Goal: Task Accomplishment & Management: Manage account settings

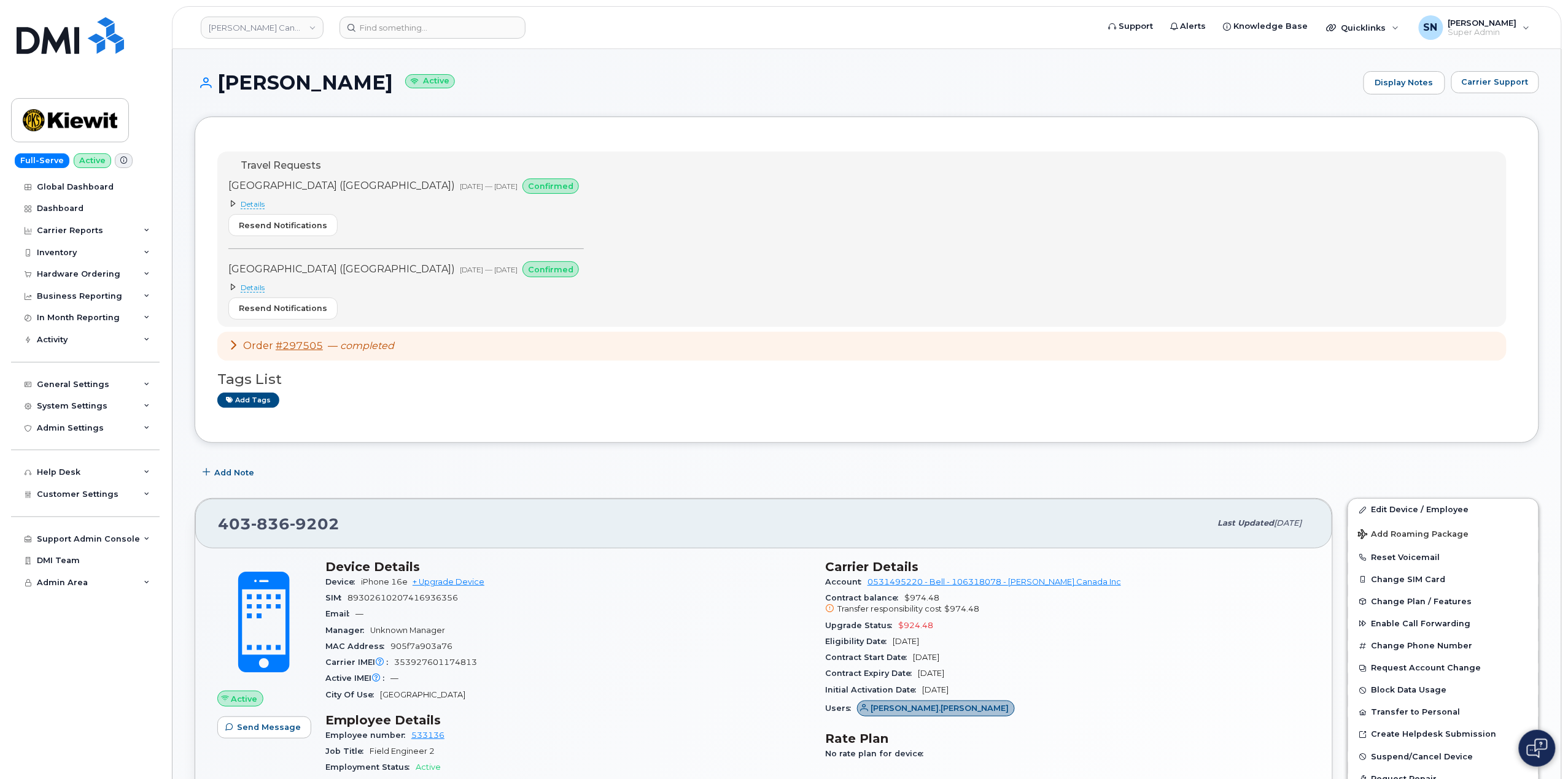
drag, startPoint x: 527, startPoint y: 457, endPoint x: 517, endPoint y: 423, distance: 35.4
click at [520, 478] on div "Add Note" at bounding box center [866, 472] width 1344 height 22
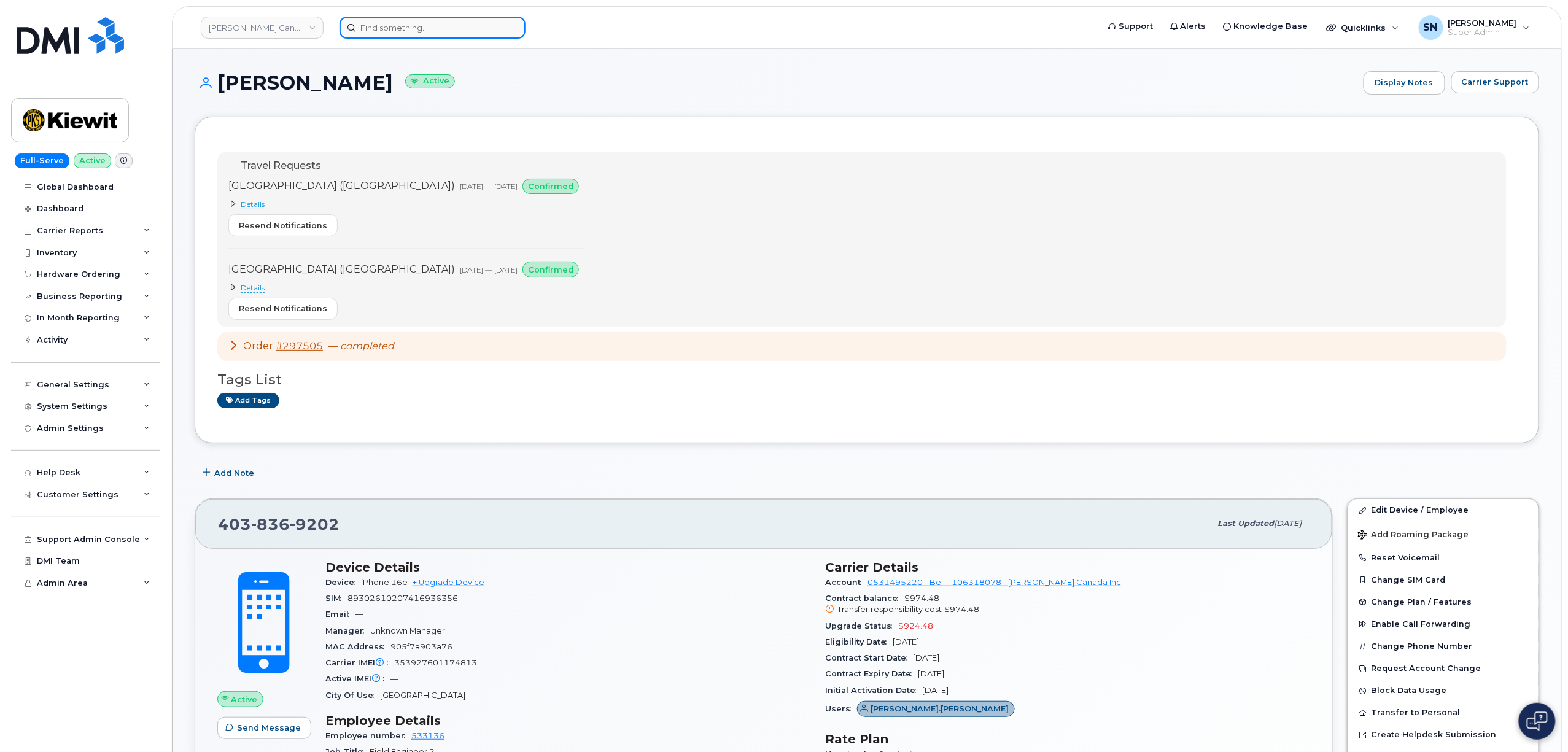
click at [383, 29] on input at bounding box center [432, 27] width 186 height 22
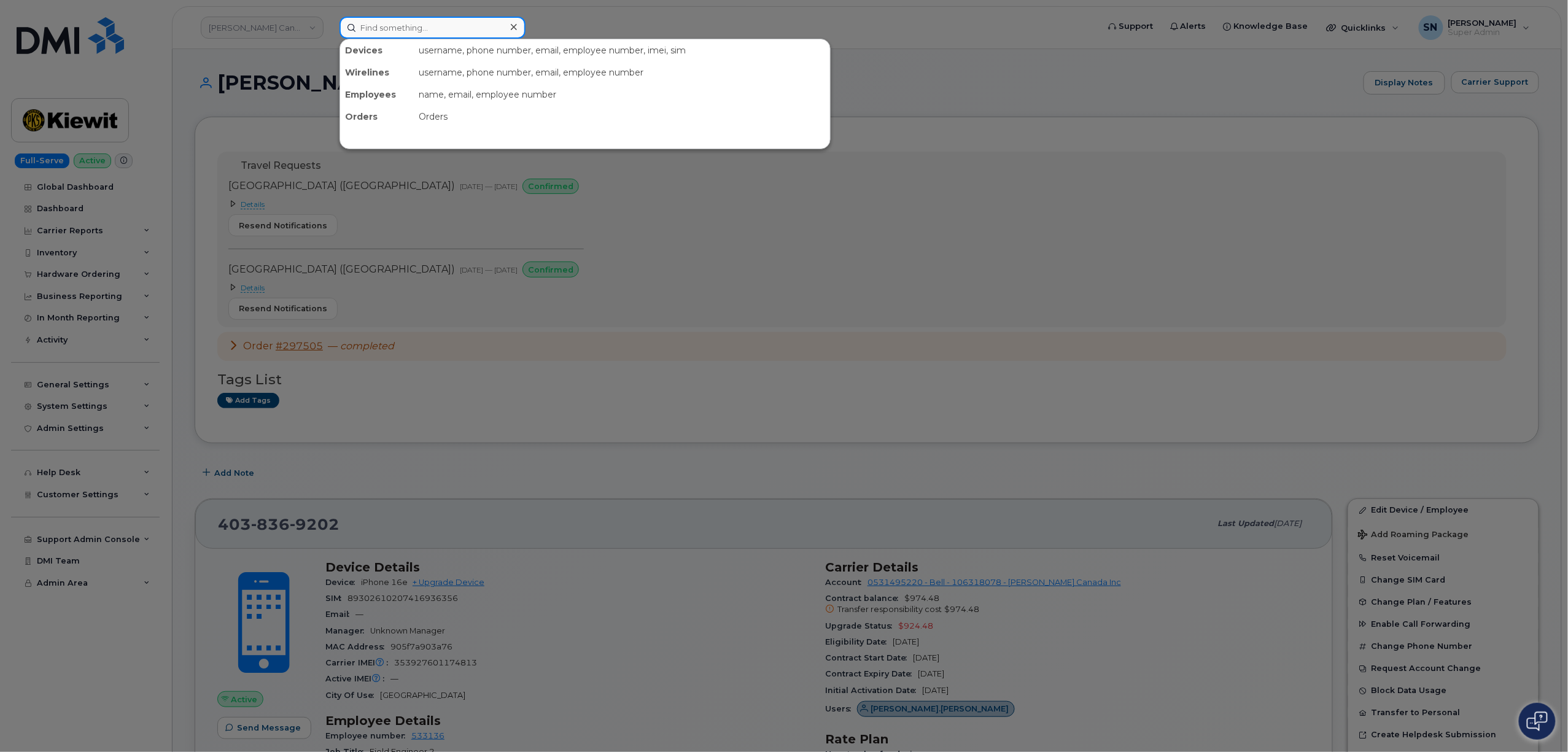
paste input "5873728573"
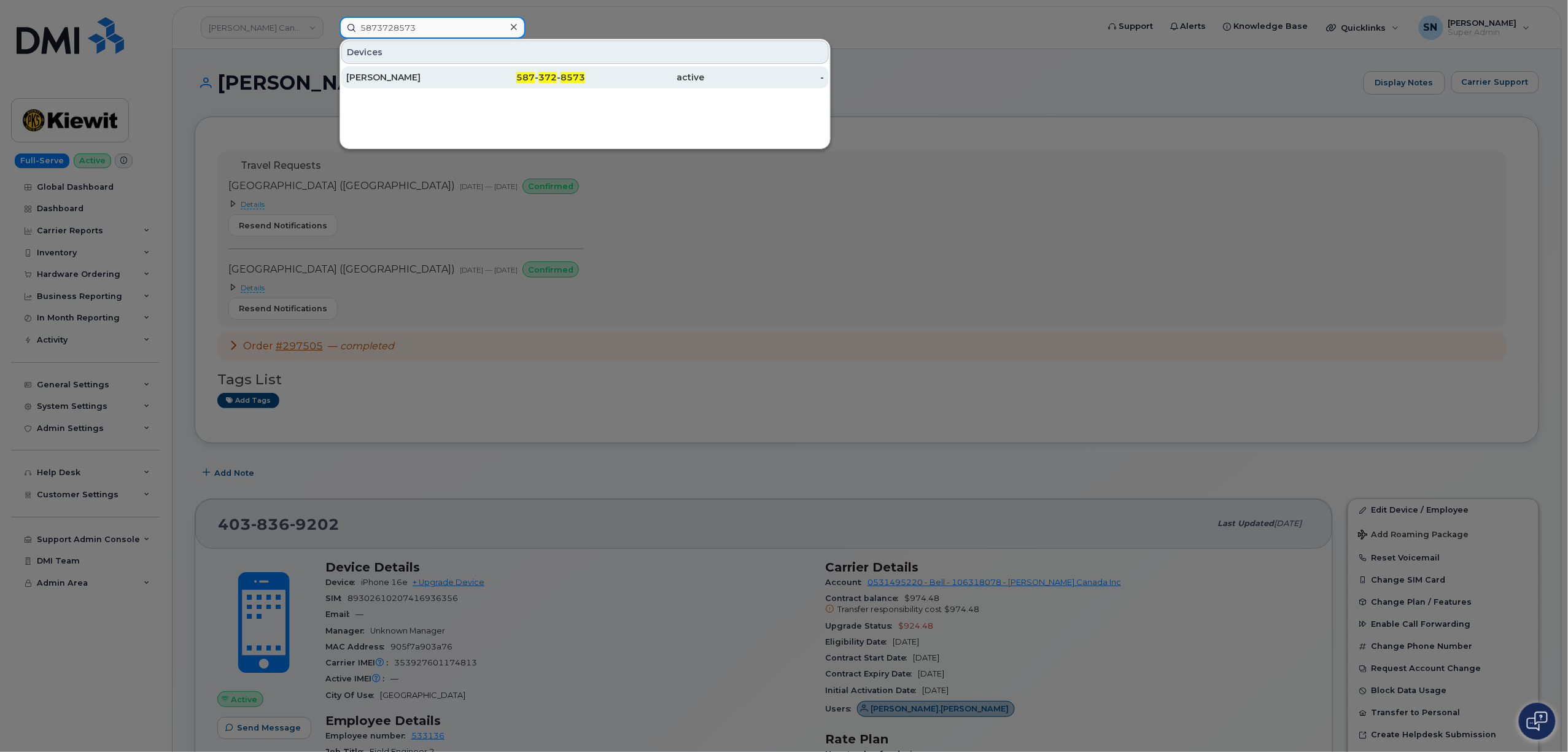
type input "5873728573"
click at [414, 77] on div "Breanne Lambert" at bounding box center [406, 77] width 120 height 12
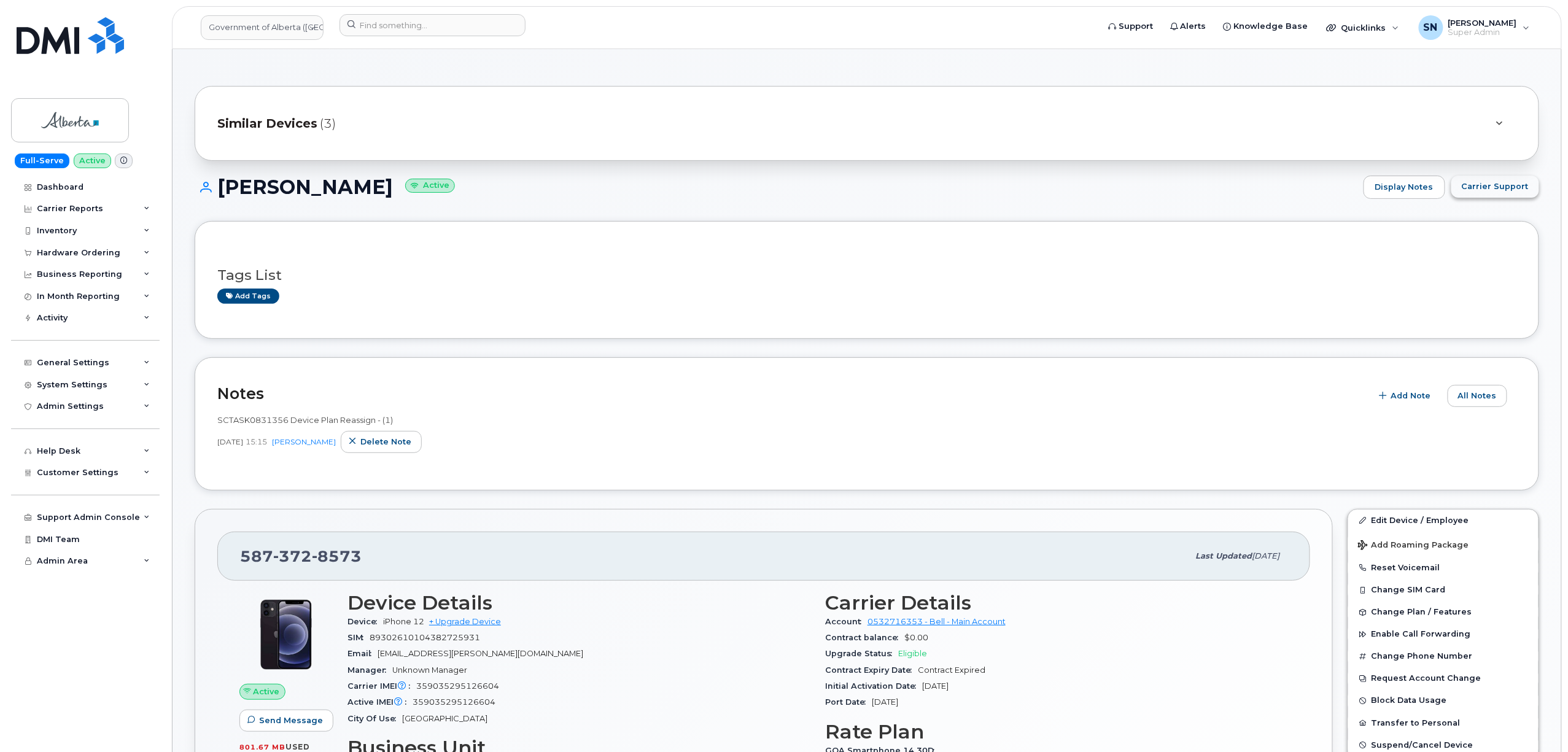
click at [1486, 179] on button "Carrier Support" at bounding box center [1494, 186] width 88 height 22
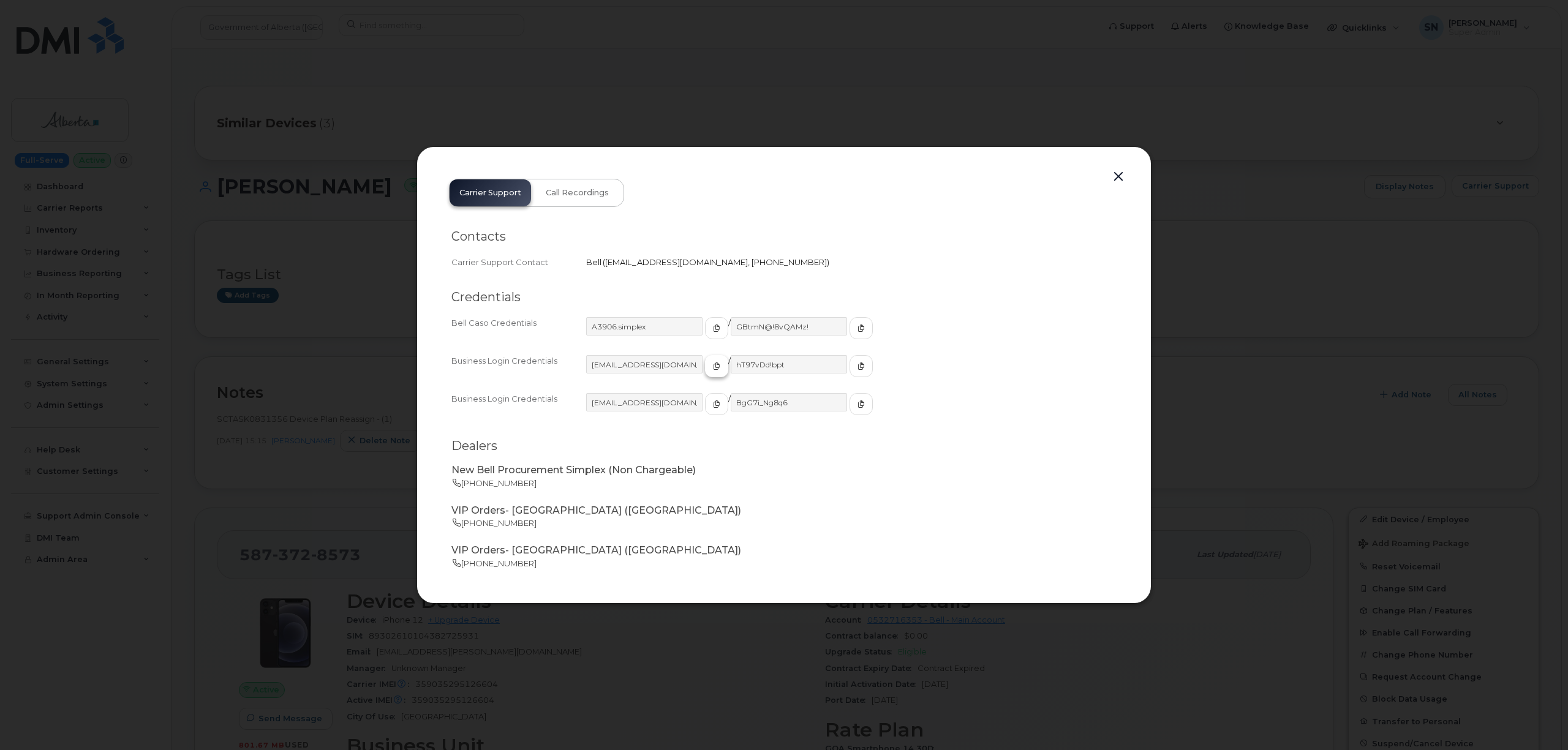
click at [705, 368] on button "button" at bounding box center [716, 366] width 24 height 22
click at [849, 367] on button "button" at bounding box center [860, 366] width 24 height 22
click at [1120, 176] on button "button" at bounding box center [1118, 177] width 18 height 17
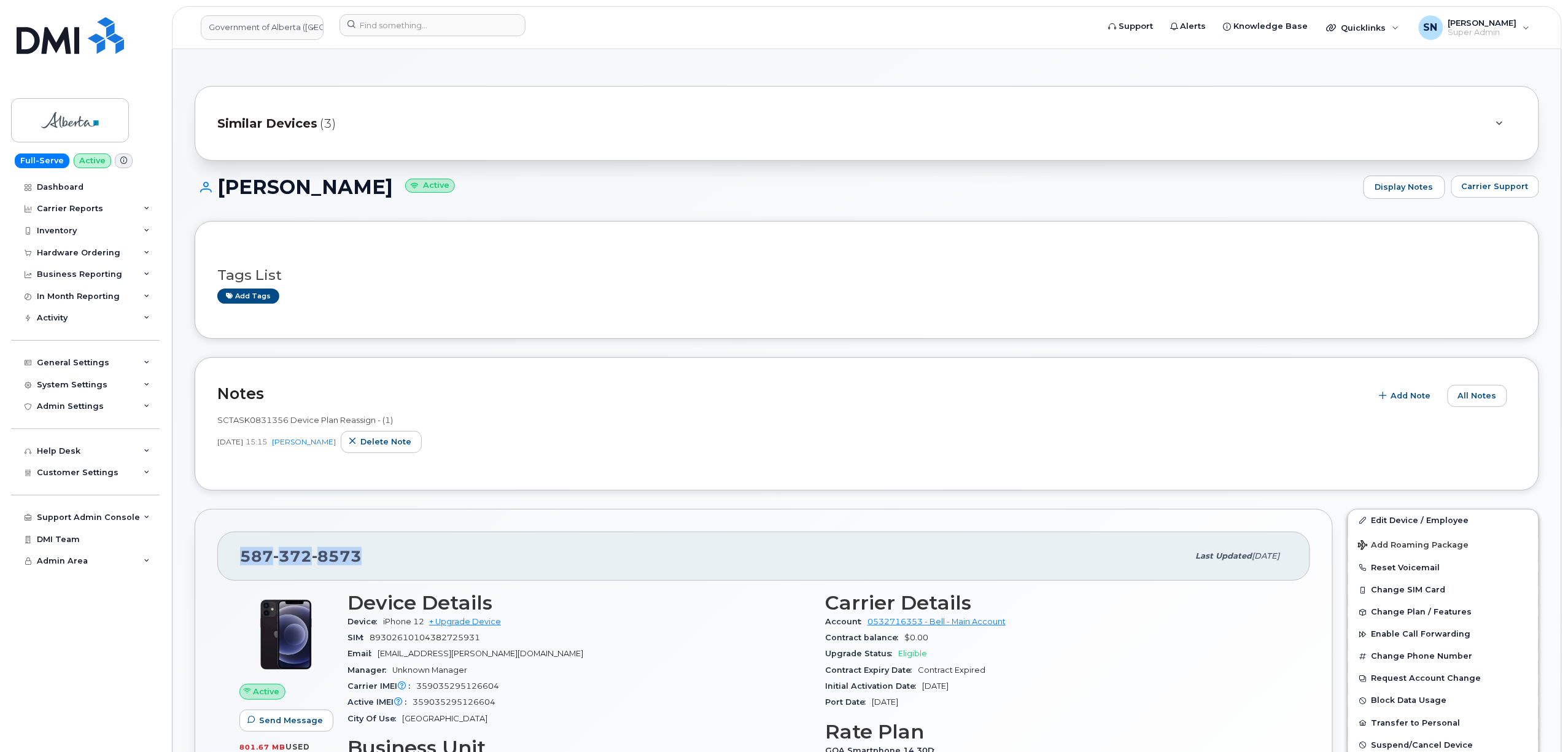
drag, startPoint x: 238, startPoint y: 560, endPoint x: 382, endPoint y: 557, distance: 144.0
click at [382, 557] on div "587 372 8573 Last updated Aug 13, 2025" at bounding box center [763, 556] width 1093 height 49
copy span "587 372 8573"
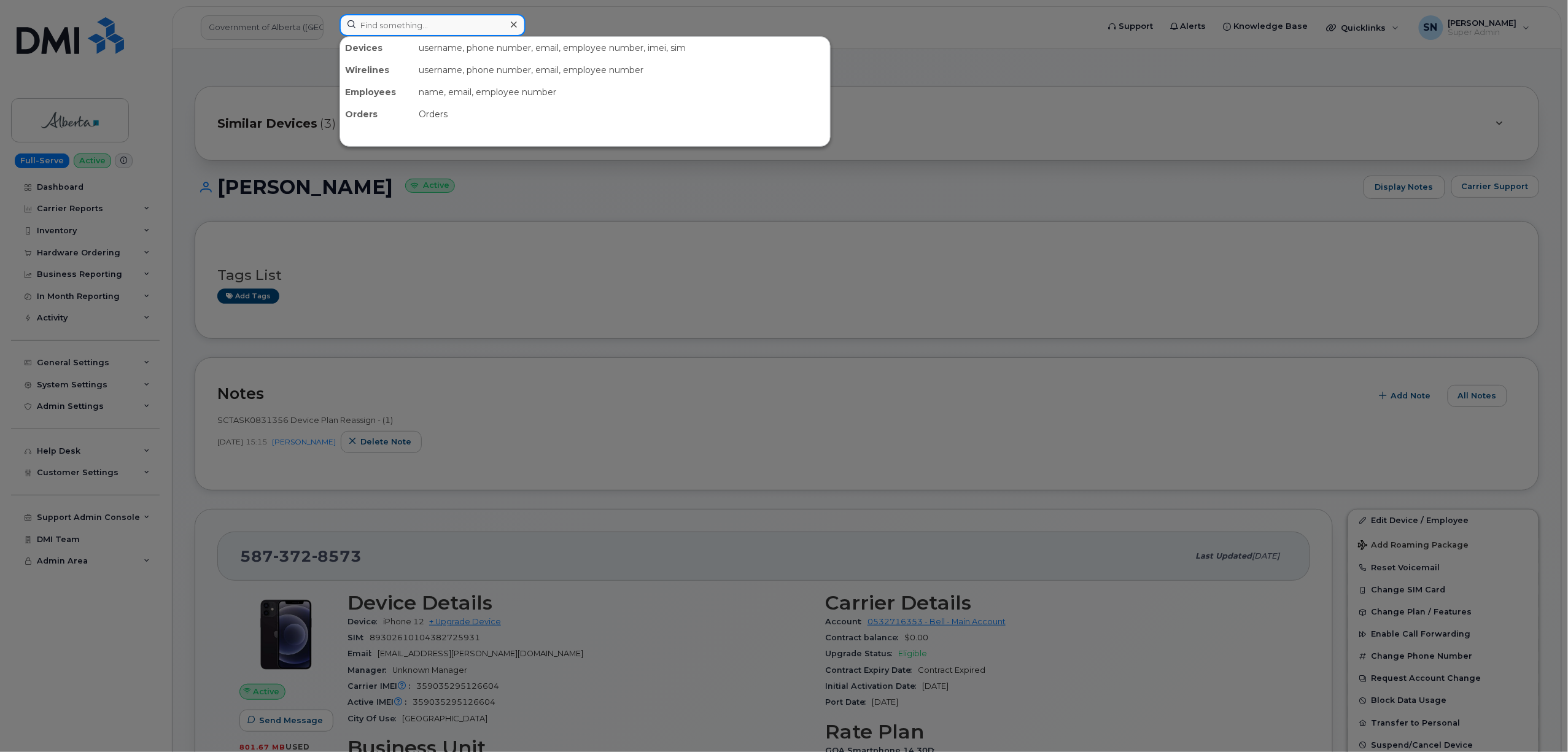
click at [394, 18] on input at bounding box center [432, 25] width 186 height 22
paste input "5873401834"
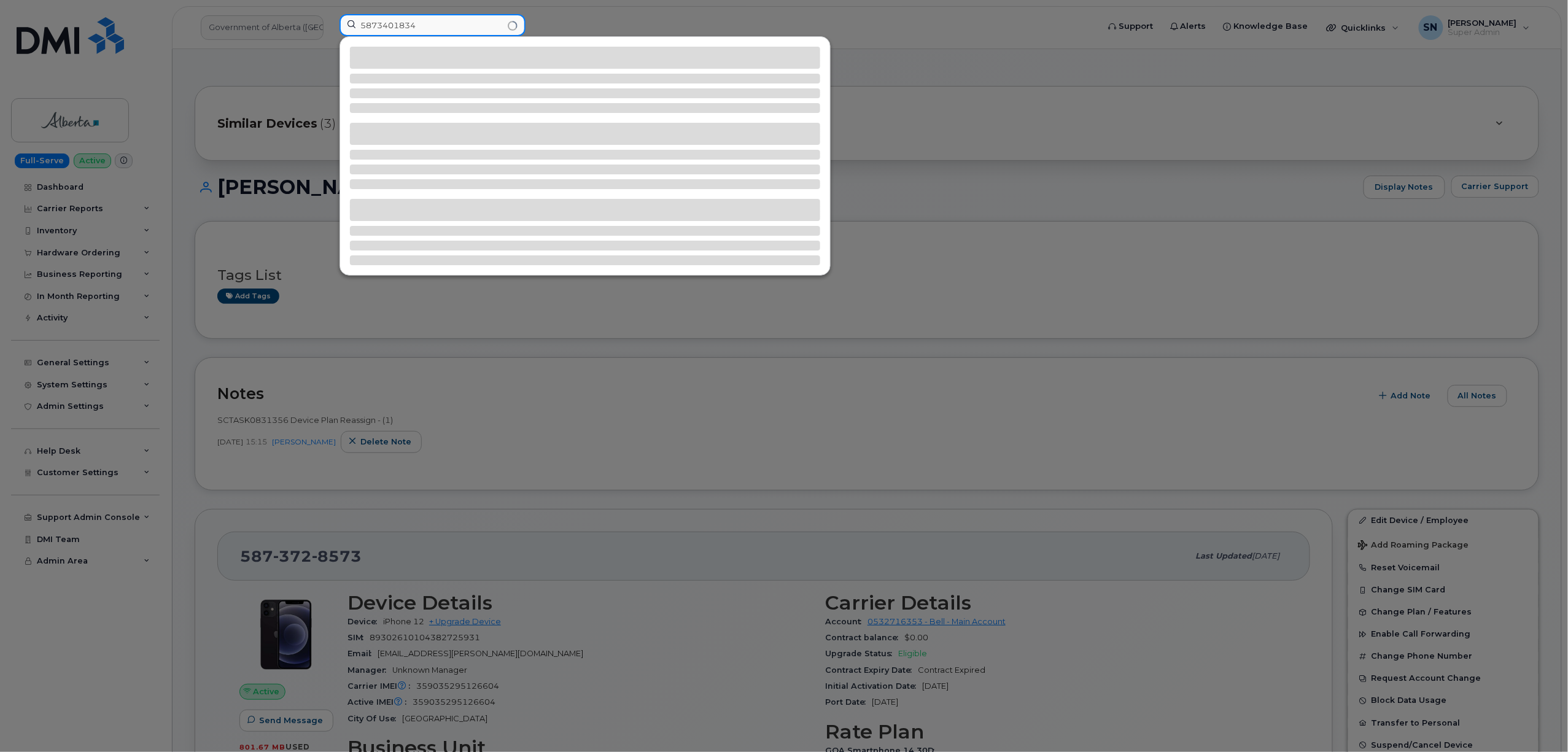
type input "5873401834"
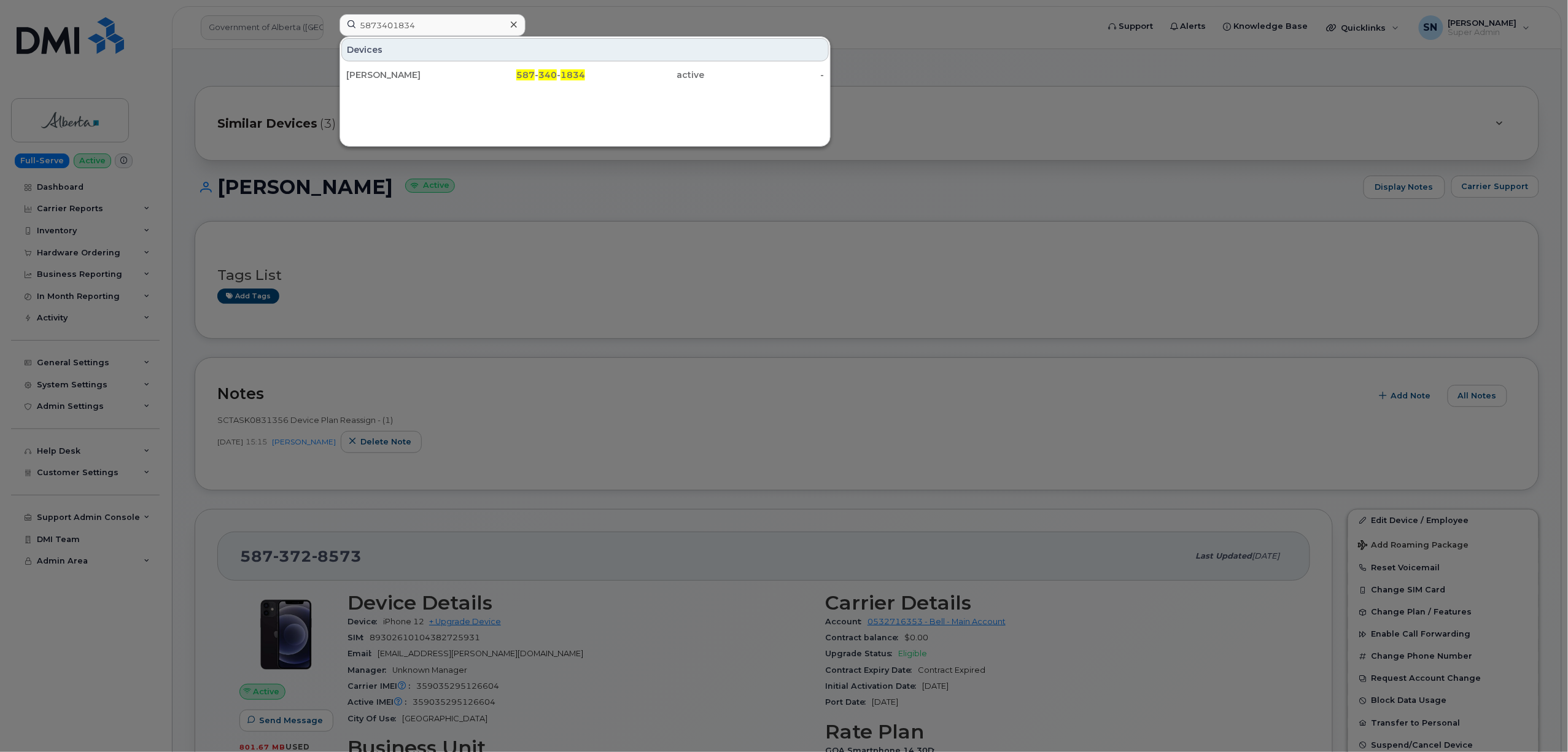
drag, startPoint x: 571, startPoint y: 82, endPoint x: 565, endPoint y: 270, distance: 188.1
click at [585, 82] on div "587 - 340 - 1834" at bounding box center [644, 75] width 120 height 22
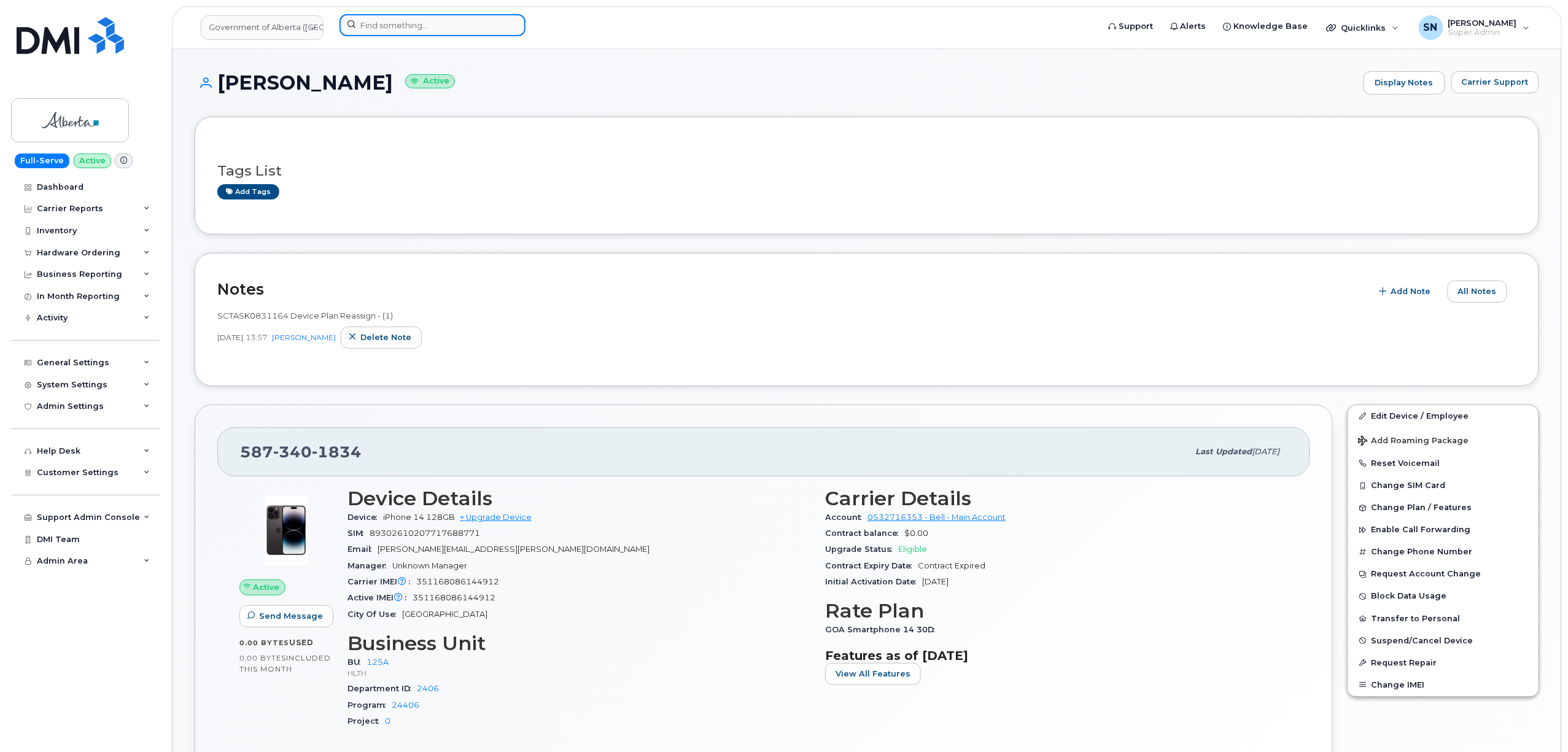
click at [418, 28] on input at bounding box center [432, 25] width 186 height 22
paste input "5878790542"
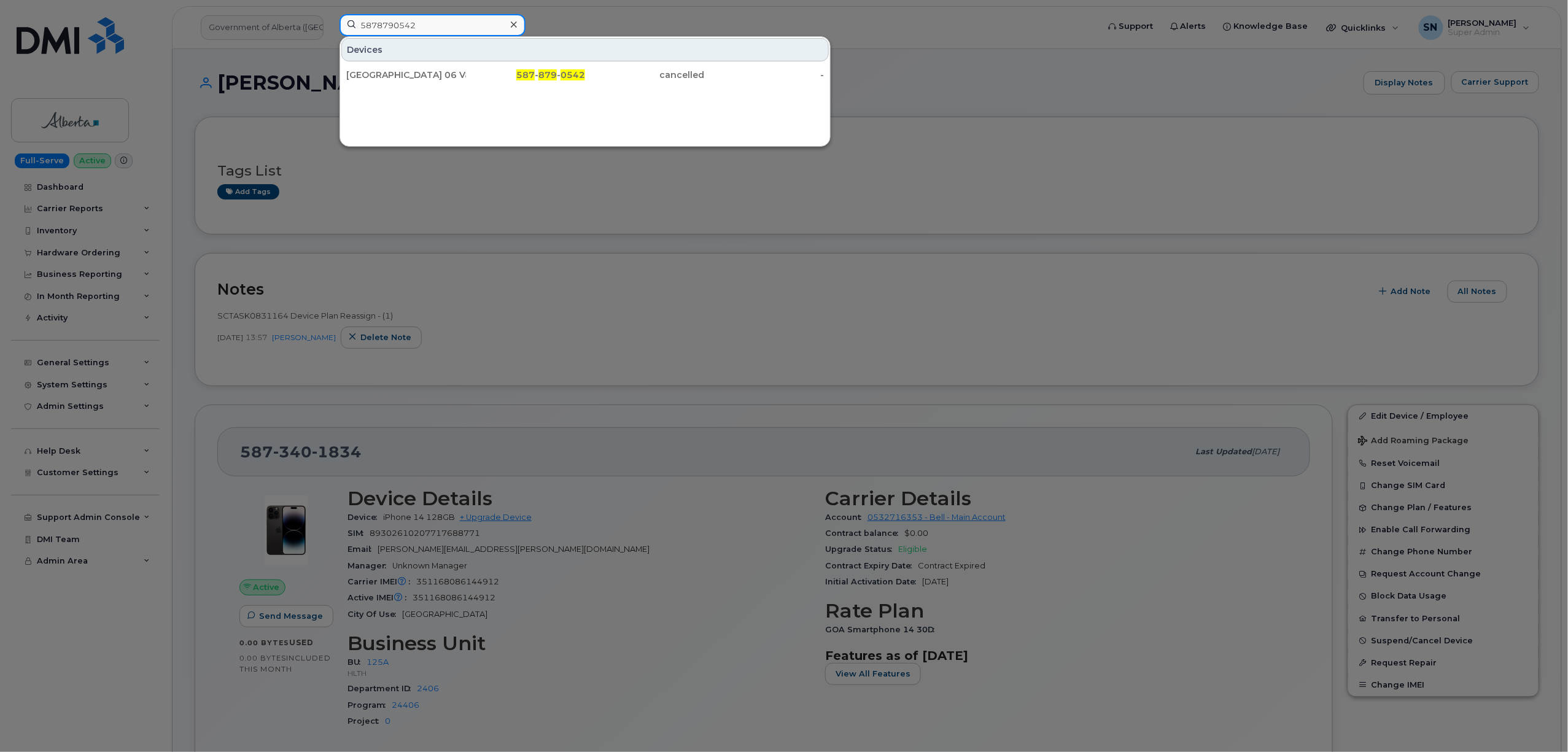
type input "5878790542"
click at [538, 75] on div "587 - 879 - 0542" at bounding box center [525, 75] width 120 height 12
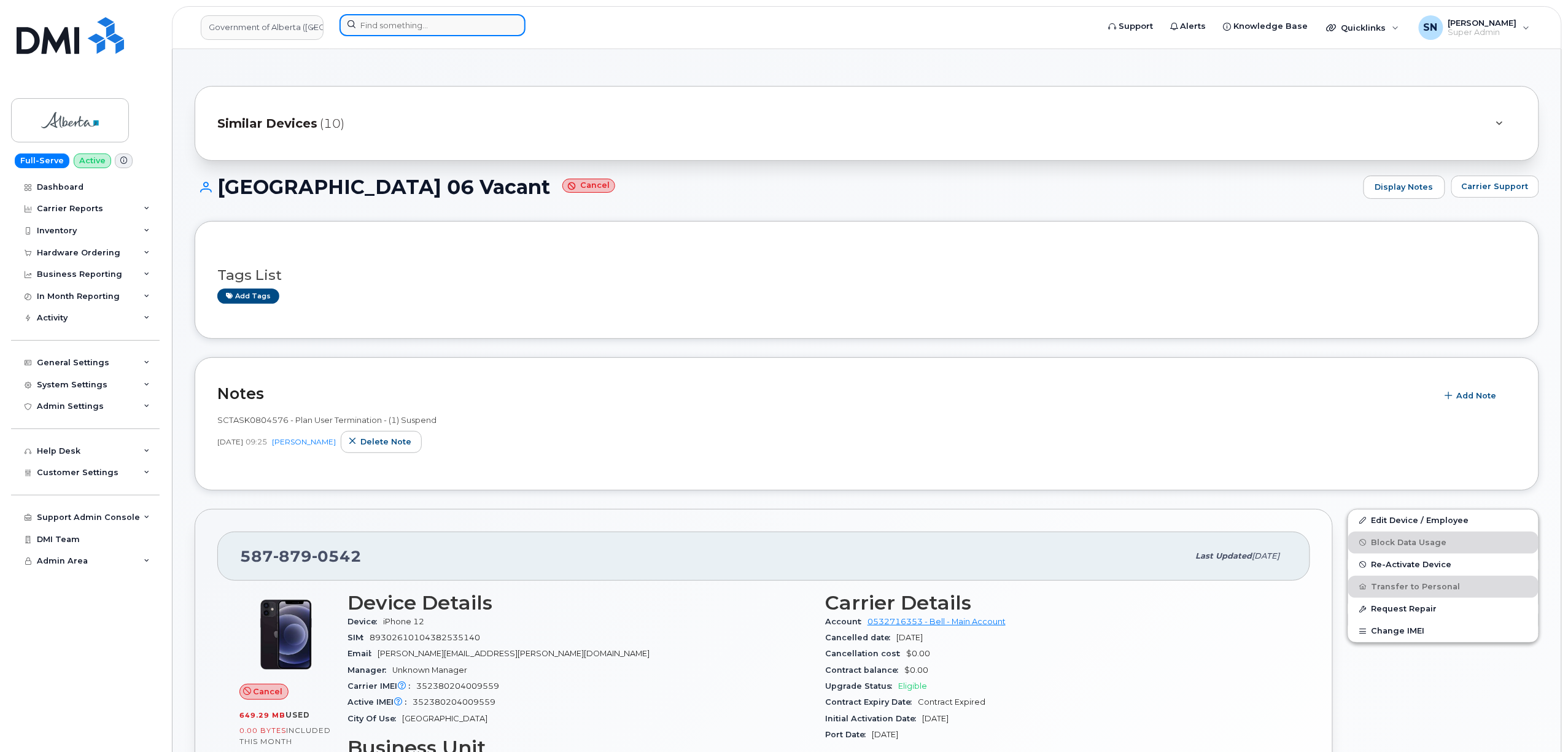
click at [478, 18] on input at bounding box center [432, 25] width 186 height 22
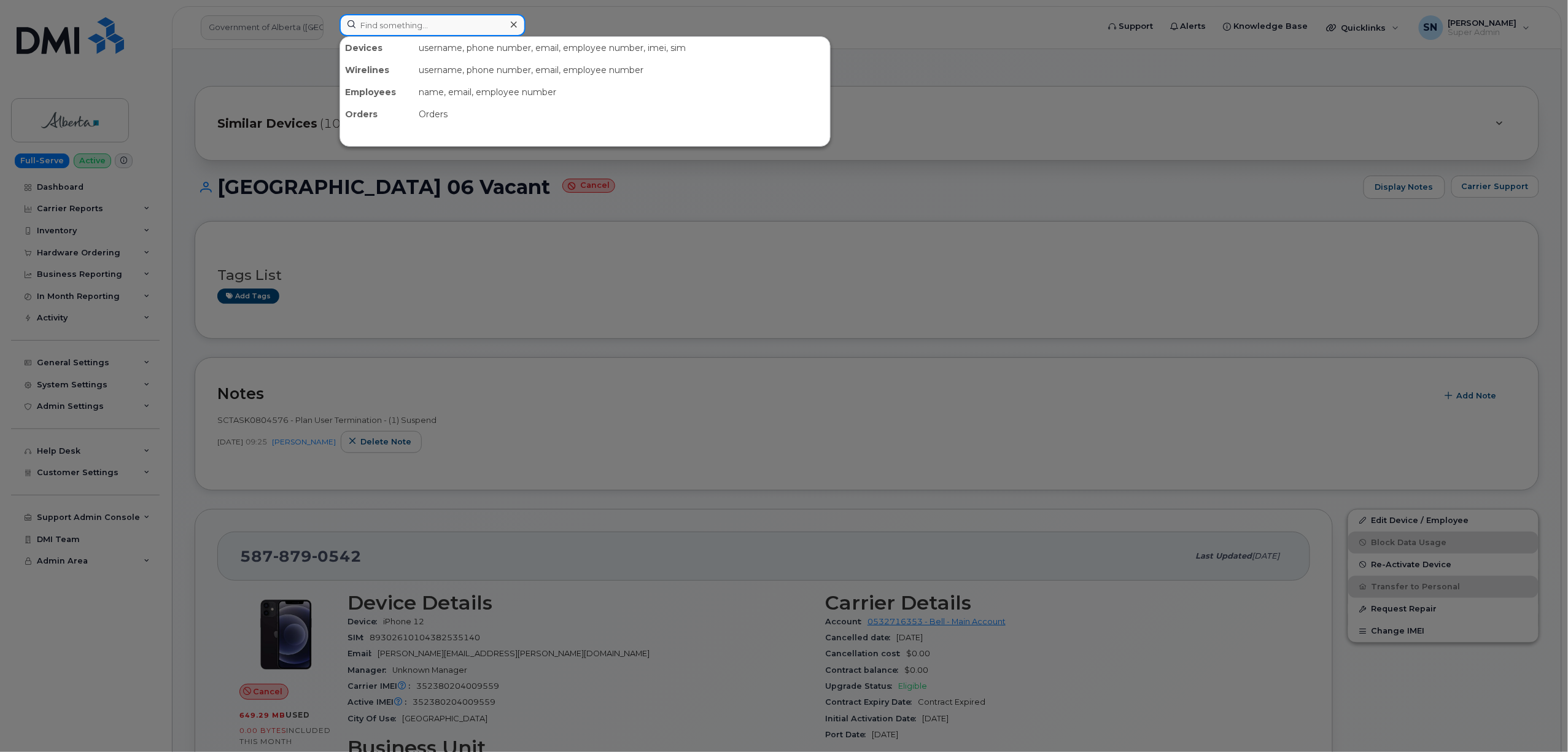
paste input "5878790542"
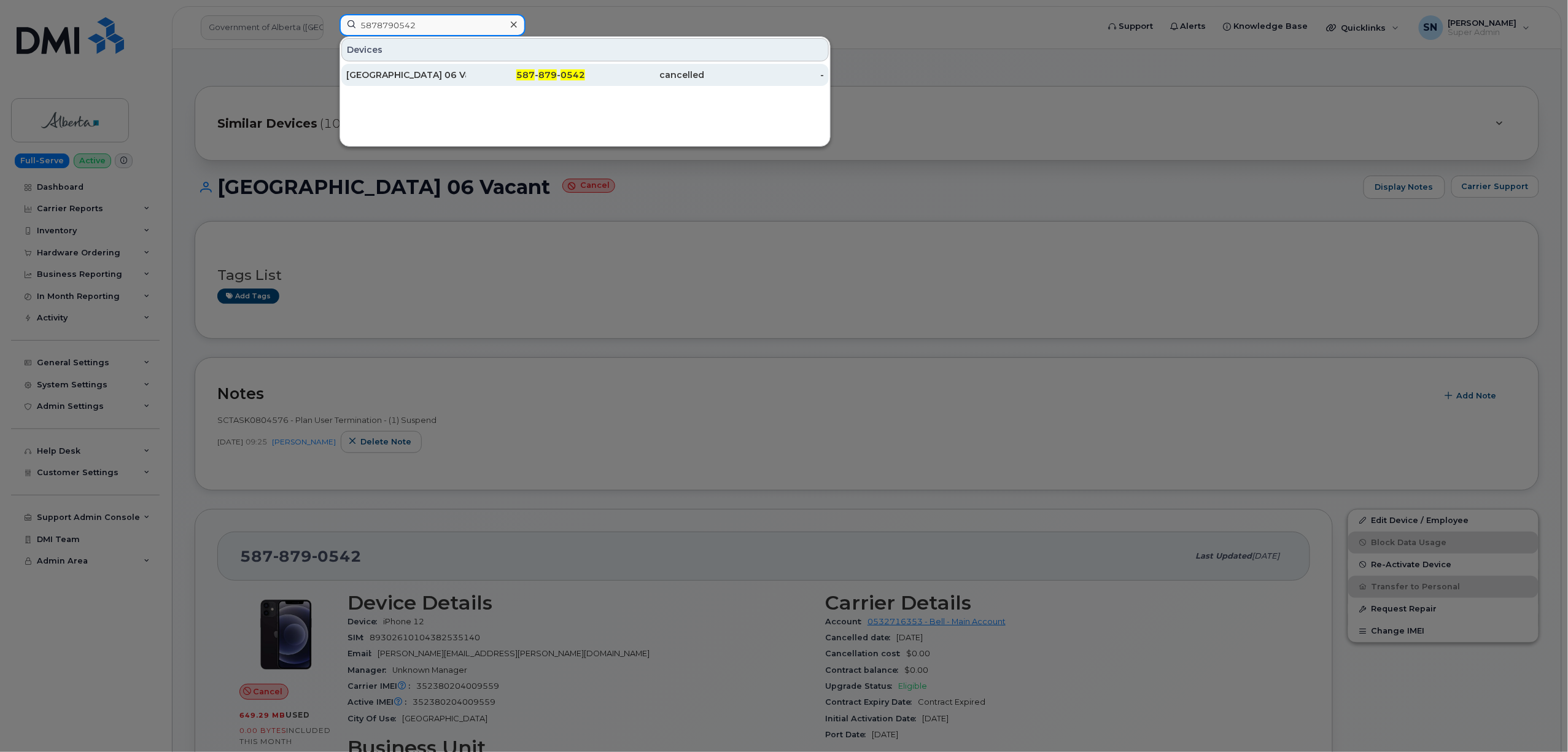
type input "5878790542"
click at [479, 77] on div "587 - 879 - 0542" at bounding box center [525, 75] width 120 height 12
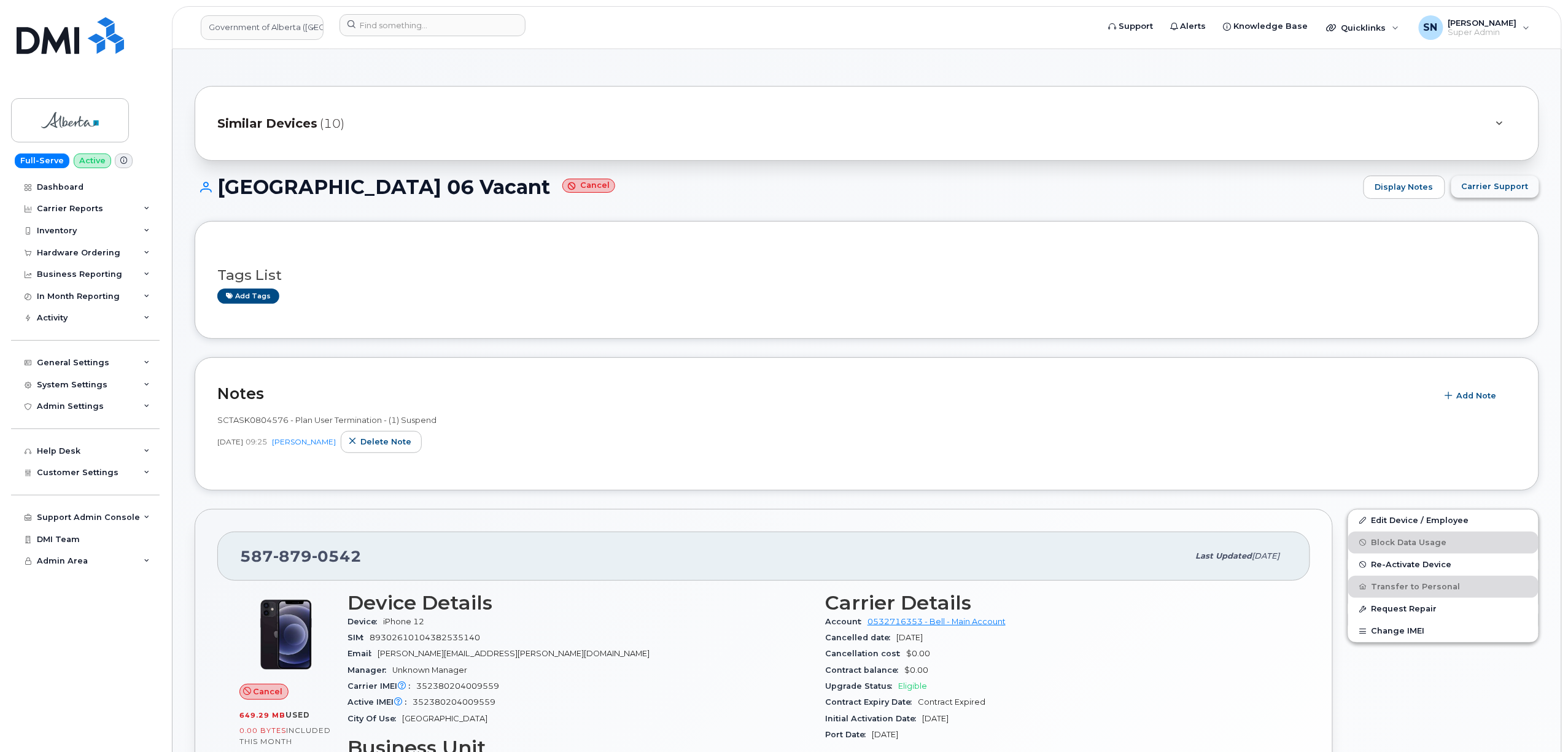
click at [1477, 182] on span "Carrier Support" at bounding box center [1494, 186] width 67 height 11
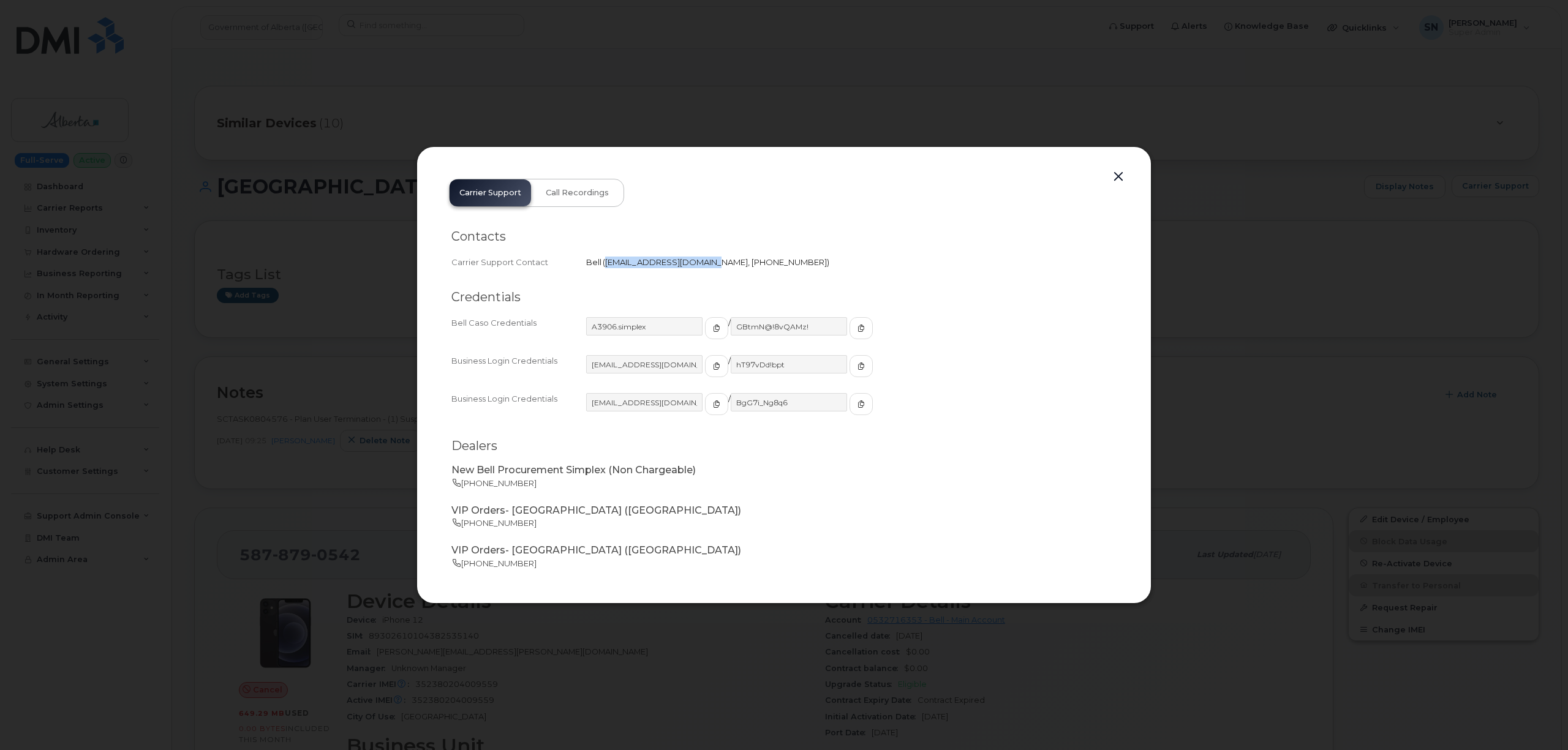
copy span "wirelessbbmcare@bell.ca"
drag, startPoint x: 606, startPoint y: 260, endPoint x: 707, endPoint y: 273, distance: 101.8
click at [707, 280] on div "Contacts Carrier Support Contact Bell   wirelessbbmcare@bell.ca 604-678-3157" at bounding box center [784, 359] width 665 height 158
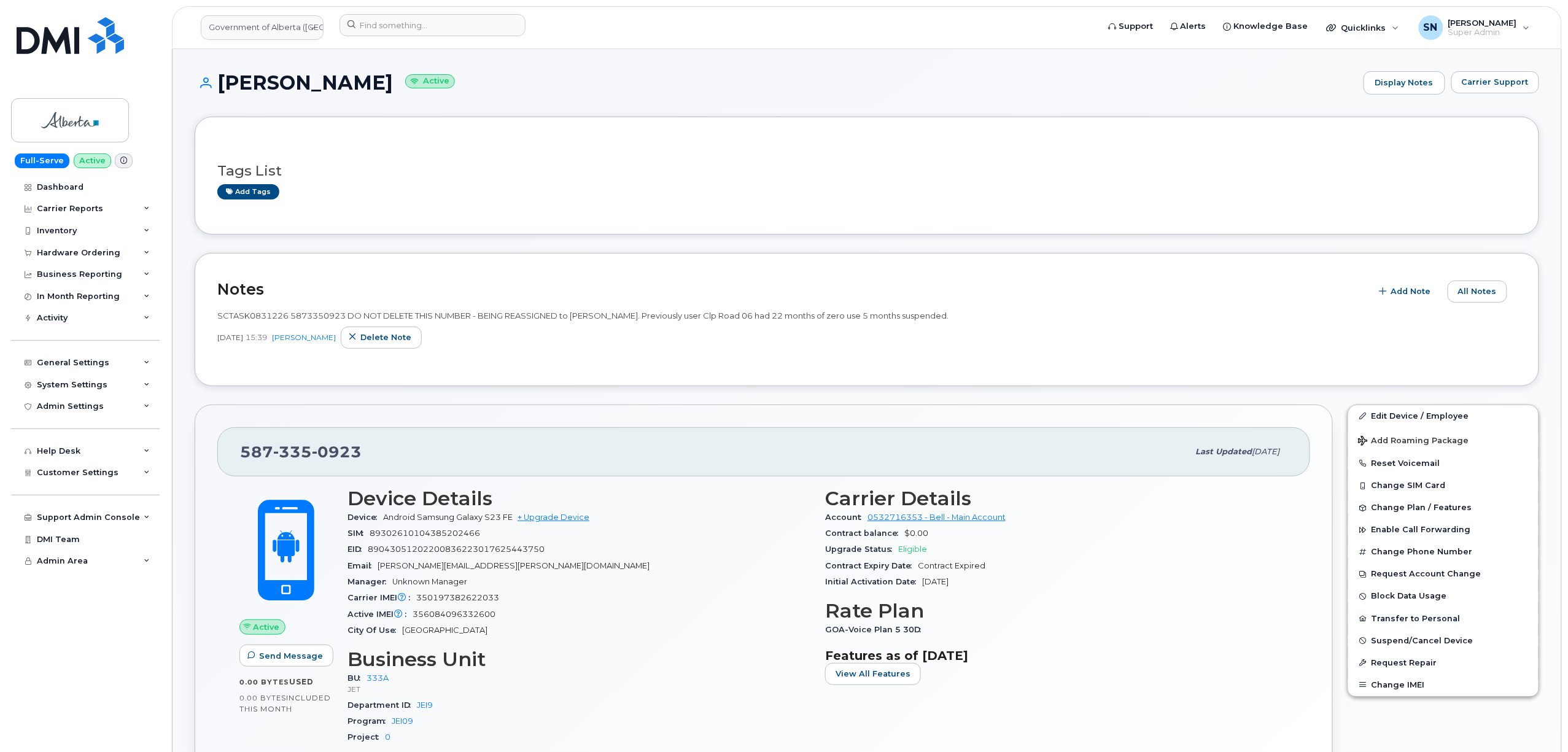
click at [439, 6] on header "Government of Alberta (GOA) Support Alerts Knowledge Base Quicklinks Suspend / …" at bounding box center [866, 26] width 1389 height 43
click at [446, 32] on input at bounding box center [432, 25] width 186 height 22
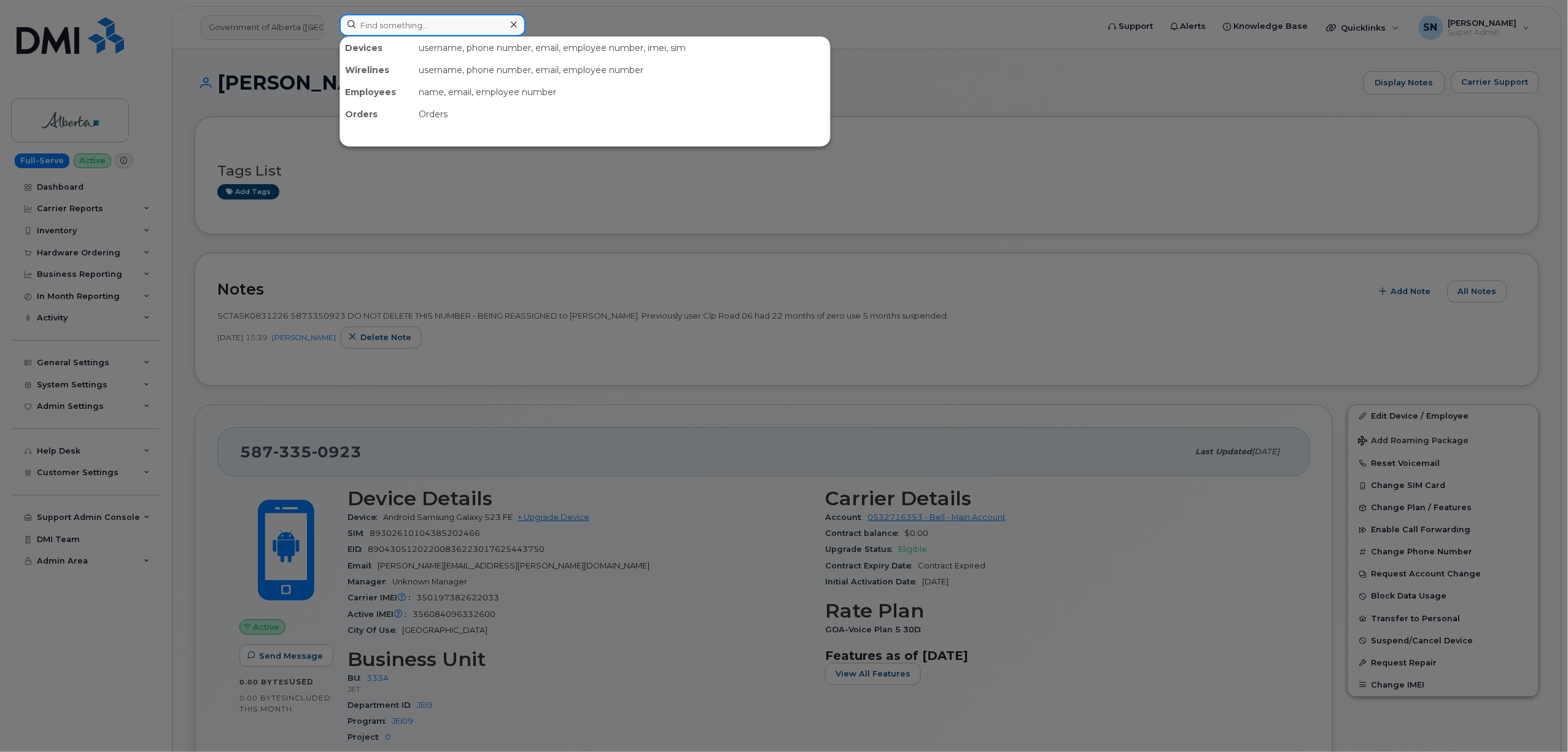
paste input "4384620153"
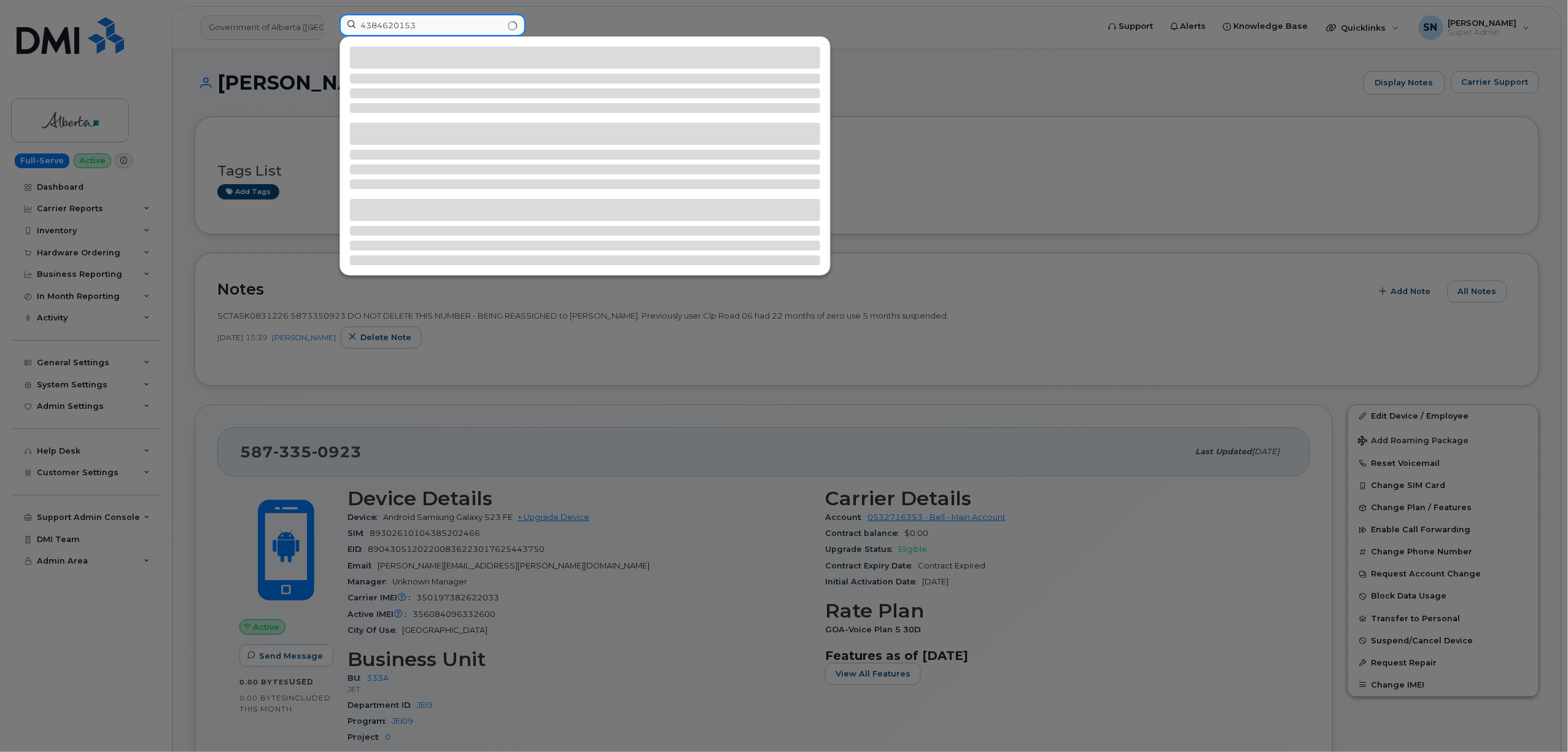
type input "4384620153"
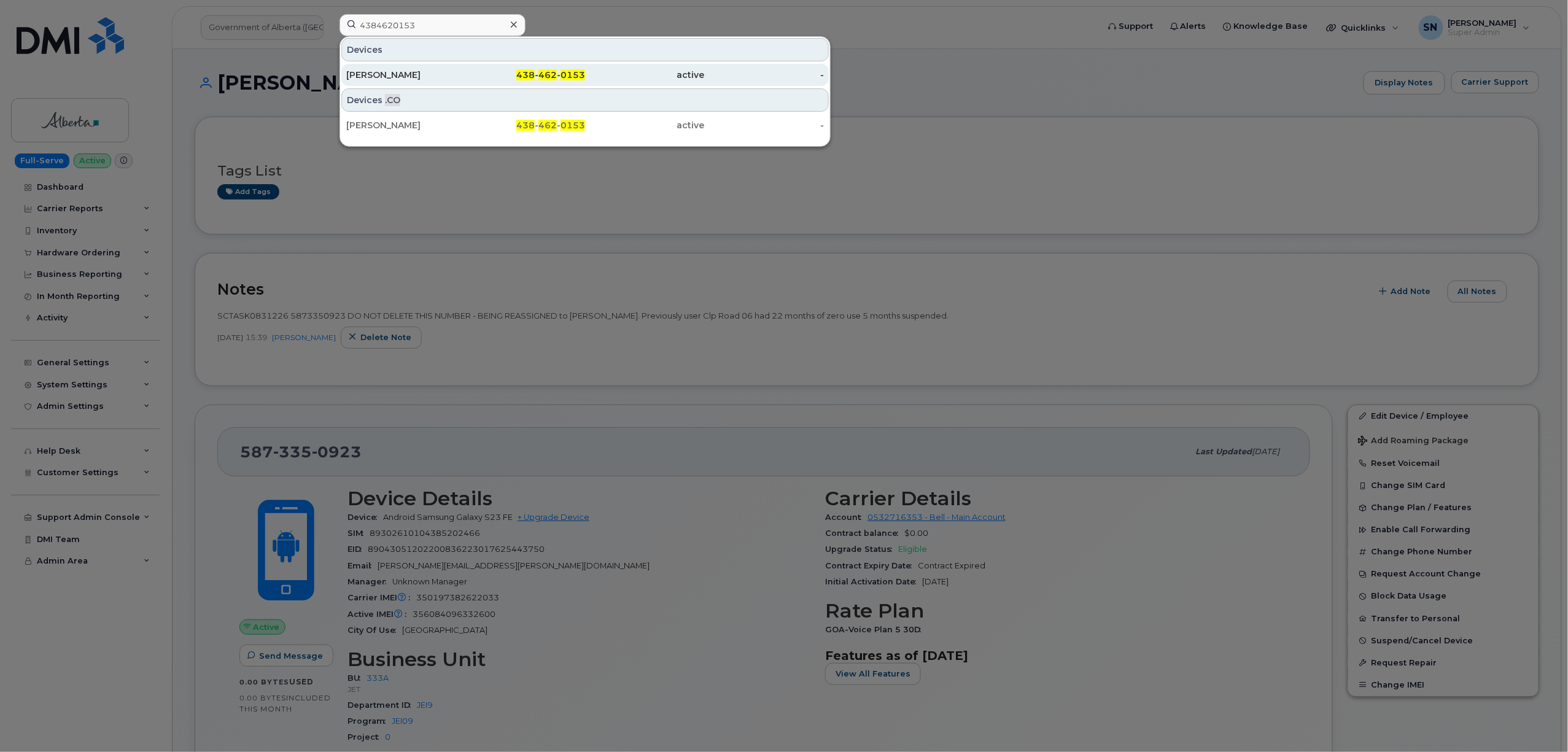
click at [530, 72] on span "438" at bounding box center [525, 75] width 18 height 11
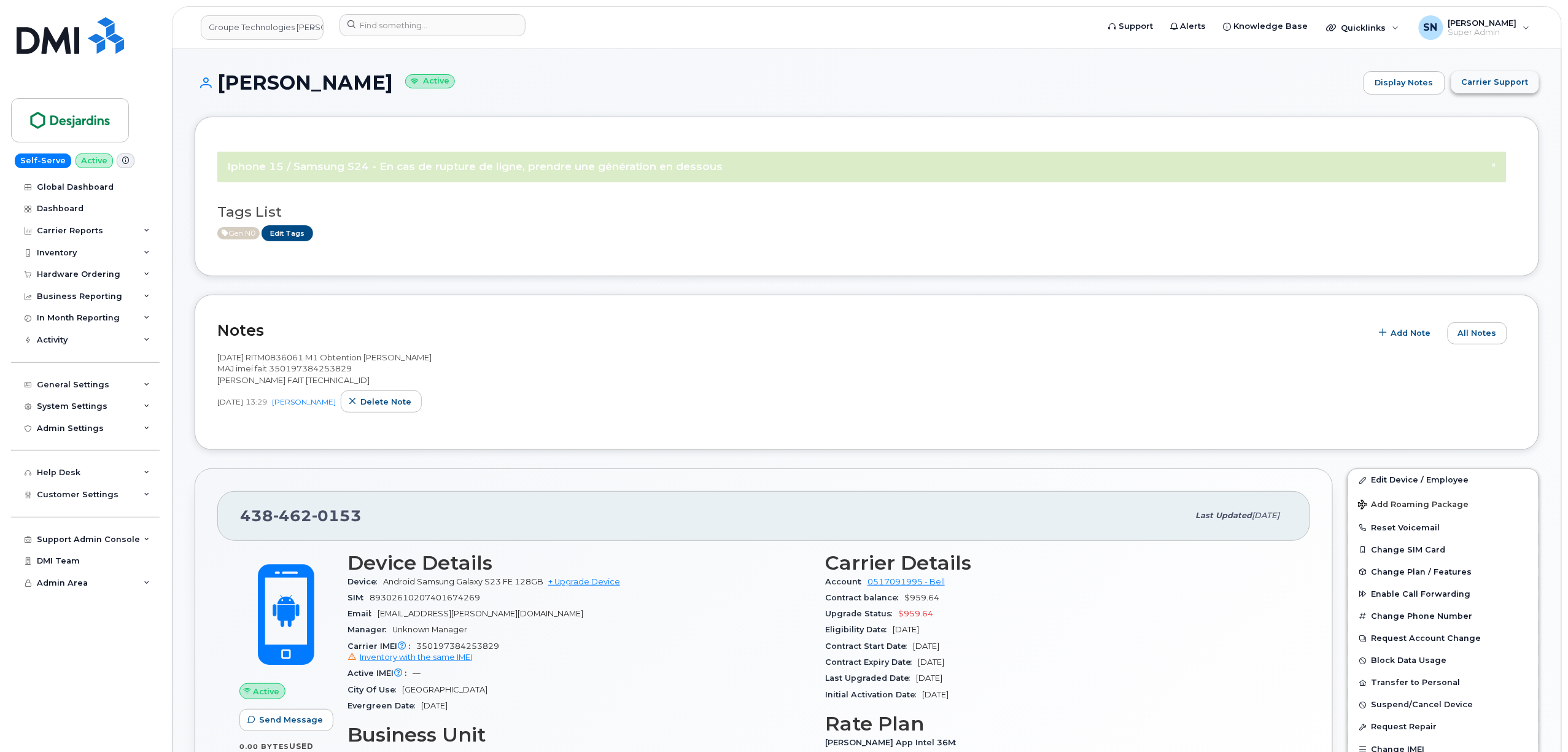
click at [1469, 77] on span "Carrier Support" at bounding box center [1494, 82] width 67 height 11
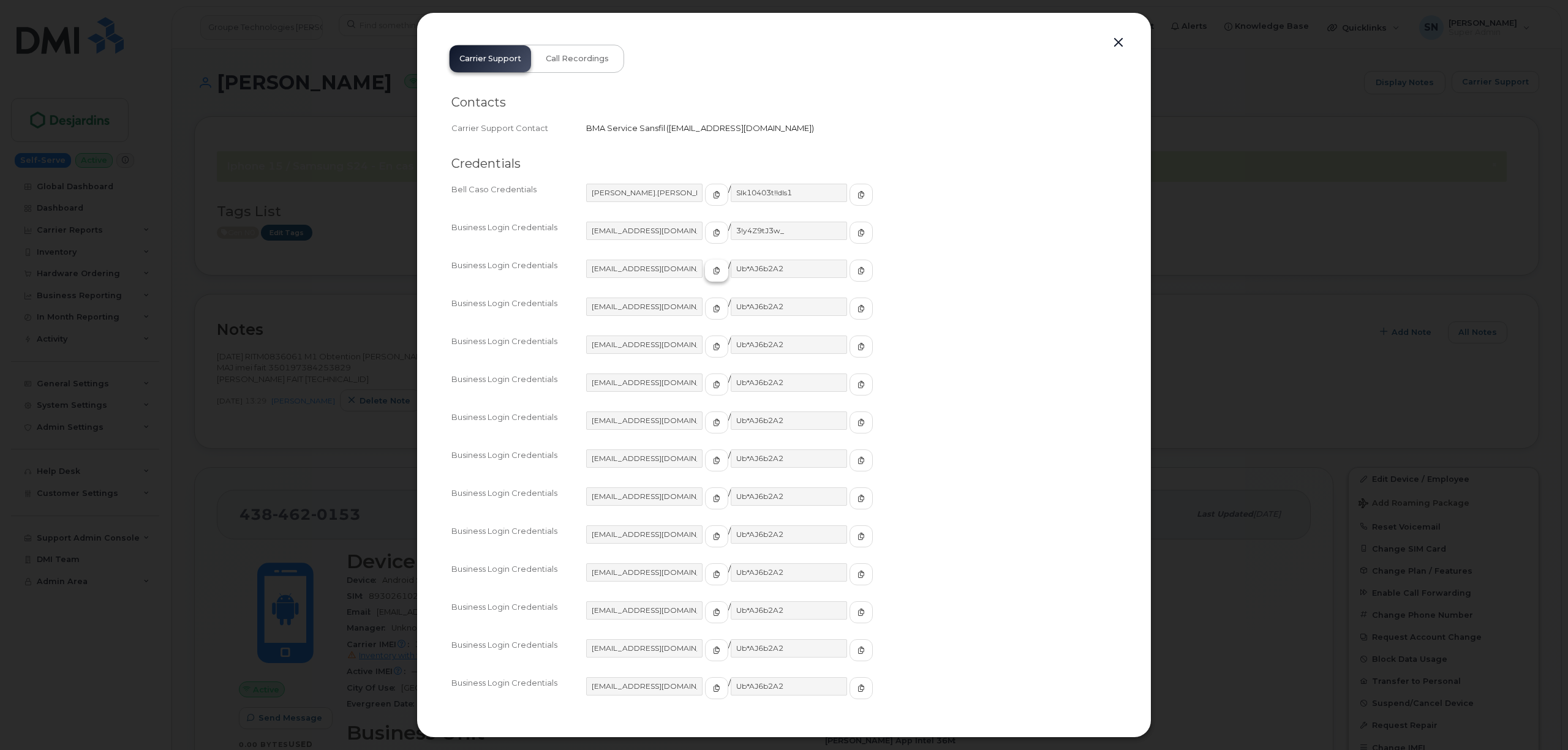
click at [705, 275] on button "button" at bounding box center [716, 270] width 24 height 22
click at [848, 269] on div "simplexdesj14@myserve.ca / Ub*AJ6b2A2" at bounding box center [851, 276] width 531 height 33
click at [856, 266] on span "button" at bounding box center [861, 270] width 11 height 11
click at [1115, 45] on button "button" at bounding box center [1118, 42] width 18 height 17
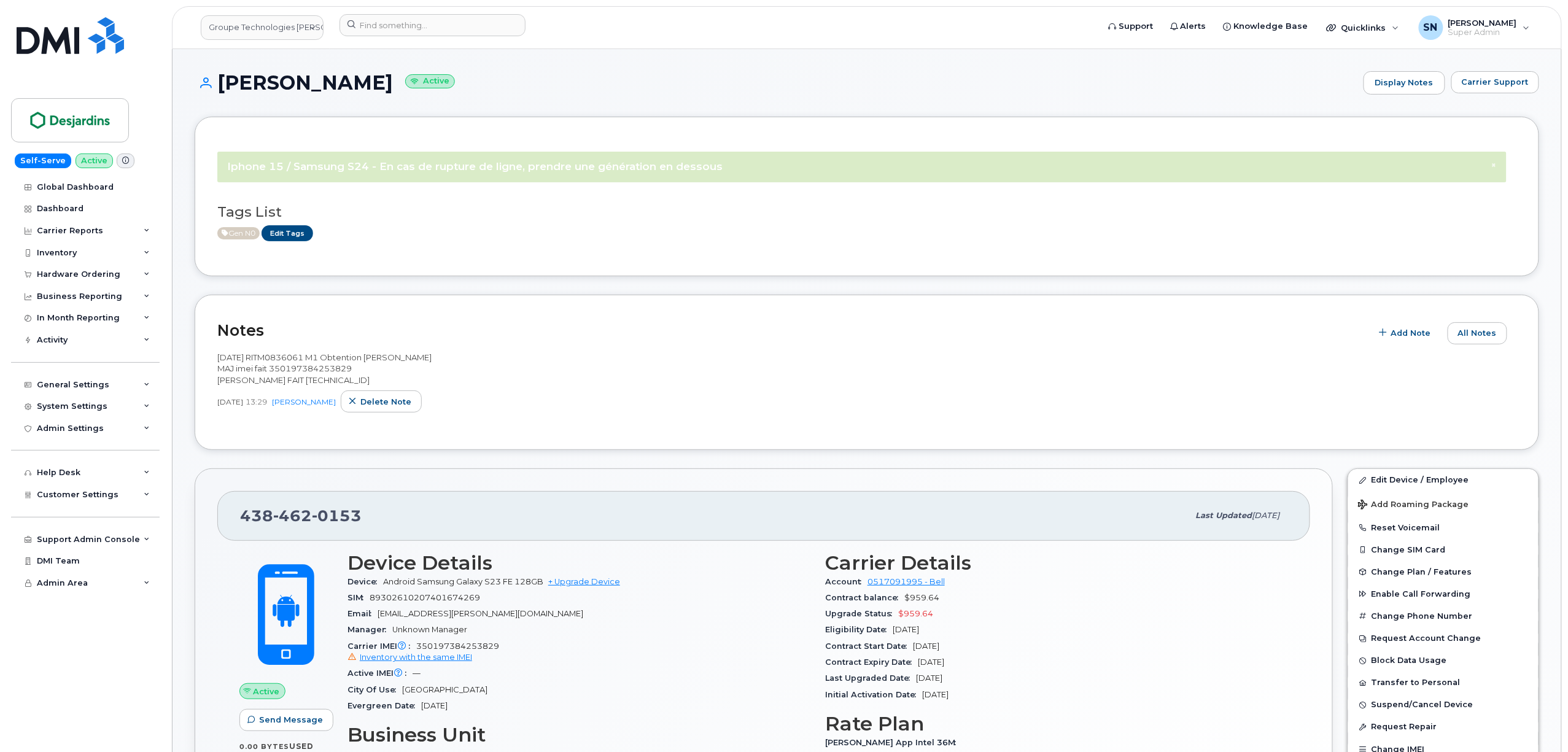
click at [797, 298] on div "Notes Add Note All Notes 2025-08-13 RITM0836061 M1 Obtention Hicham Bennour MAJ…" at bounding box center [866, 372] width 1344 height 156
drag, startPoint x: 239, startPoint y: 515, endPoint x: 354, endPoint y: 526, distance: 115.5
click at [354, 526] on div "438 462 0153 Last updated Aug 14, 2025" at bounding box center [763, 516] width 1093 height 49
click at [362, 518] on div "438 462 0153" at bounding box center [714, 515] width 948 height 26
drag, startPoint x: 362, startPoint y: 518, endPoint x: 224, endPoint y: 511, distance: 138.2
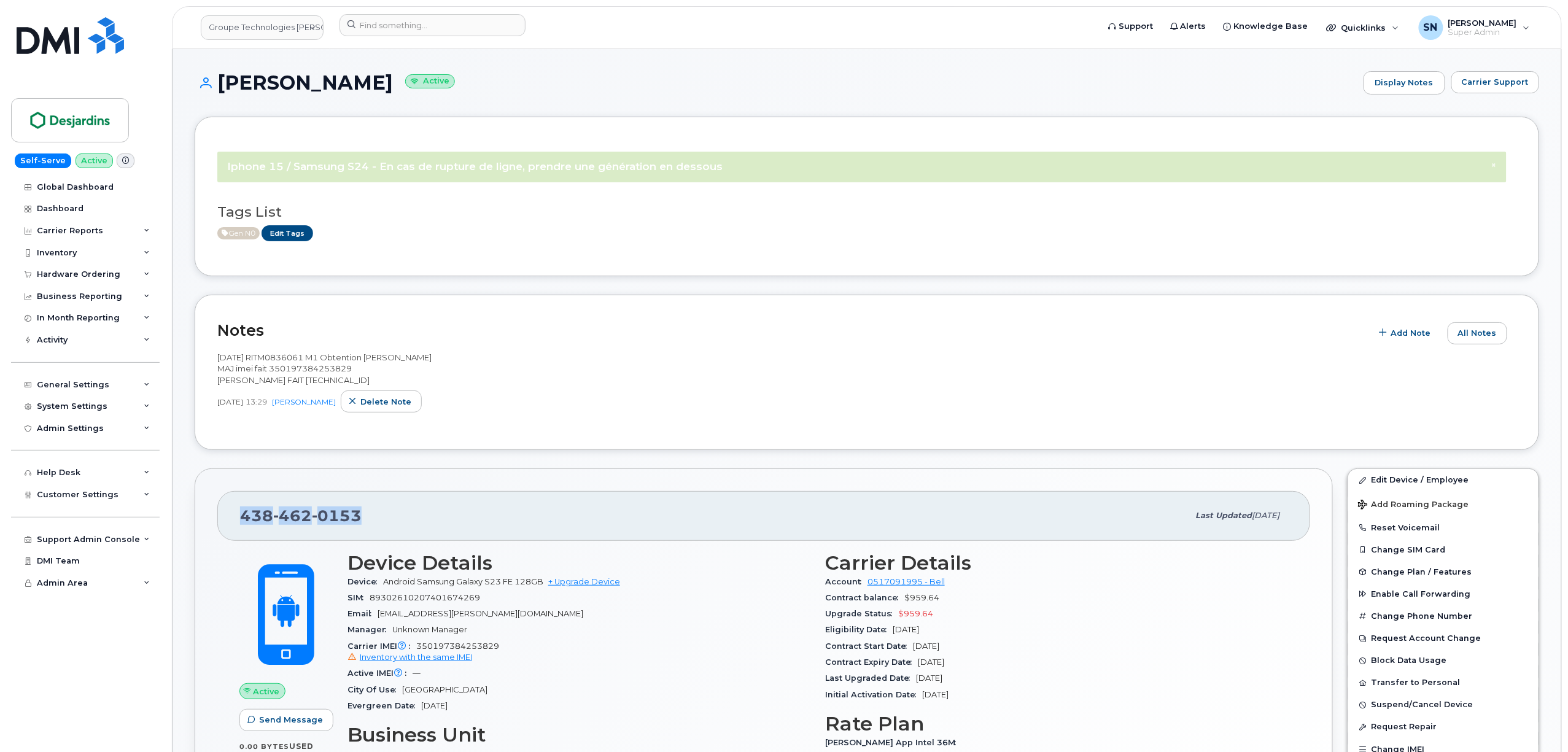
click at [224, 511] on div "438 462 0153 Last updated Aug 14, 2025" at bounding box center [763, 516] width 1093 height 49
copy span "438 462 0153"
click at [482, 15] on input at bounding box center [432, 25] width 186 height 22
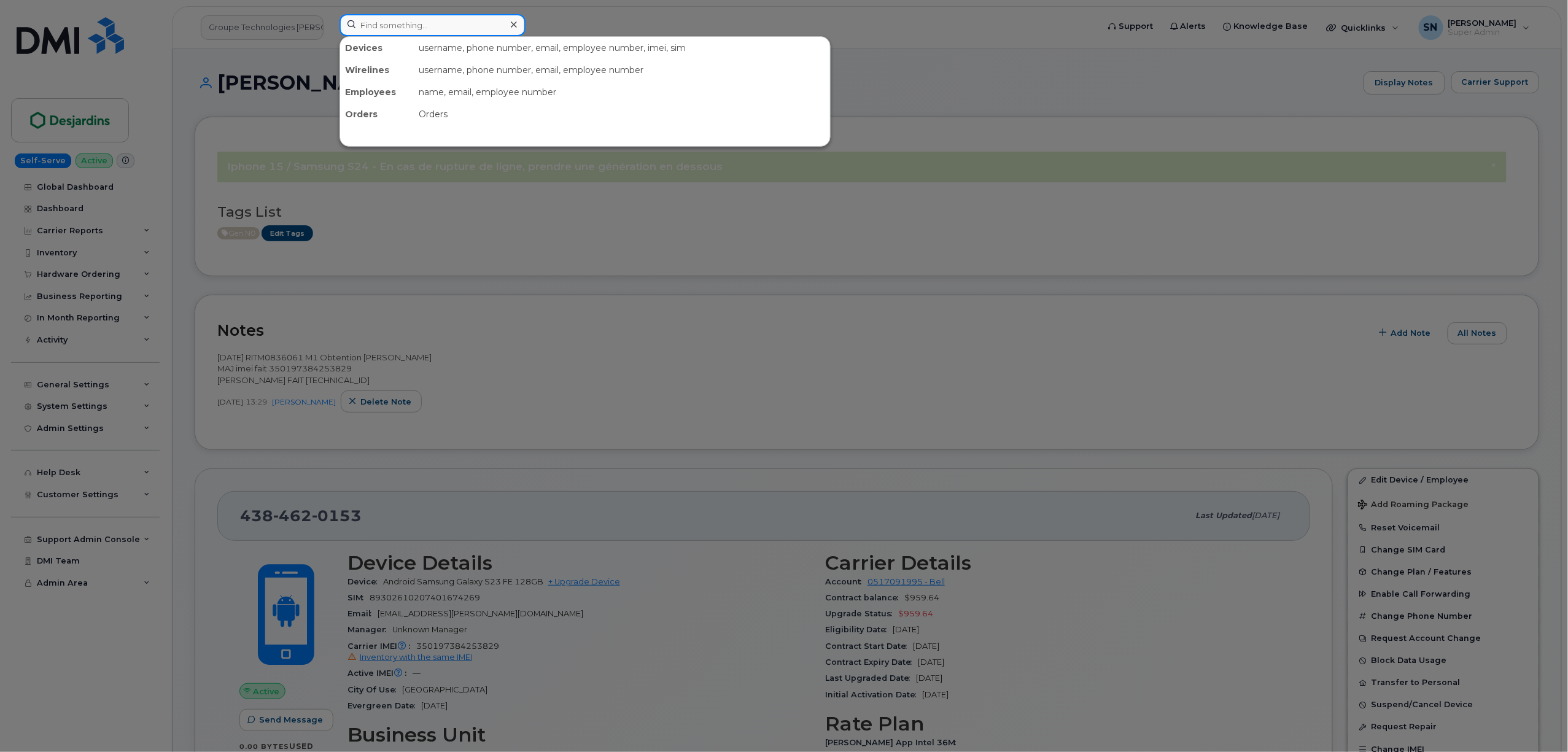
paste input "3673310596"
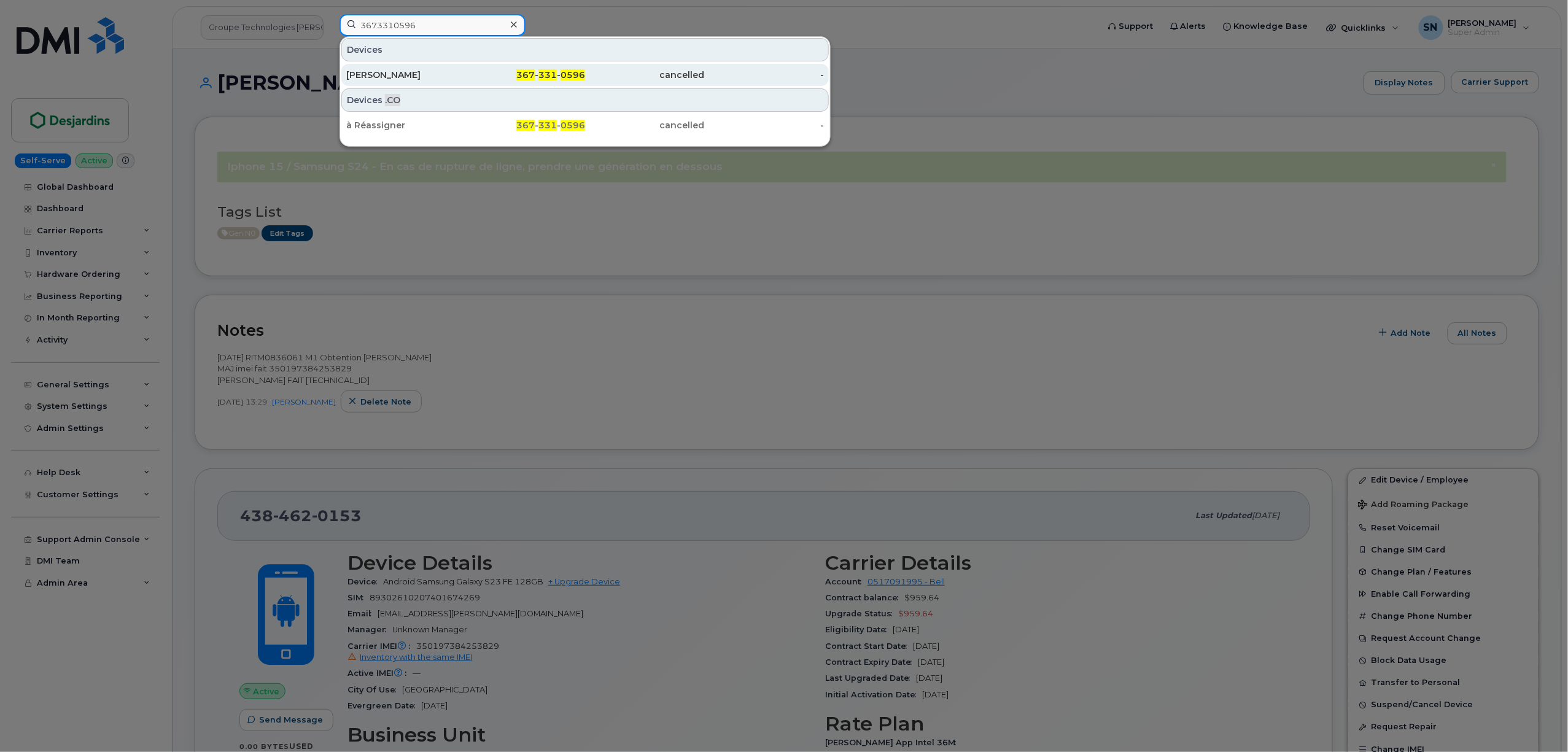
type input "3673310596"
click at [466, 67] on div "[PERSON_NAME]" at bounding box center [525, 75] width 120 height 22
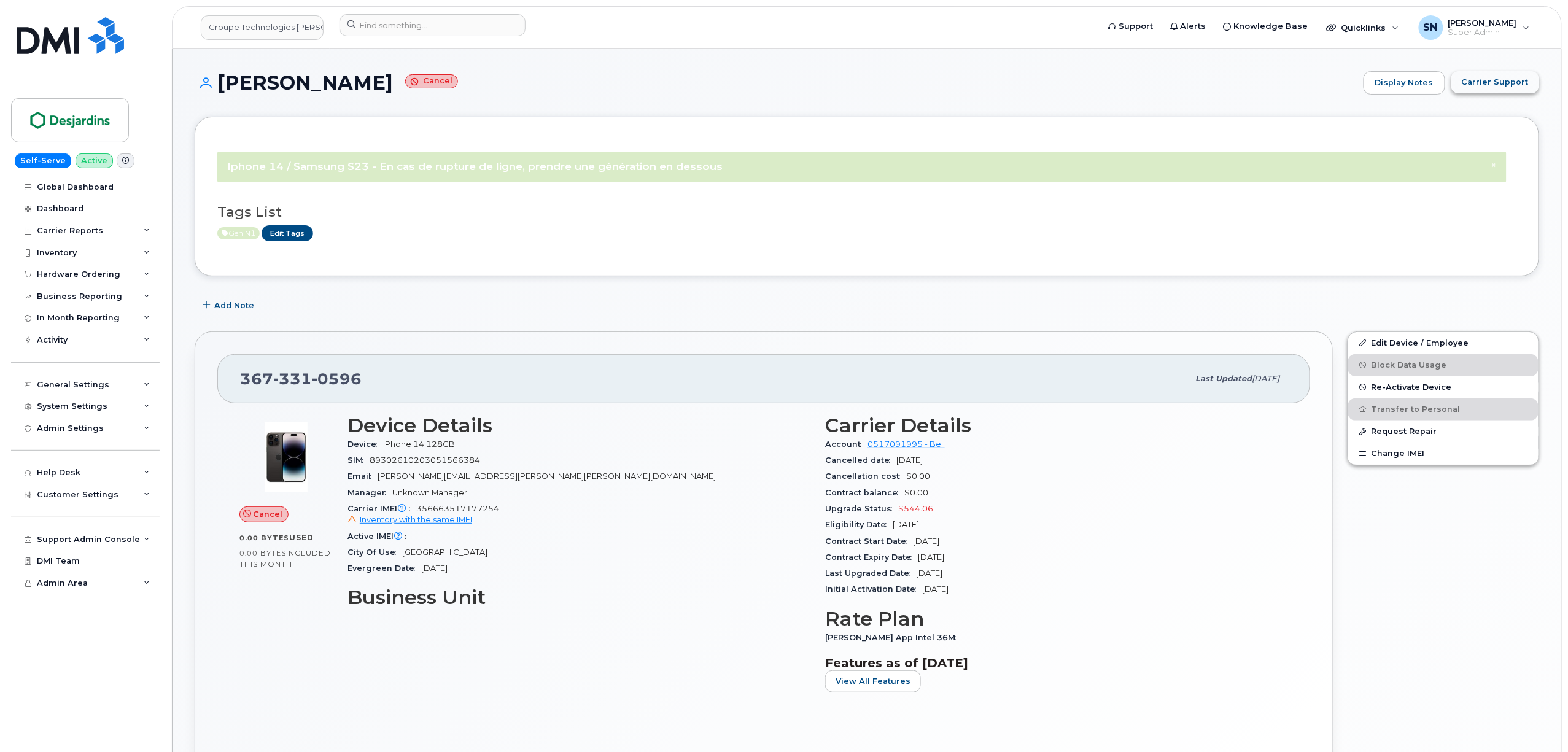
click at [1499, 85] on span "Carrier Support" at bounding box center [1494, 82] width 67 height 11
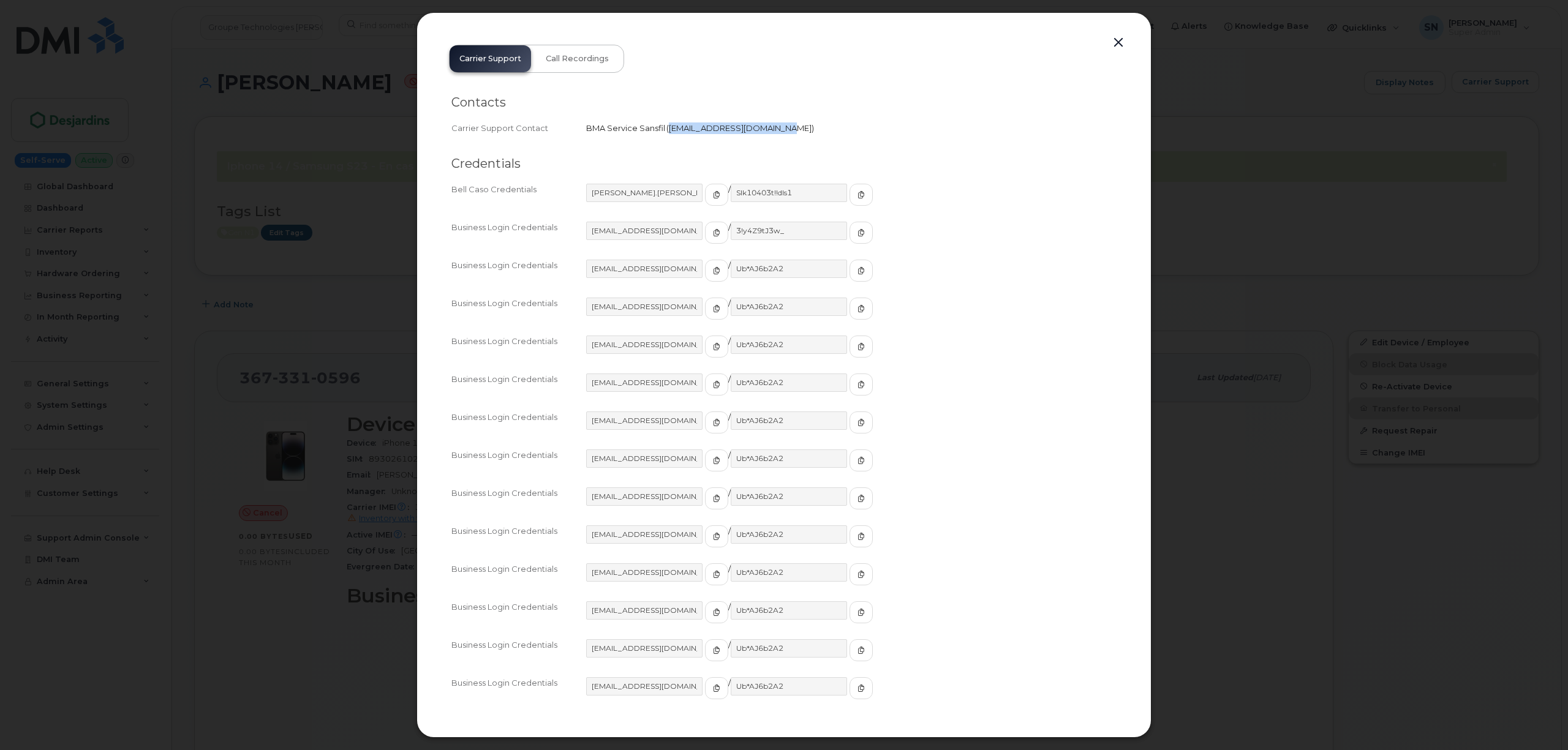
drag, startPoint x: 669, startPoint y: 126, endPoint x: 771, endPoint y: 139, distance: 102.8
copy span "bmaservicesansfil@bell.ca"
click at [1116, 44] on button "button" at bounding box center [1118, 42] width 18 height 17
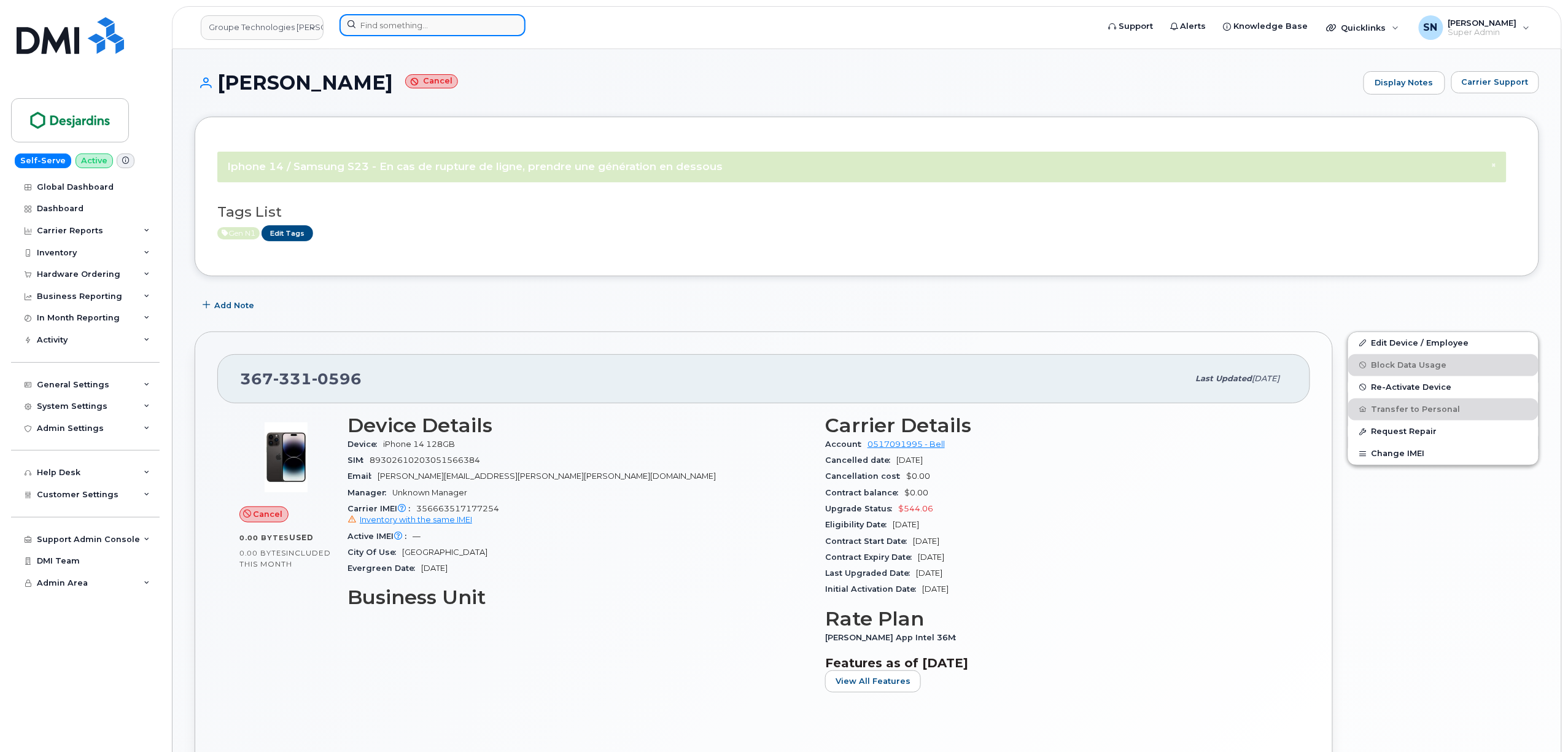
click at [396, 30] on input at bounding box center [432, 25] width 186 height 22
paste input "4384620153"
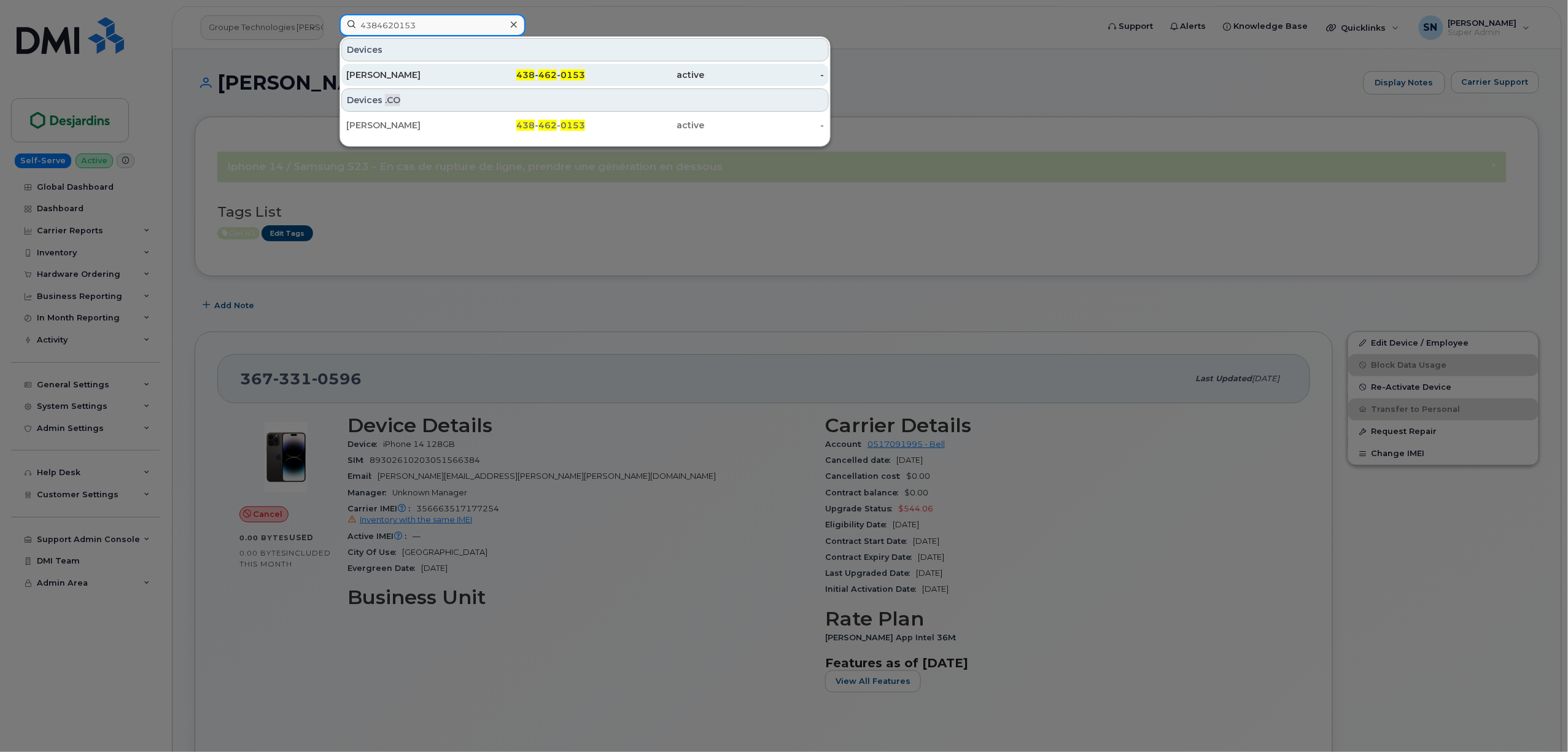
type input "4384620153"
click at [401, 81] on div "Hicham Bennour" at bounding box center [406, 75] width 120 height 12
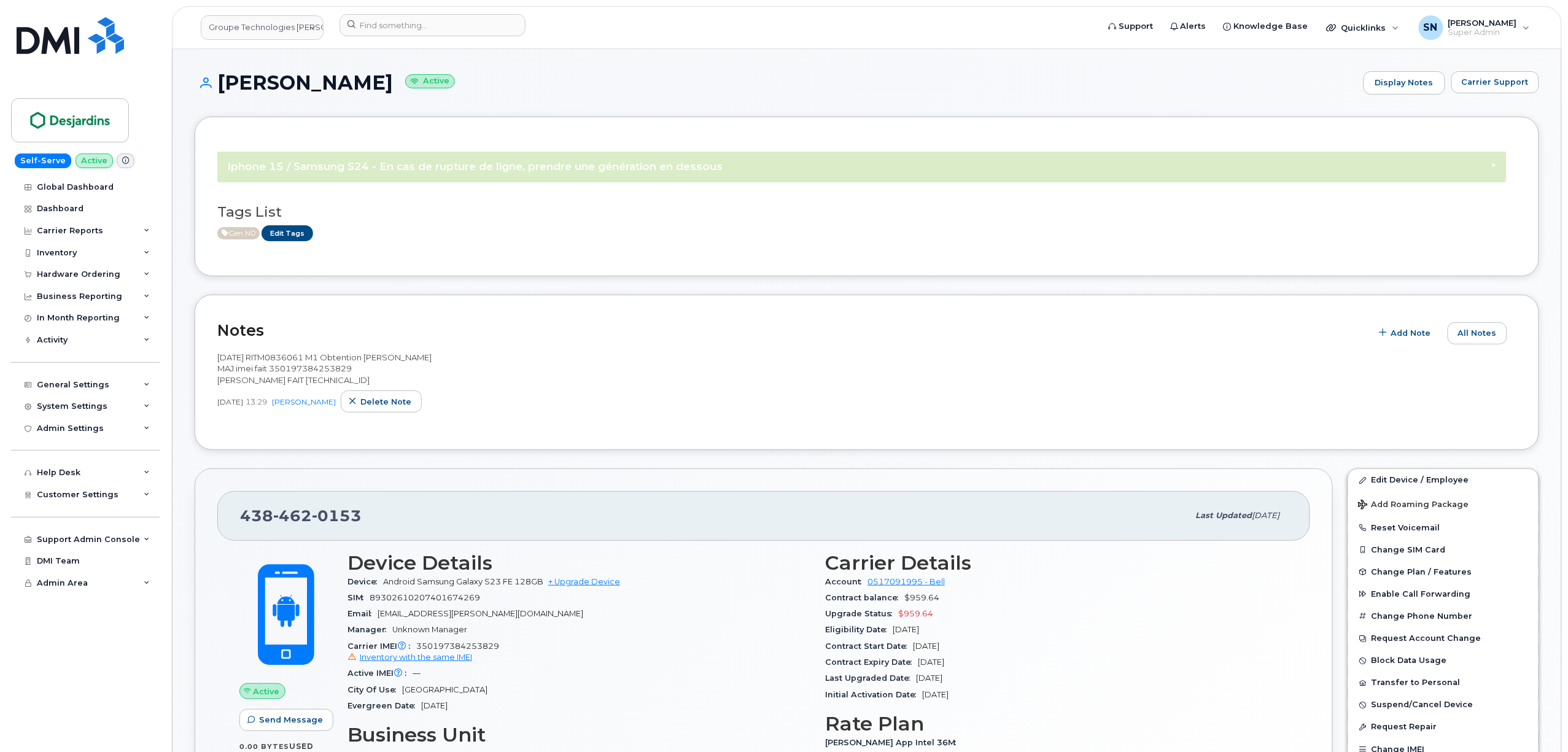
drag, startPoint x: 222, startPoint y: 77, endPoint x: 394, endPoint y: 89, distance: 172.4
click at [394, 89] on h1 "[PERSON_NAME] Active" at bounding box center [775, 82] width 1163 height 22
copy h1 "[PERSON_NAME]"
click at [241, 30] on link "Groupe Technologies [PERSON_NAME]" at bounding box center [263, 27] width 123 height 25
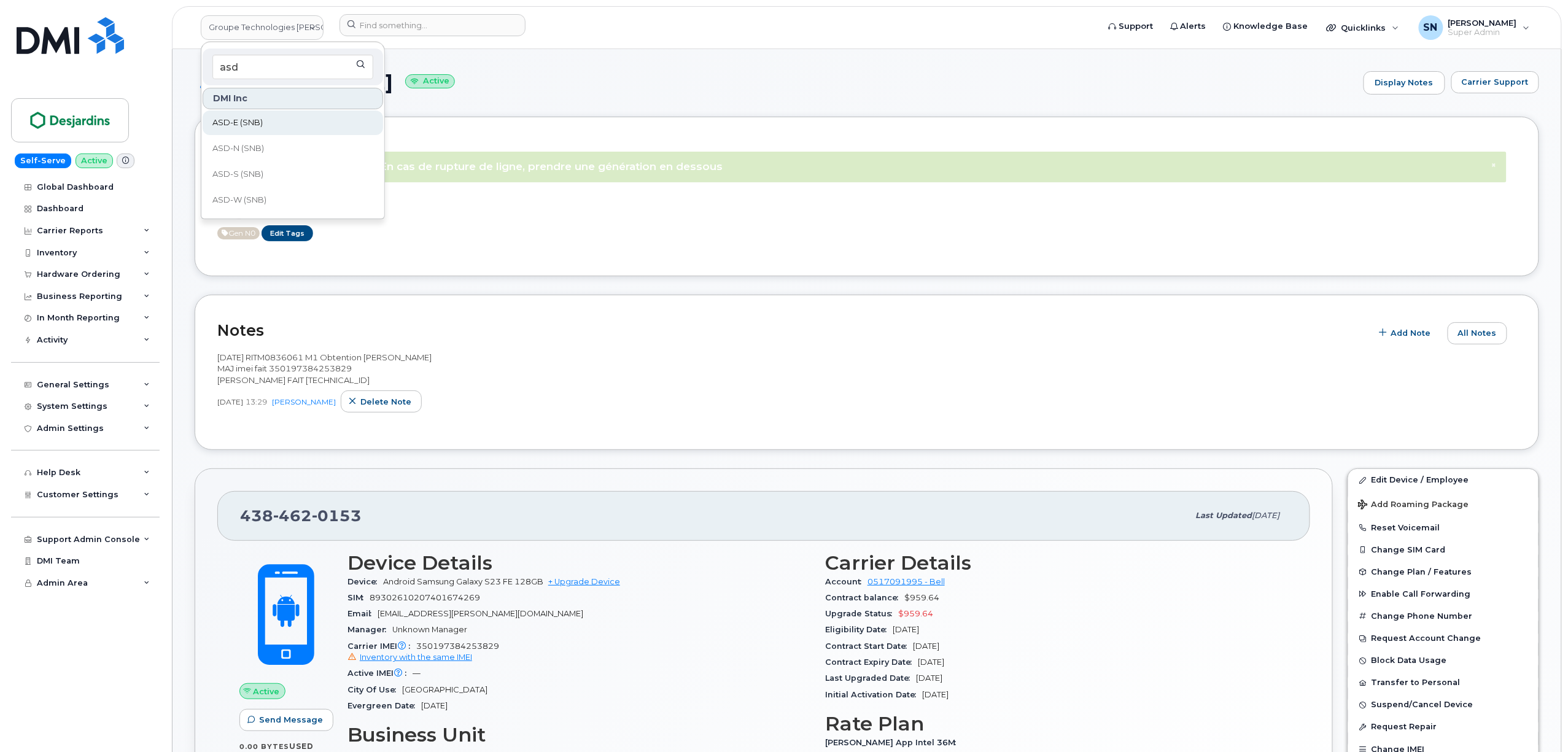
type input "asd"
click at [264, 127] on link "ASD-E (SNB)" at bounding box center [292, 123] width 180 height 25
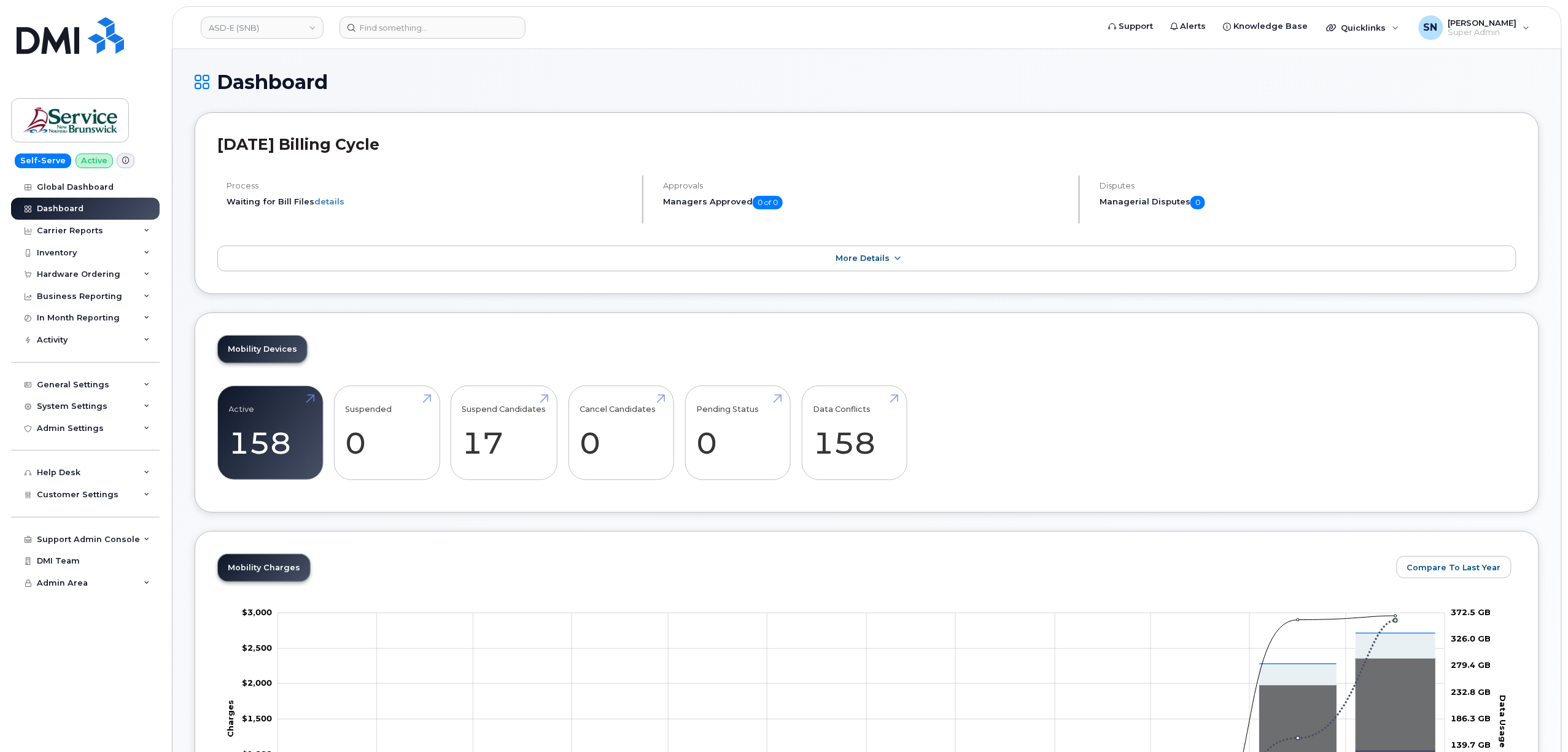
click at [465, 327] on div "Mobility Devices Active 158 Suspended 0 Suspend Candidates 17 Cancel Candidates…" at bounding box center [866, 413] width 1344 height 201
click at [84, 269] on div "Hardware Ordering" at bounding box center [78, 274] width 83 height 9
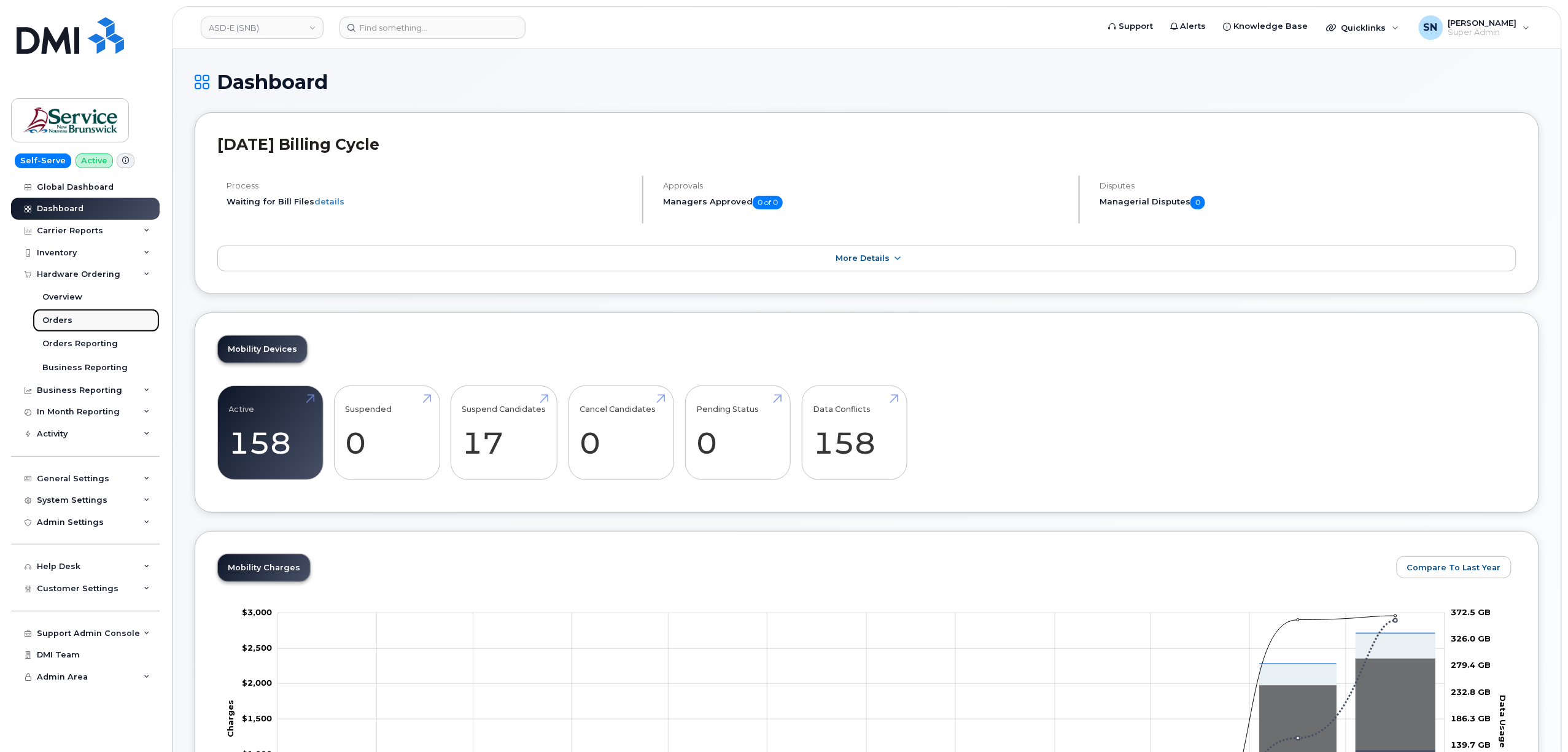
click at [53, 320] on div "Orders" at bounding box center [58, 320] width 30 height 11
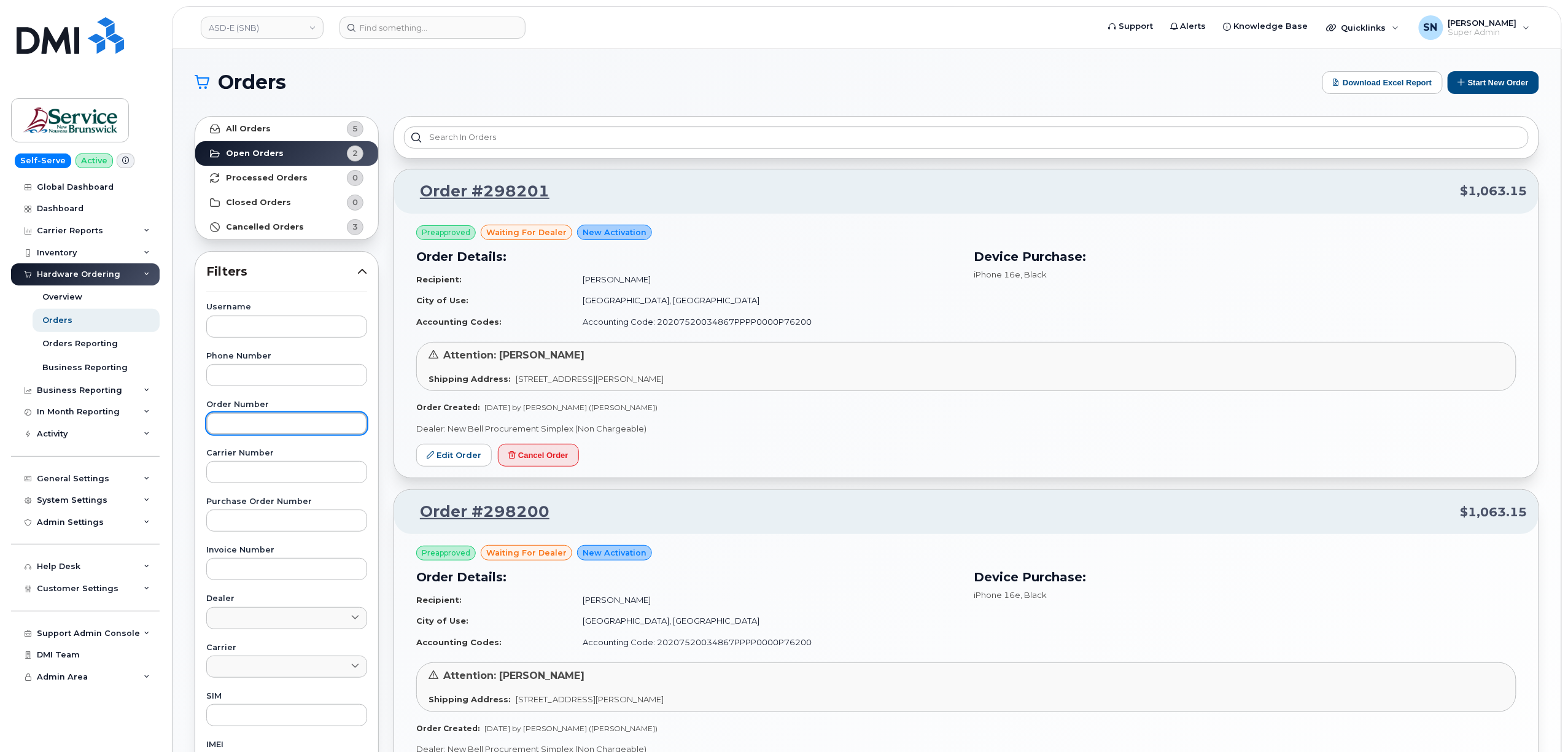
click at [330, 425] on input "text" at bounding box center [286, 423] width 161 height 22
paste input "298201"
type input "298201"
click at [295, 130] on link "All Orders 5" at bounding box center [287, 128] width 183 height 25
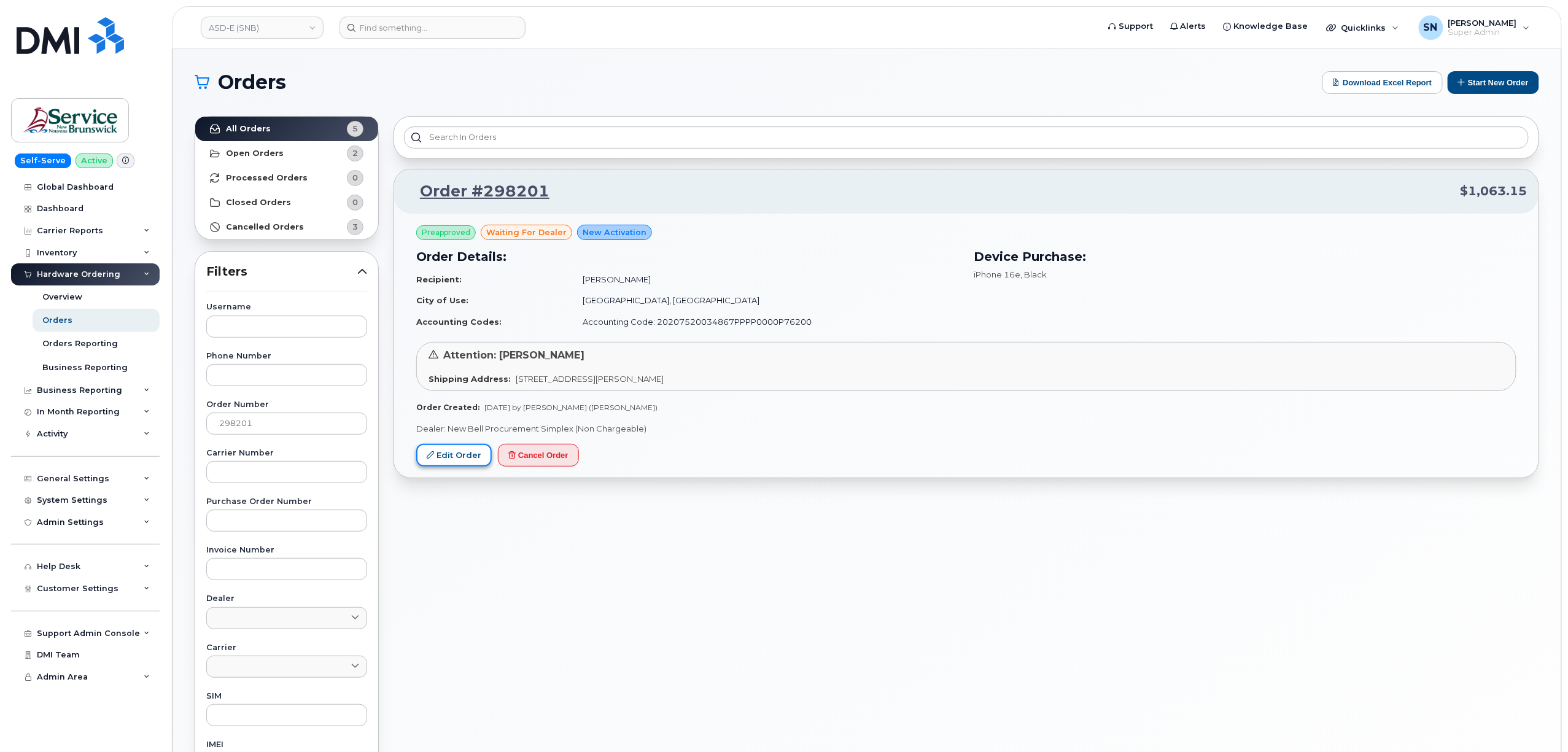
click at [457, 452] on link "Edit Order" at bounding box center [454, 455] width 76 height 23
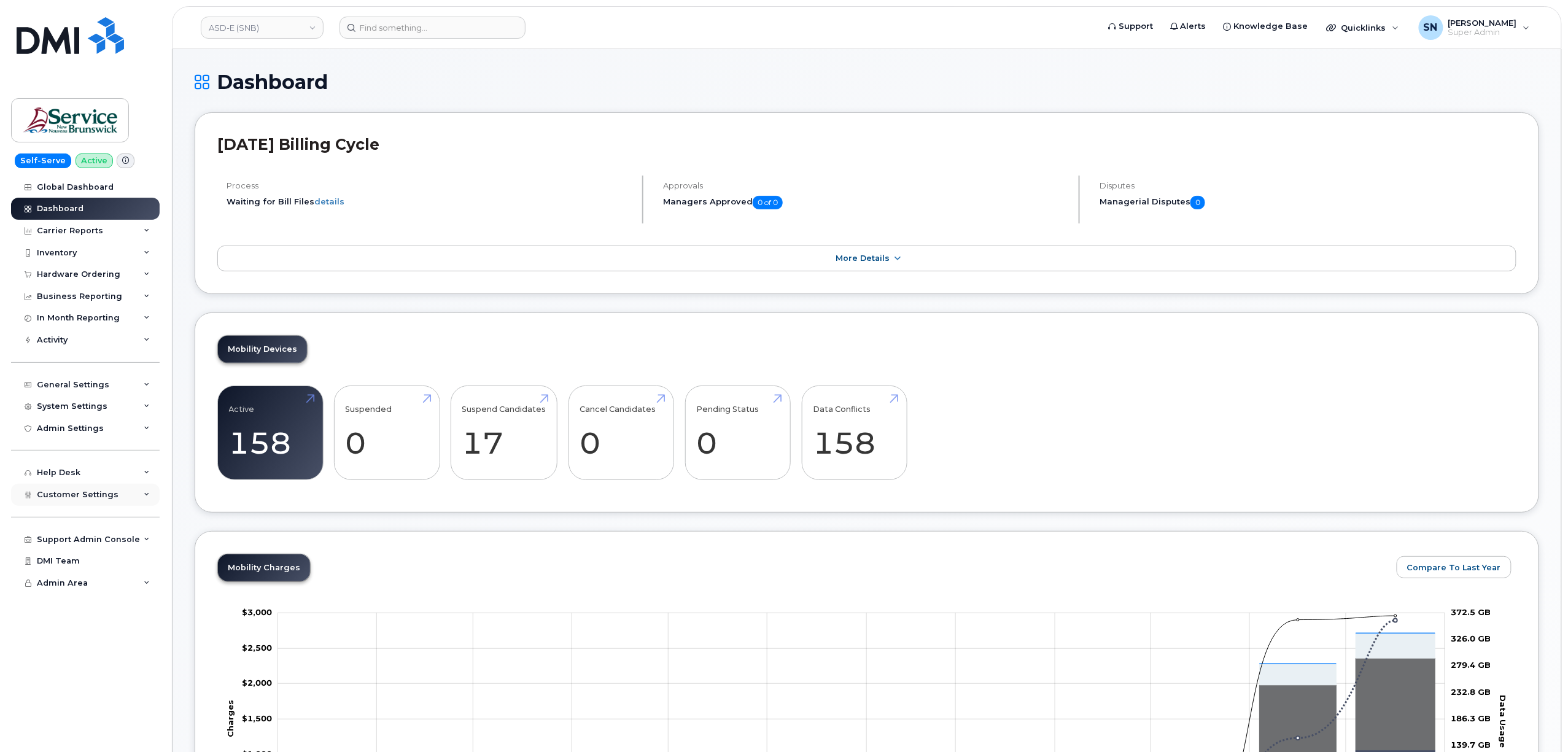
click at [95, 499] on span "Customer Settings" at bounding box center [77, 495] width 81 height 9
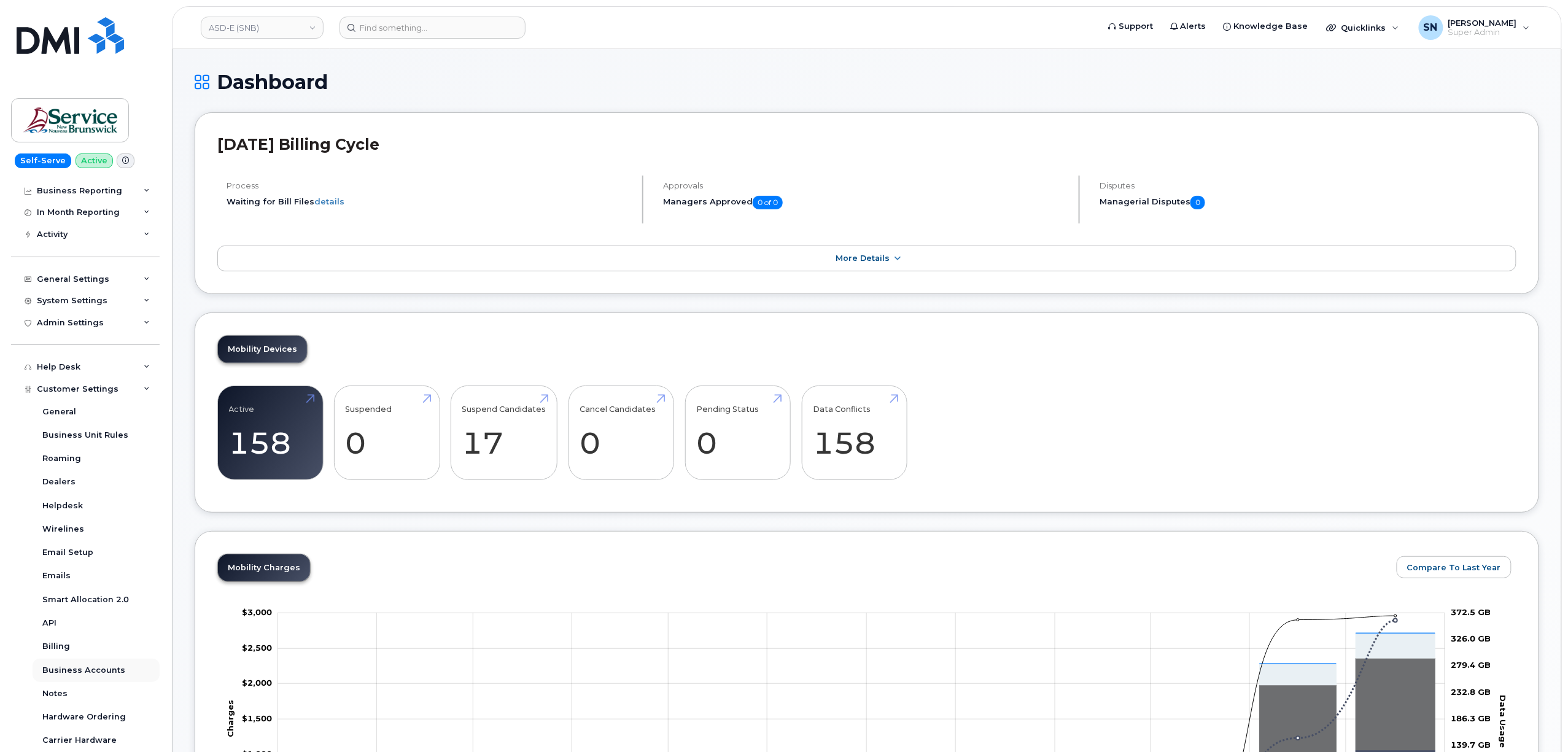
scroll to position [193, 0]
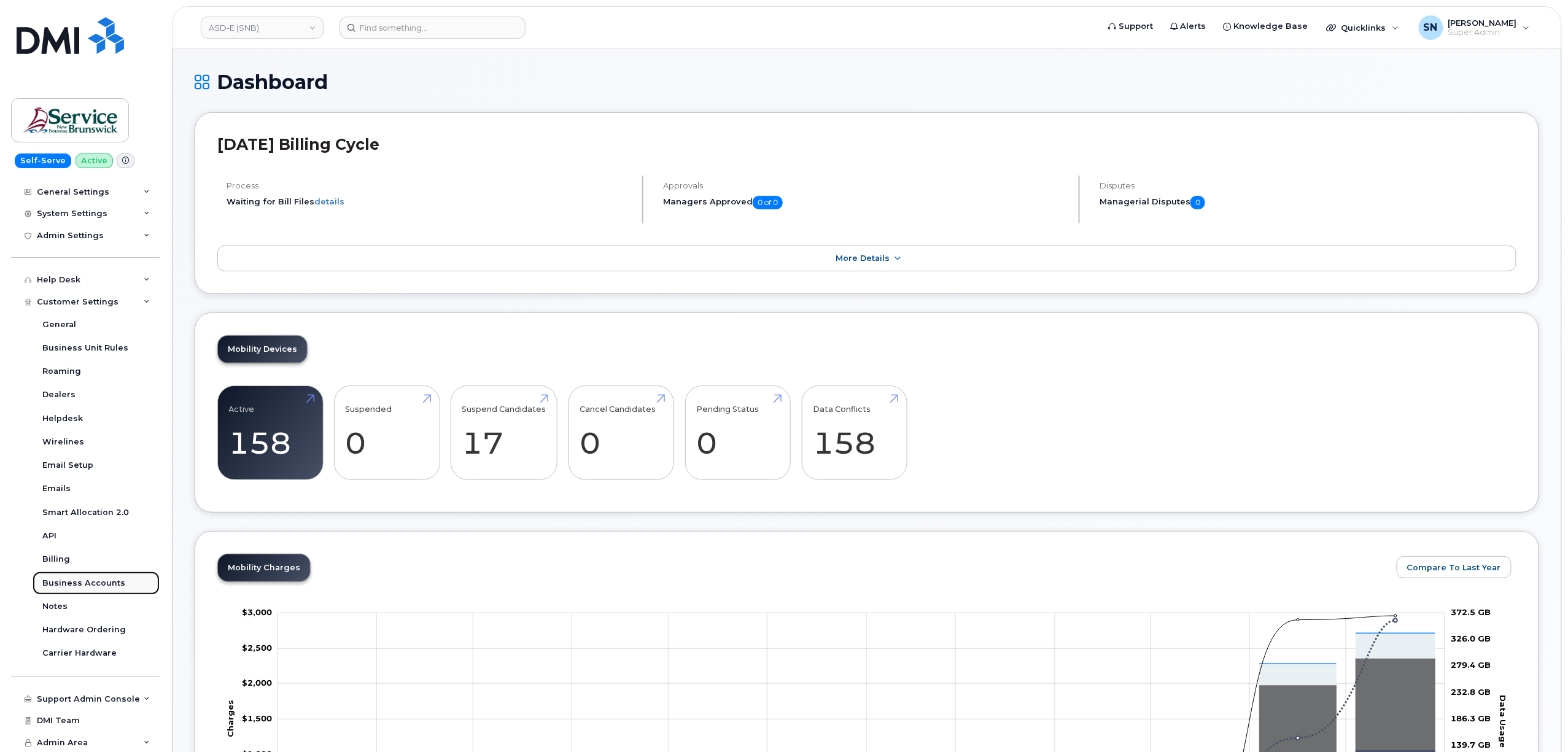
click at [109, 583] on div "Business Accounts" at bounding box center [84, 584] width 83 height 11
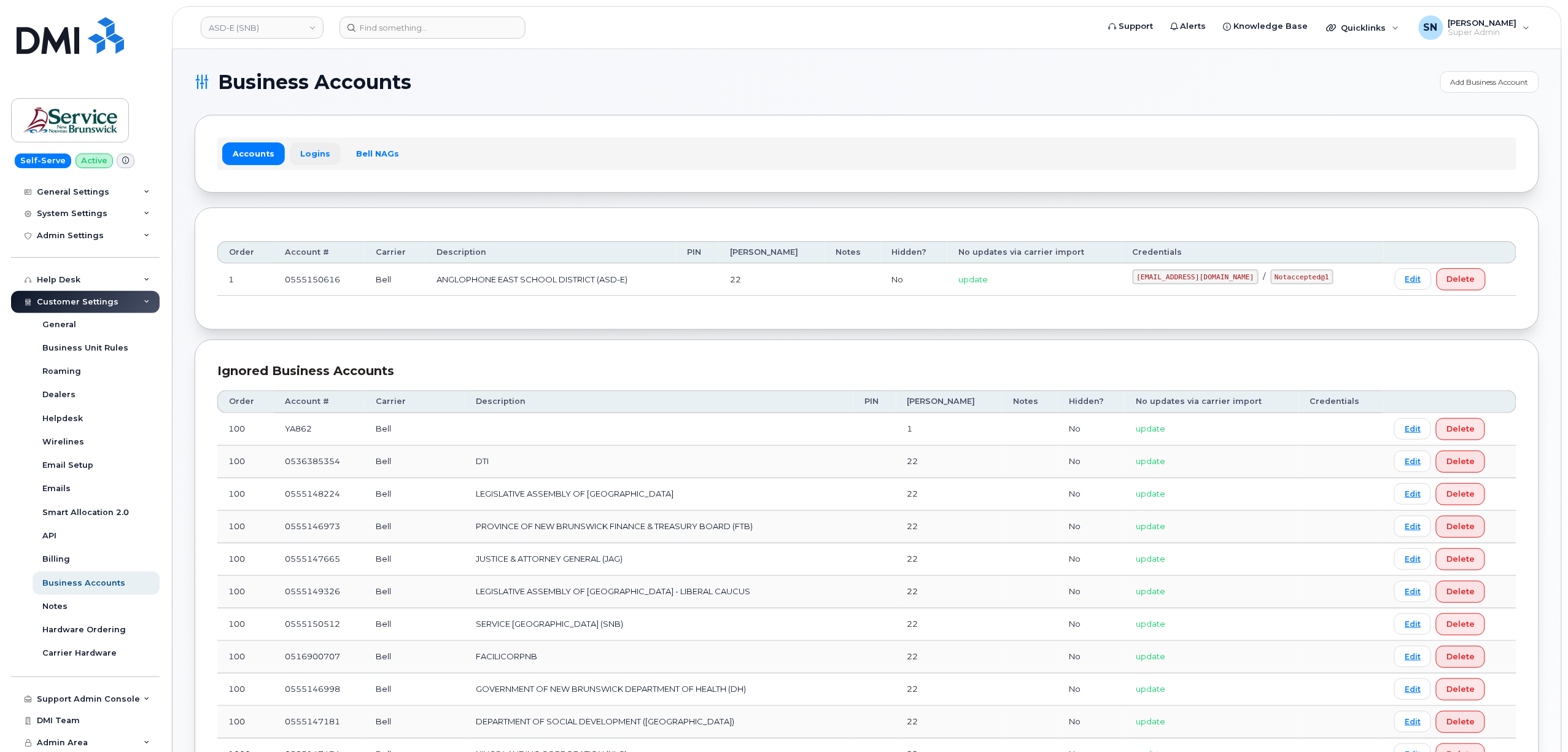
click at [320, 155] on link "Logins" at bounding box center [315, 153] width 51 height 22
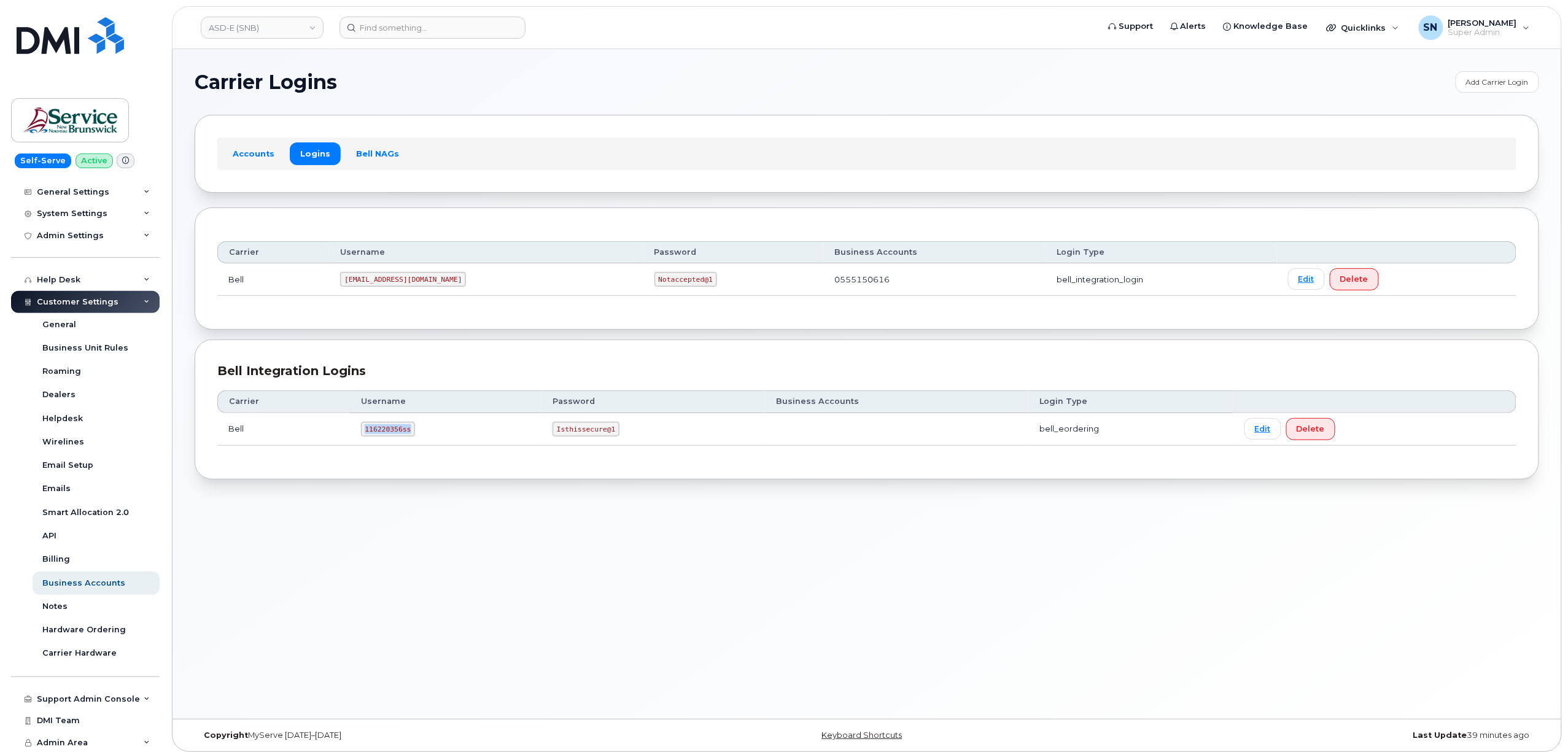
drag, startPoint x: 359, startPoint y: 434, endPoint x: 408, endPoint y: 440, distance: 49.4
click at [408, 441] on td "116220356ss" at bounding box center [445, 429] width 192 height 32
copy code "116220356ss"
drag, startPoint x: 554, startPoint y: 434, endPoint x: 610, endPoint y: 436, distance: 56.0
click at [615, 437] on td "Isthissecure@1" at bounding box center [653, 429] width 224 height 32
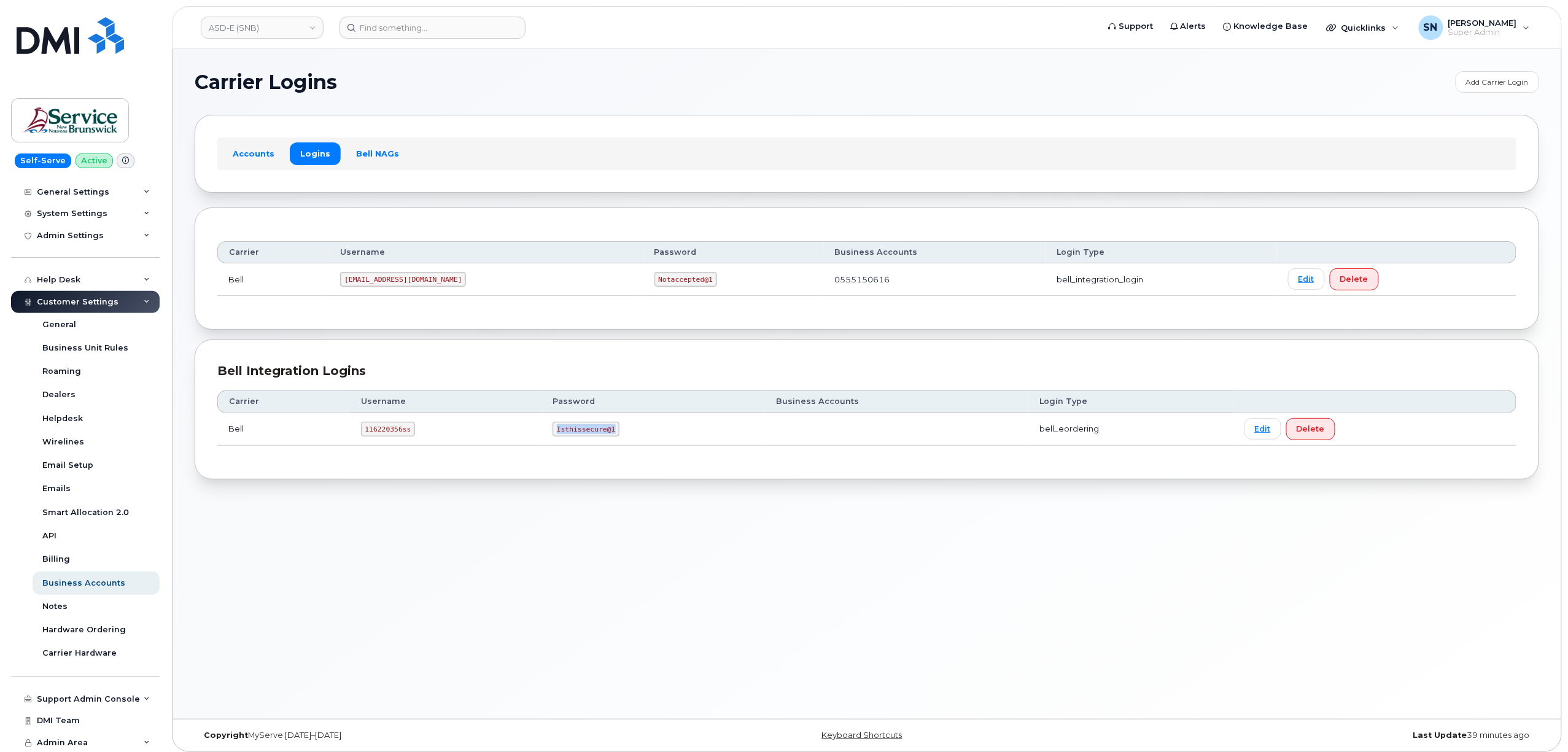
copy code "Isthissecure@1"
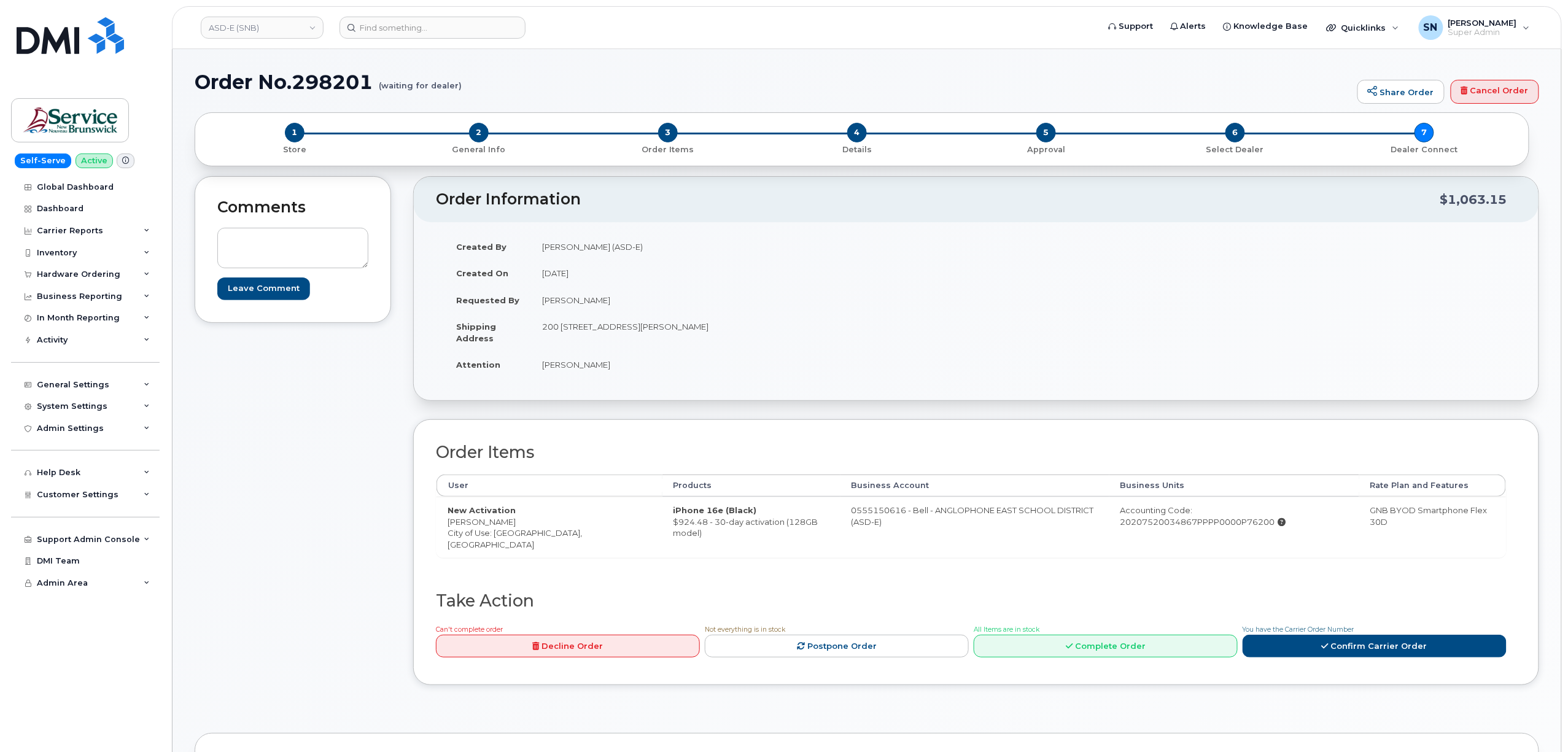
click at [501, 536] on td "New Activation [PERSON_NAME] City of Use: [GEOGRAPHIC_DATA], [GEOGRAPHIC_DATA]" at bounding box center [549, 527] width 226 height 60
copy td "Moncton"
drag, startPoint x: 447, startPoint y: 524, endPoint x: 526, endPoint y: 523, distance: 79.0
click at [526, 523] on td "New Activation Benjamin Allerston City of Use: Moncton, New Brunswick" at bounding box center [549, 527] width 226 height 60
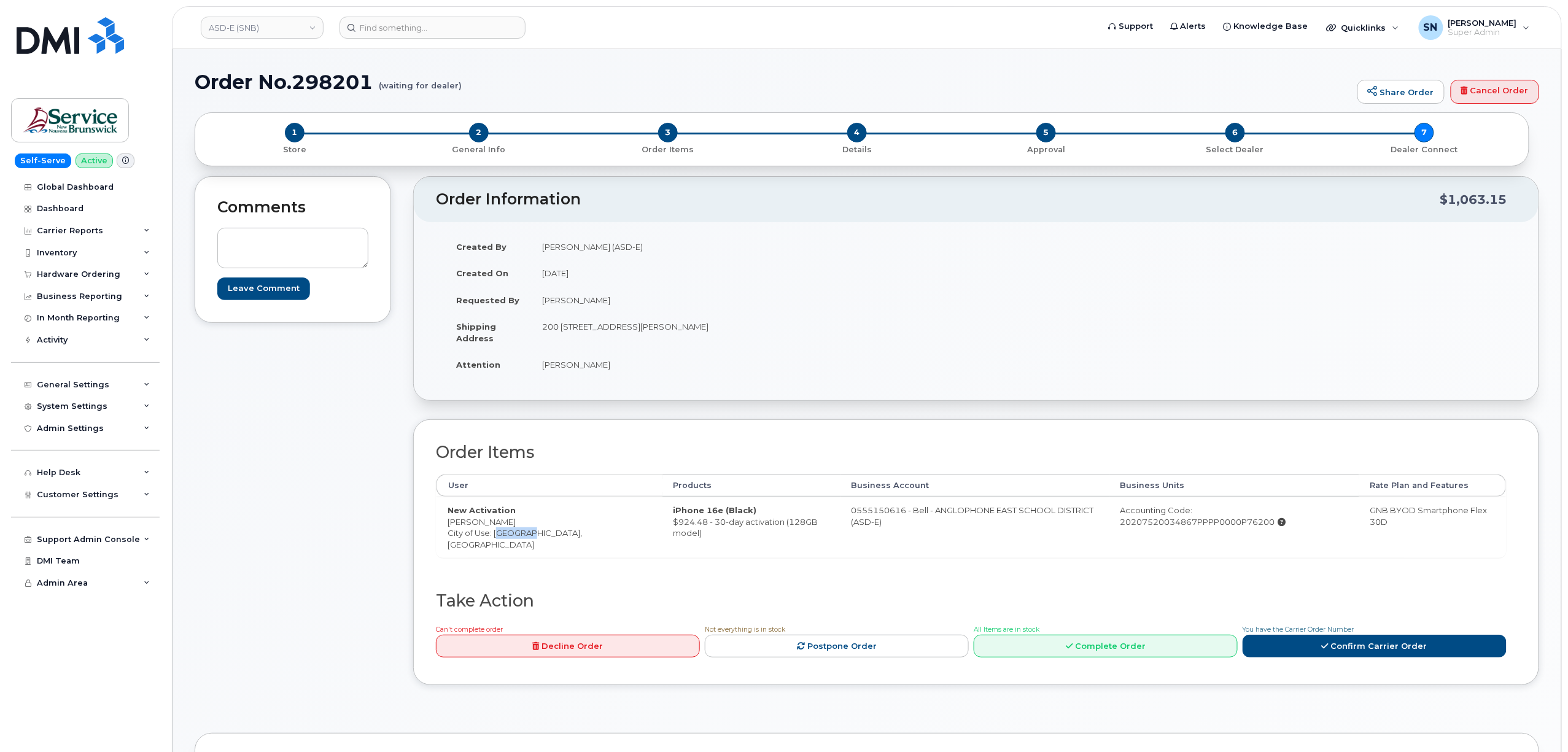
copy td "[PERSON_NAME]"
drag, startPoint x: 561, startPoint y: 327, endPoint x: 663, endPoint y: 325, distance: 102.0
click at [663, 325] on td "200 200-1077 St George Blvd Moncton New Brunswick E1E 4C9" at bounding box center [748, 332] width 435 height 38
copy td "[STREET_ADDRESS][PERSON_NAME]"
click at [755, 348] on td "200 200-1077 St George Blvd Moncton New Brunswick E1E 4C9" at bounding box center [748, 332] width 435 height 38
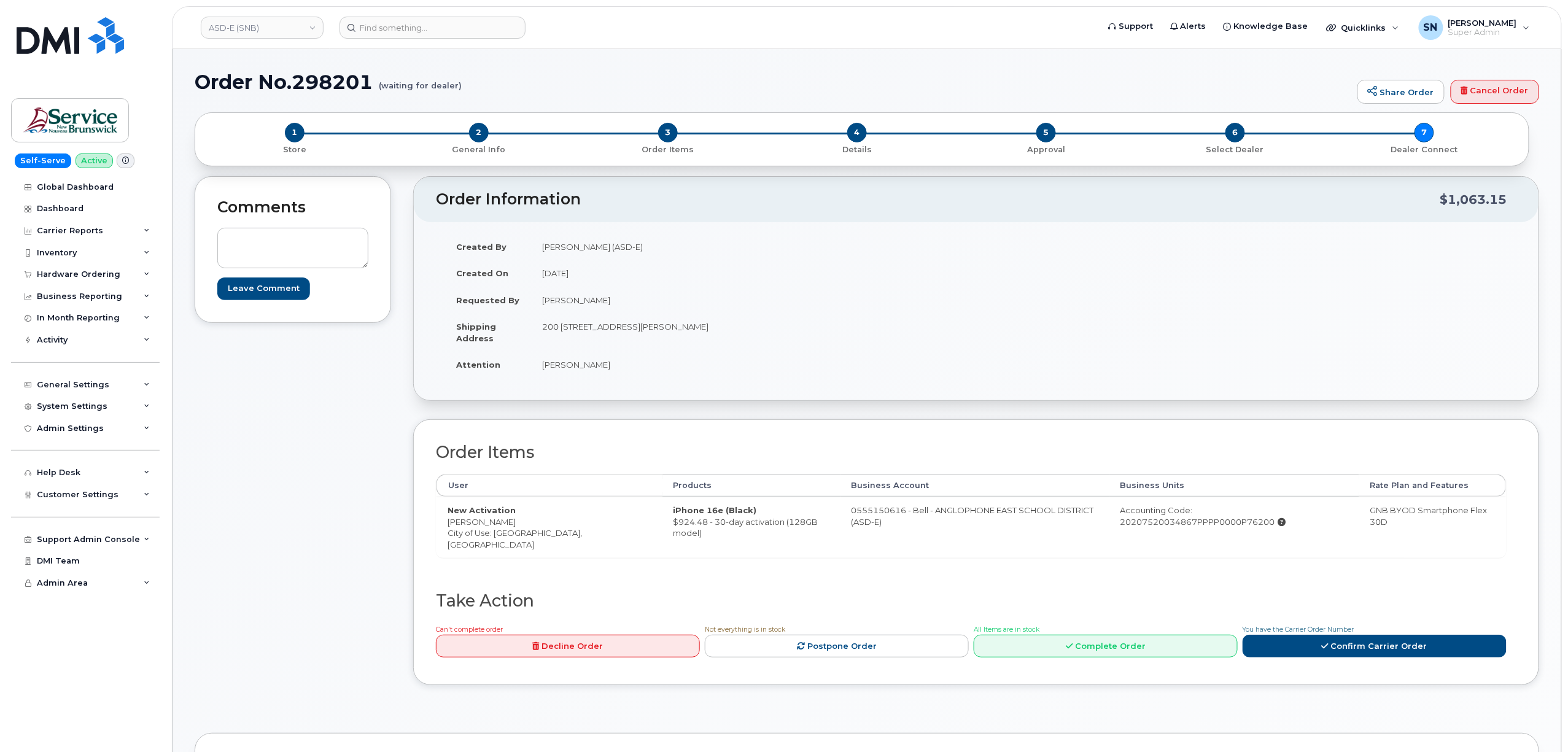
drag, startPoint x: 767, startPoint y: 325, endPoint x: 785, endPoint y: 341, distance: 24.1
click at [790, 332] on td "200 200-1077 St George Blvd Moncton New Brunswick E1E 4C9" at bounding box center [748, 332] width 435 height 38
drag, startPoint x: 781, startPoint y: 350, endPoint x: 770, endPoint y: 335, distance: 18.6
click at [779, 350] on td "200 200-1077 St George Blvd Moncton New Brunswick E1E 4C9" at bounding box center [748, 332] width 435 height 38
click at [769, 333] on td "200 200-1077 St George Blvd Moncton New Brunswick E1E 4C9" at bounding box center [748, 332] width 435 height 38
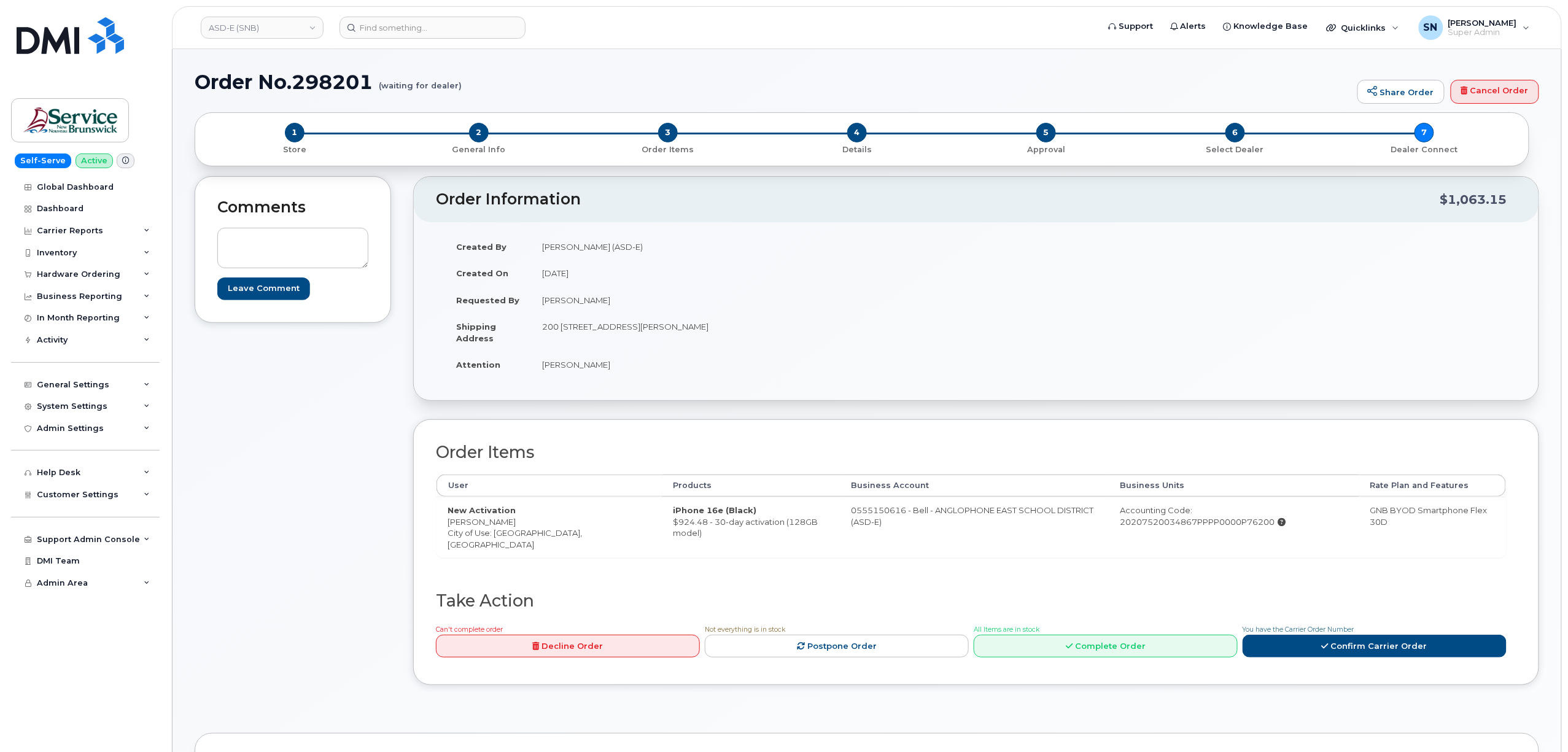
drag, startPoint x: 769, startPoint y: 328, endPoint x: 798, endPoint y: 333, distance: 29.4
click at [798, 333] on td "200 200-1077 St George Blvd Moncton New Brunswick E1E 4C9" at bounding box center [748, 332] width 435 height 38
drag, startPoint x: 782, startPoint y: 353, endPoint x: 778, endPoint y: 345, distance: 8.9
click at [781, 352] on td "[PERSON_NAME]" at bounding box center [748, 365] width 435 height 27
drag, startPoint x: 772, startPoint y: 327, endPoint x: 804, endPoint y: 332, distance: 32.4
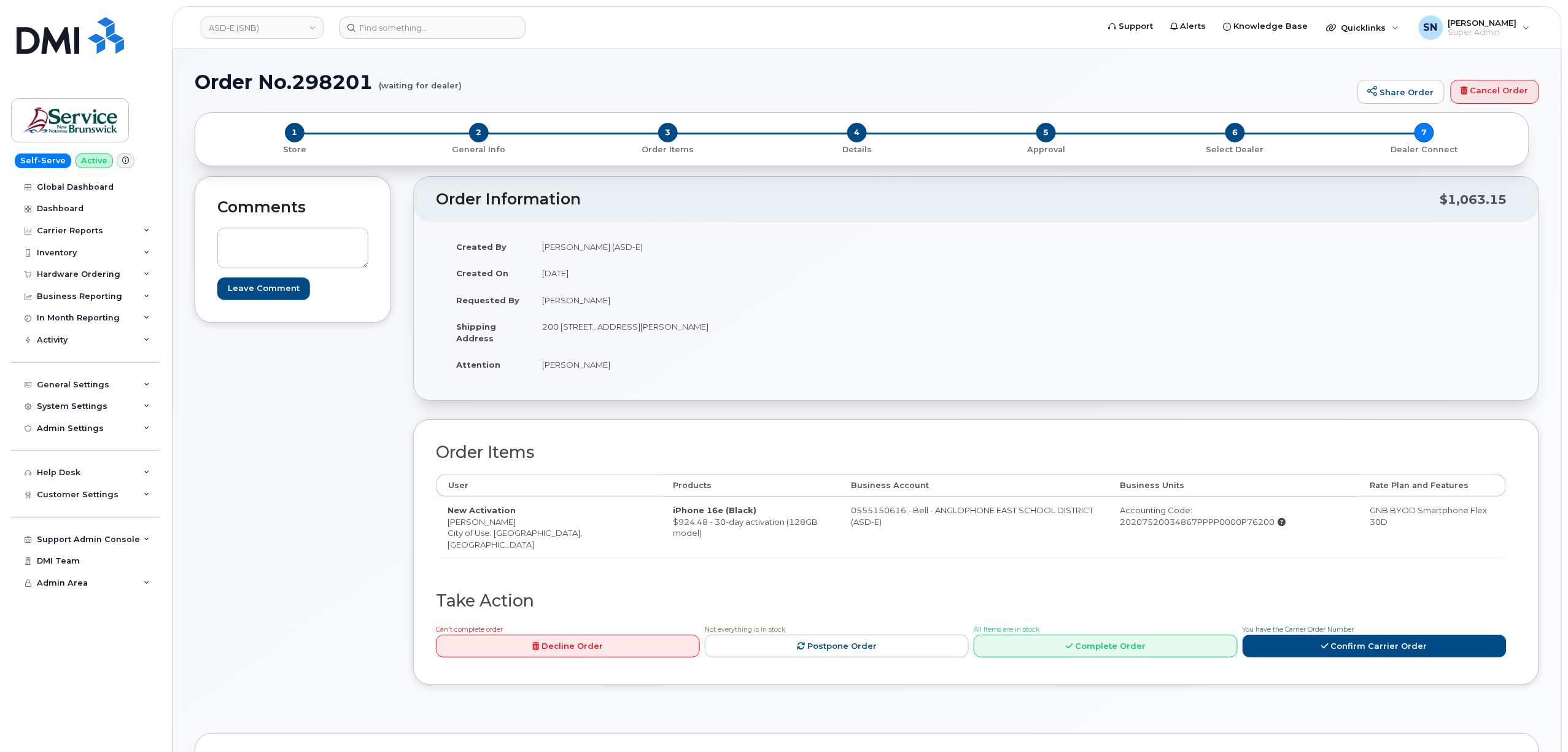
click at [804, 332] on td "200 200-1077 St George Blvd Moncton New Brunswick E1E 4C9" at bounding box center [748, 332] width 435 height 38
copy td "E1E 4C9"
click at [585, 371] on td "[PERSON_NAME]" at bounding box center [748, 365] width 435 height 27
drag, startPoint x: 543, startPoint y: 369, endPoint x: 636, endPoint y: 367, distance: 93.0
click at [636, 367] on td "[PERSON_NAME]" at bounding box center [748, 365] width 435 height 27
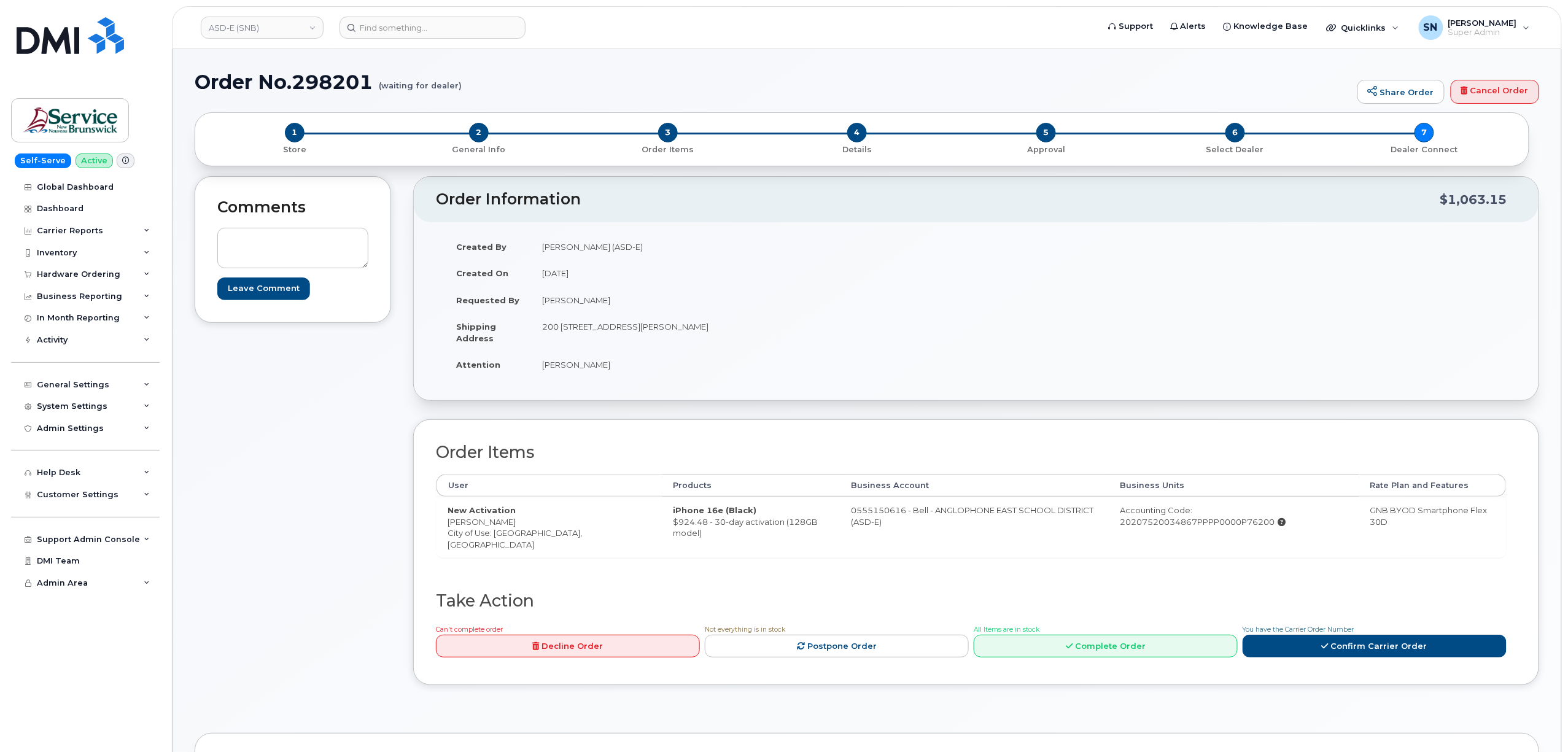
copy td "[PERSON_NAME]"
click at [529, 378] on td "Attention" at bounding box center [487, 365] width 86 height 27
drag, startPoint x: 452, startPoint y: 524, endPoint x: 531, endPoint y: 525, distance: 79.0
click at [531, 525] on td "New Activation Benjamin Allerston City of Use: Moncton, New Brunswick" at bounding box center [549, 527] width 226 height 60
copy td "Benjamin Allerston"
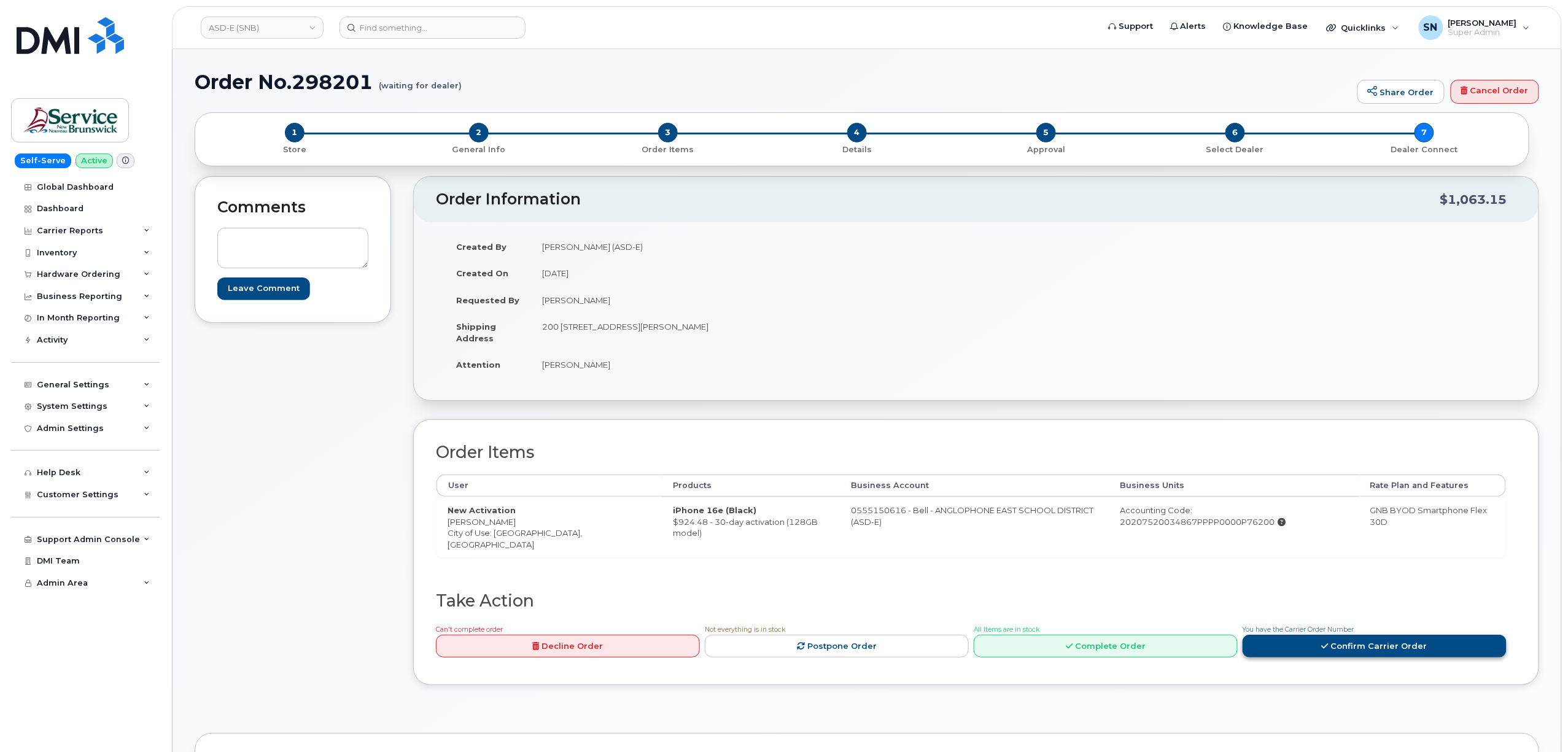
click at [1338, 648] on link "Confirm Carrier Order" at bounding box center [1373, 646] width 264 height 23
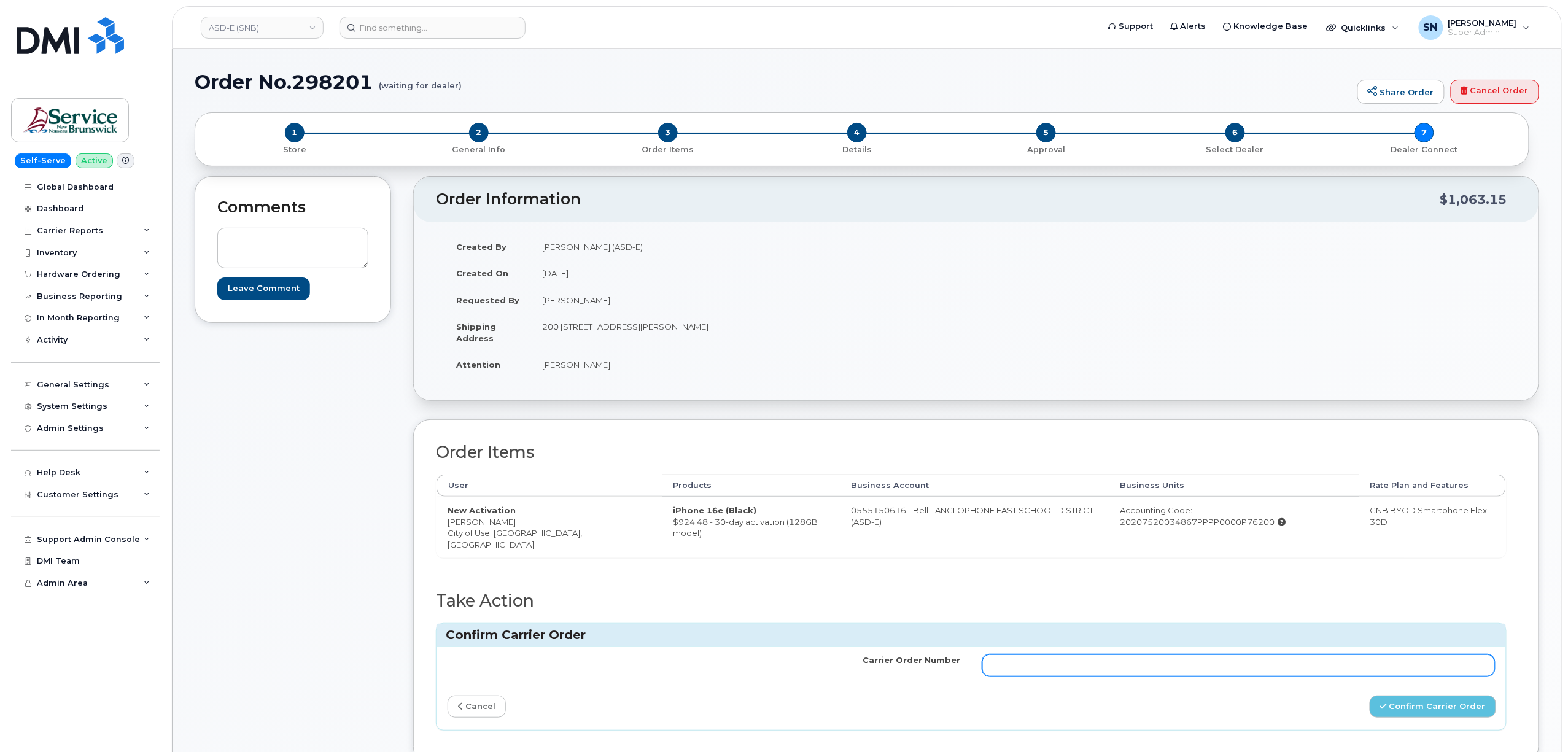
click at [1263, 674] on input "Carrier Order Number" at bounding box center [1238, 665] width 513 height 22
paste input "3005633"
type input "3005633"
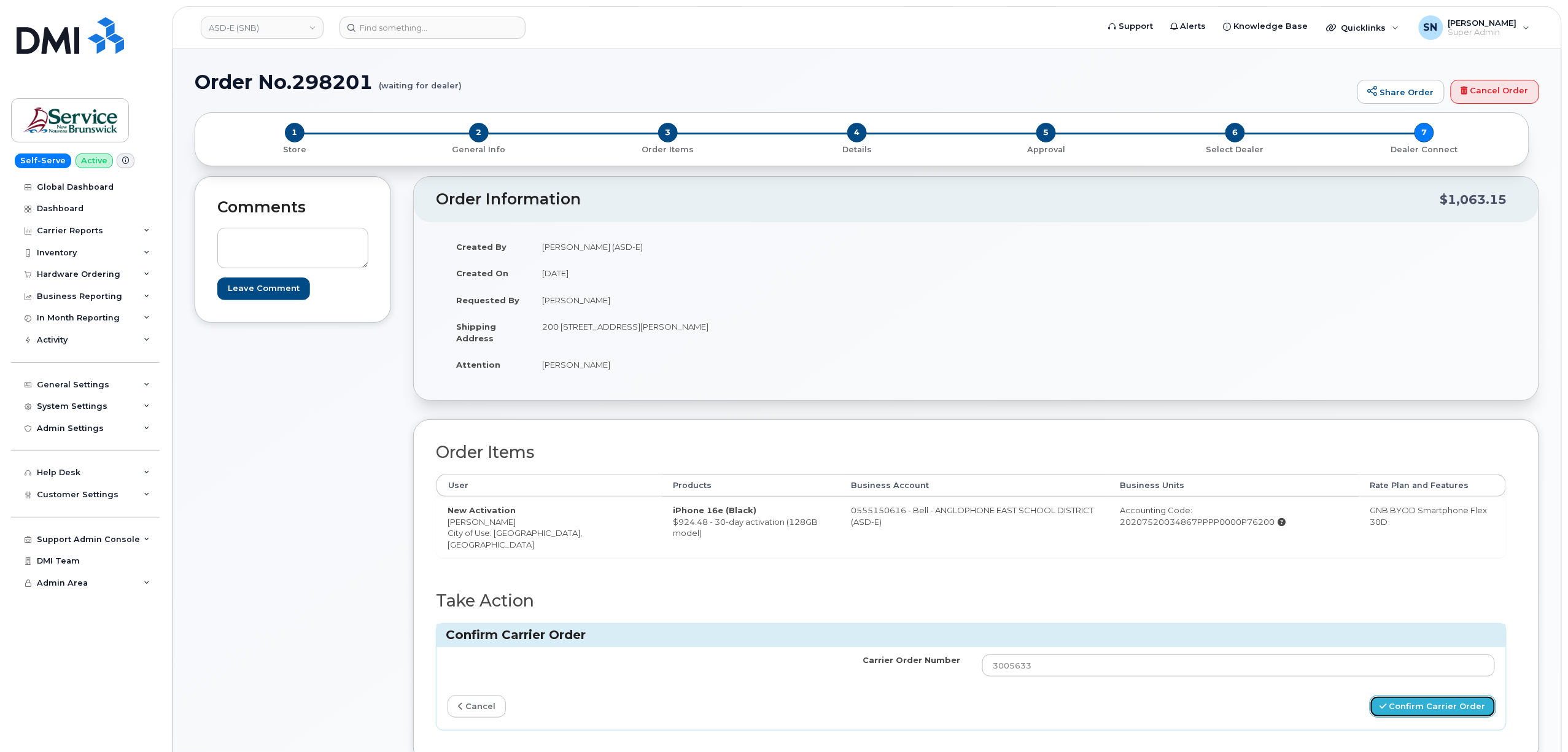
click at [1418, 712] on button "Confirm Carrier Order" at bounding box center [1433, 707] width 127 height 23
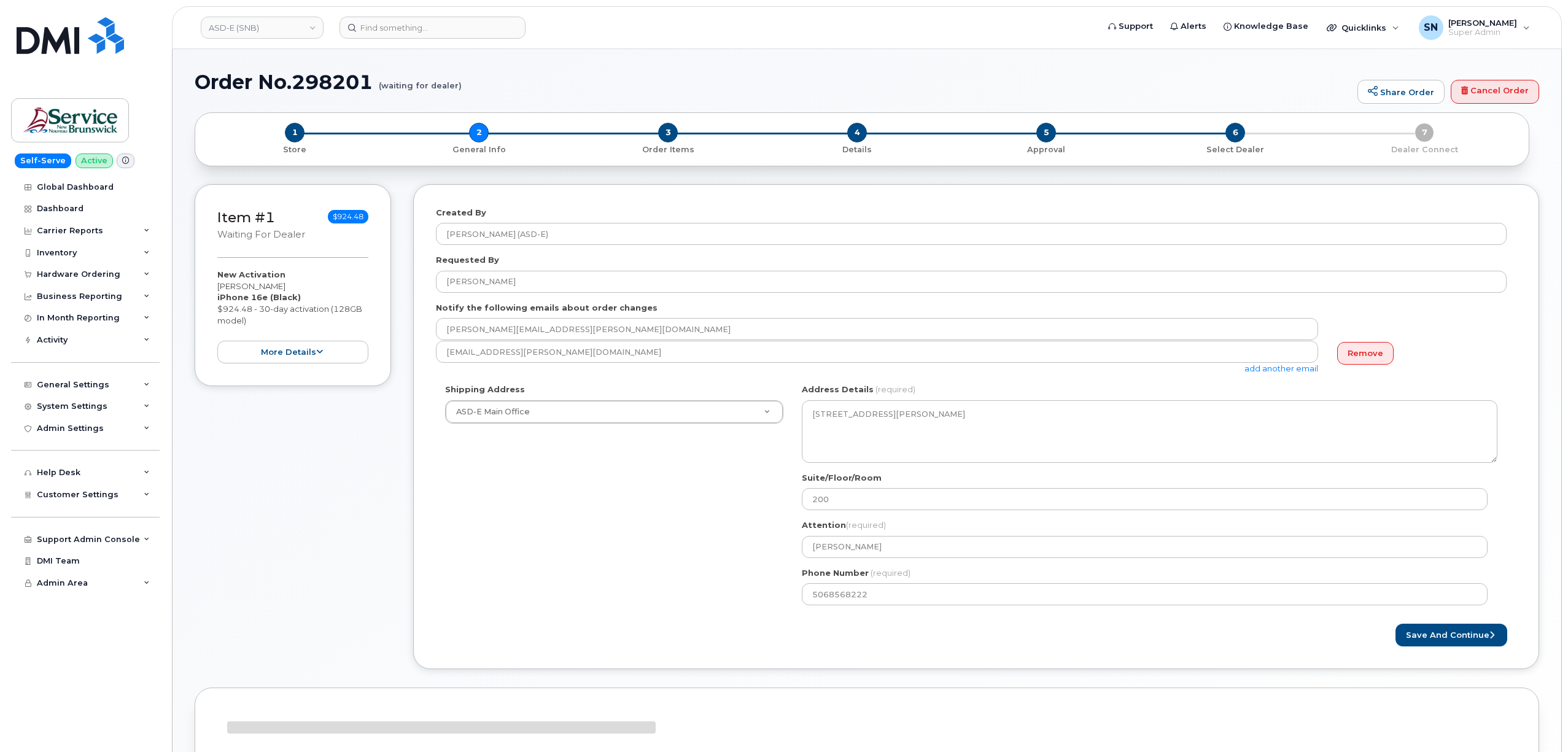
select select
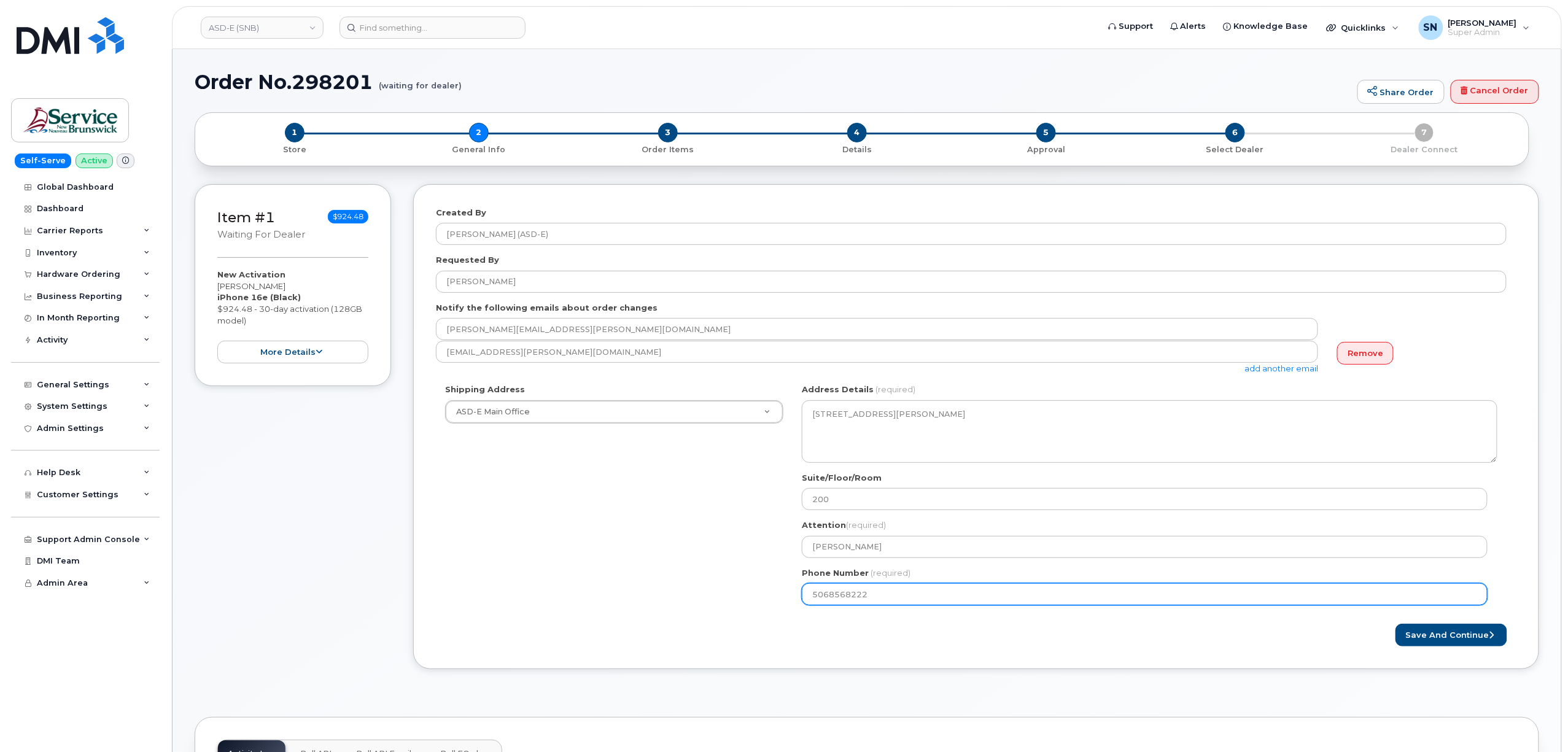
drag, startPoint x: 870, startPoint y: 597, endPoint x: 804, endPoint y: 595, distance: 66.0
click at [804, 595] on input "5068568222" at bounding box center [1145, 593] width 686 height 22
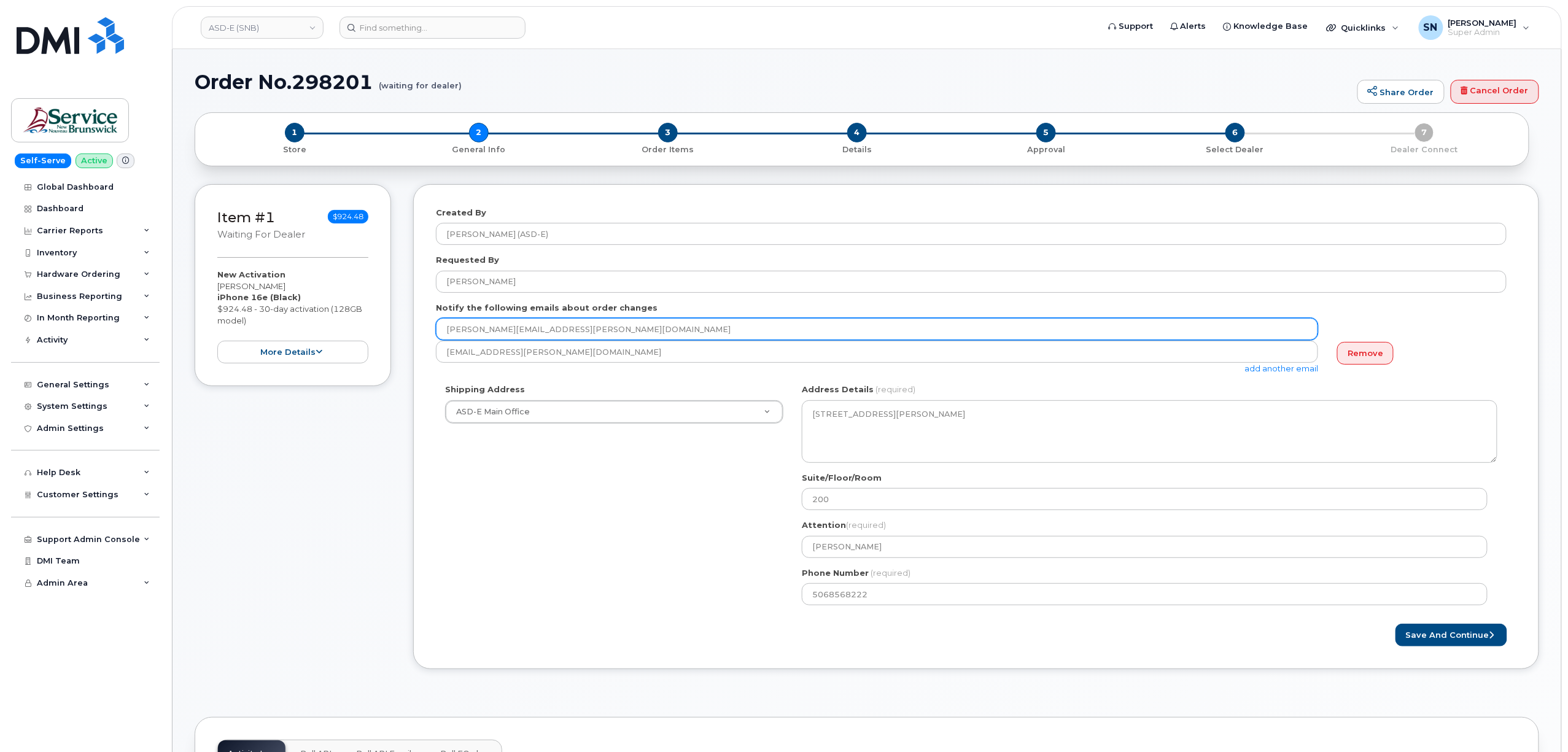
drag, startPoint x: 580, startPoint y: 329, endPoint x: 437, endPoint y: 318, distance: 143.4
click at [437, 318] on div "[PERSON_NAME][EMAIL_ADDRESS][PERSON_NAME][DOMAIN_NAME]" at bounding box center [881, 329] width 892 height 22
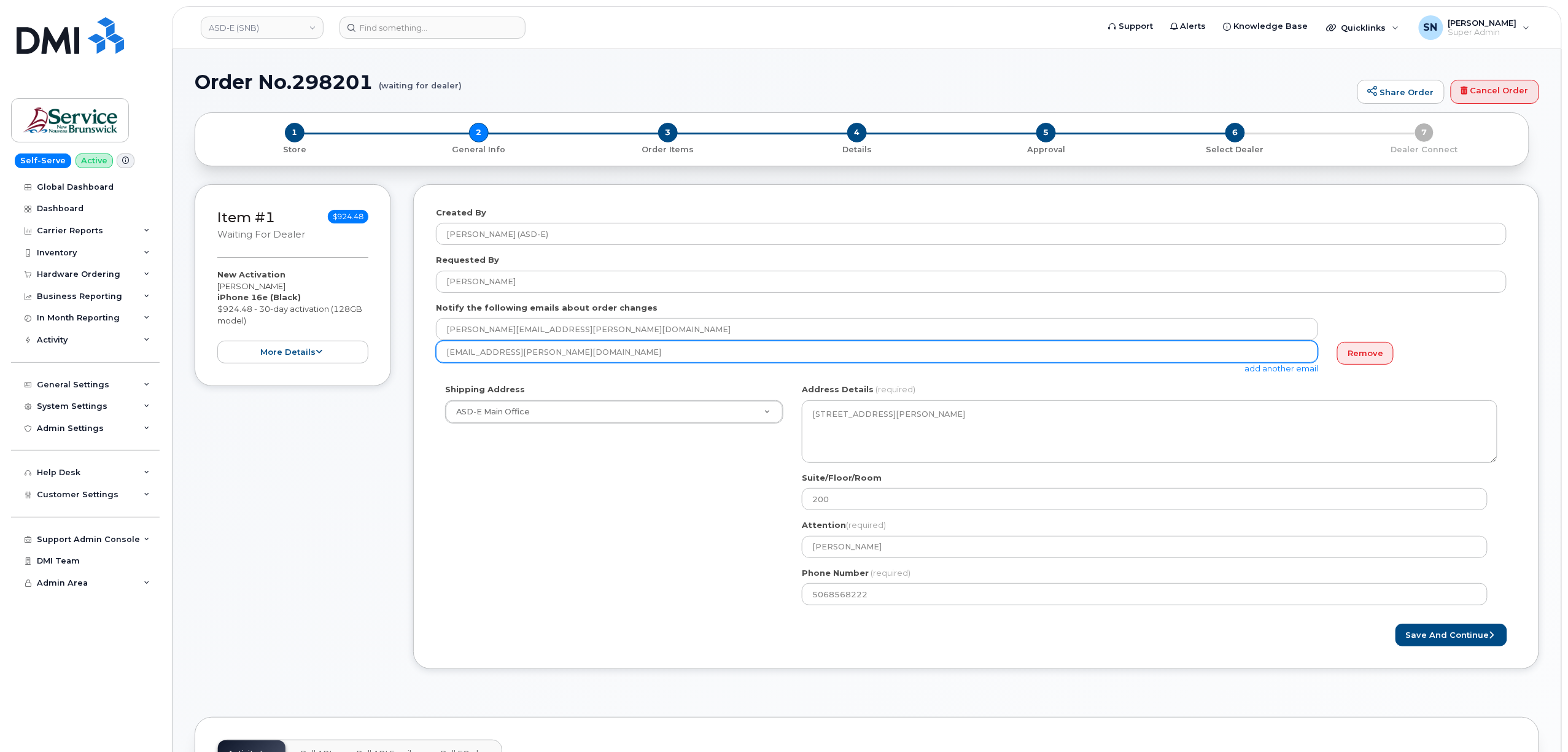
drag, startPoint x: 549, startPoint y: 350, endPoint x: 447, endPoint y: 348, distance: 102.0
click at [447, 348] on input "[EMAIL_ADDRESS][PERSON_NAME][DOMAIN_NAME]" at bounding box center [877, 351] width 882 height 22
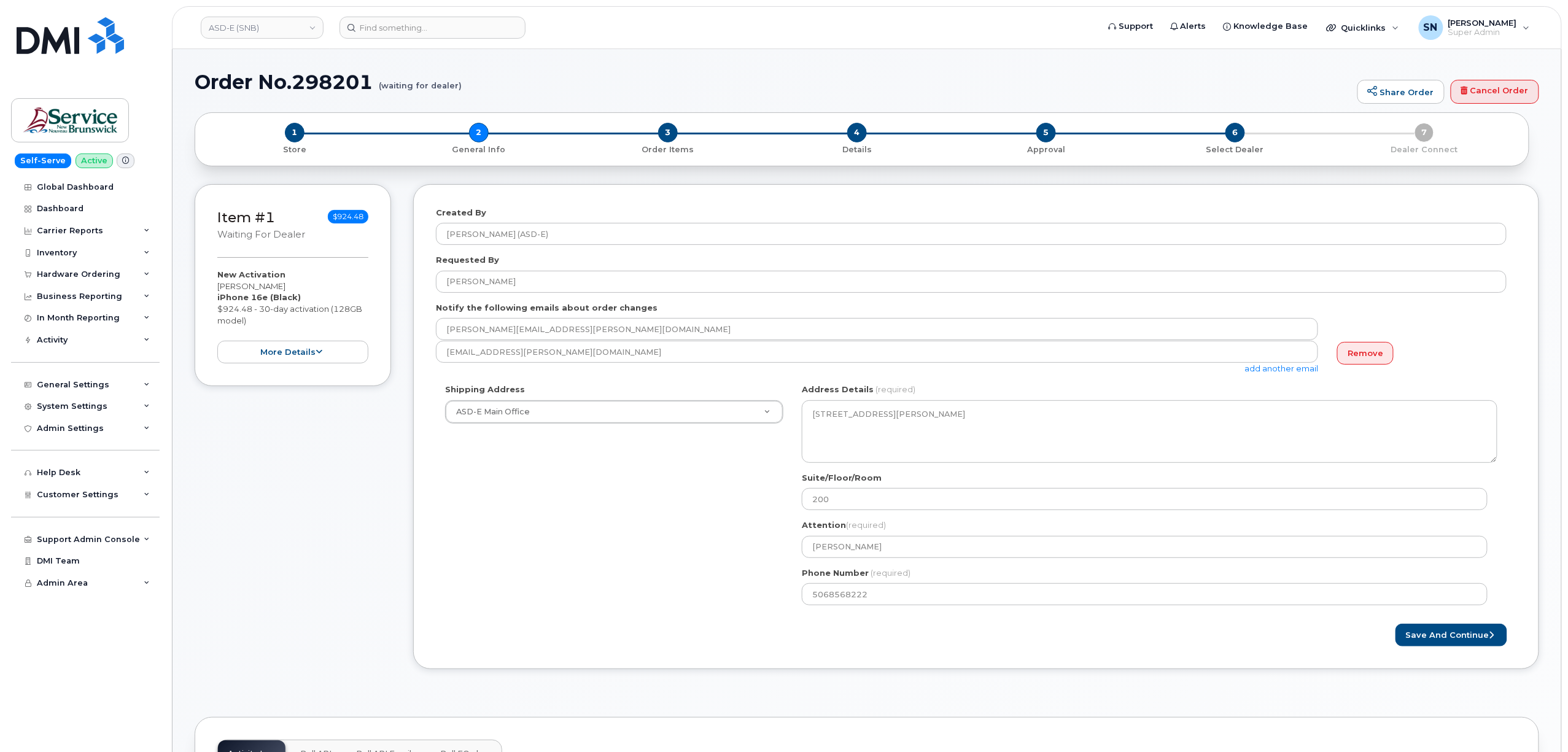
drag, startPoint x: 218, startPoint y: 286, endPoint x: 296, endPoint y: 286, distance: 78.0
click at [296, 286] on div "New Activation [PERSON_NAME] iPhone 16e (Black) $924.48 - 30-day activation (12…" at bounding box center [293, 316] width 151 height 94
copy div "[PERSON_NAME]"
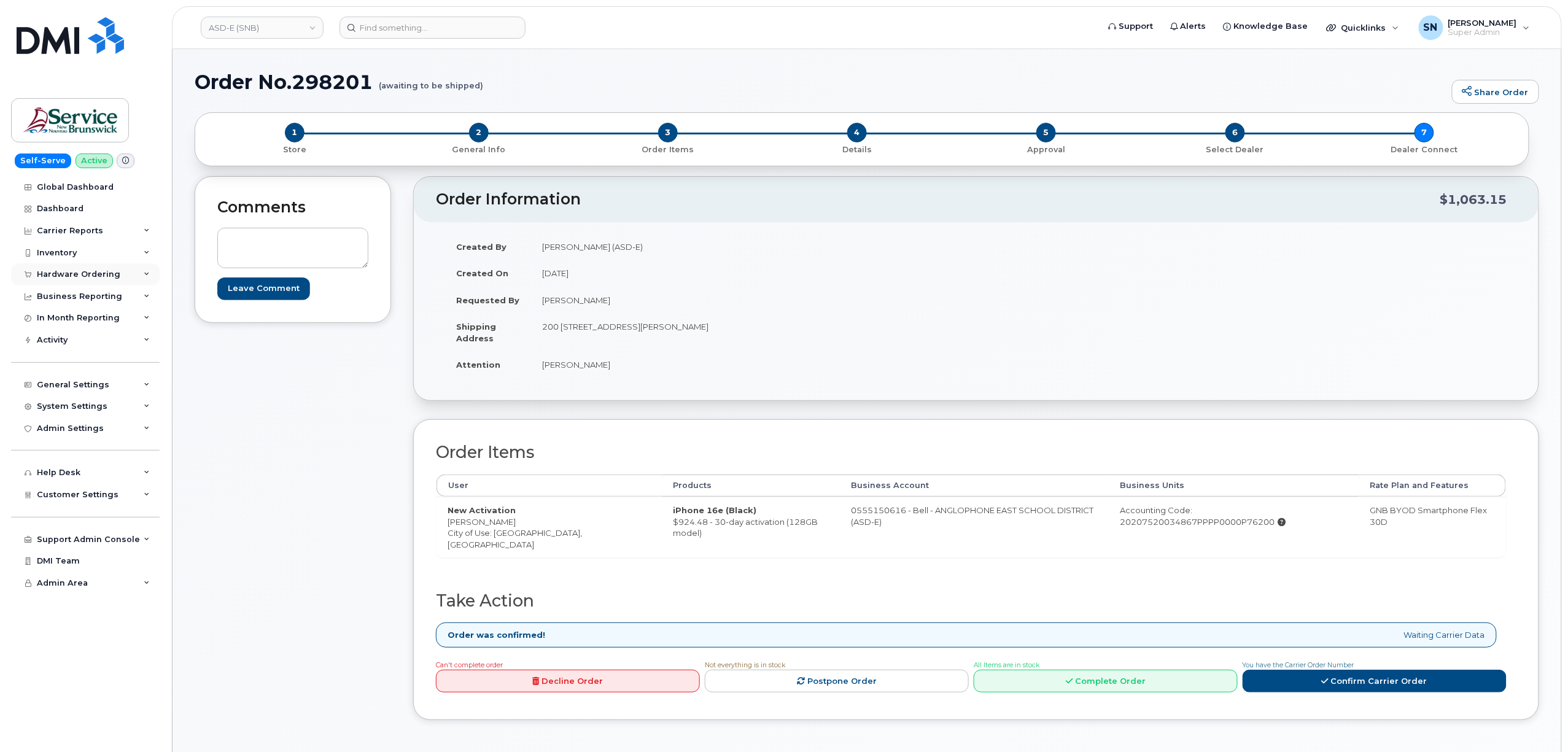
click at [84, 278] on div "Hardware Ordering" at bounding box center [78, 274] width 83 height 9
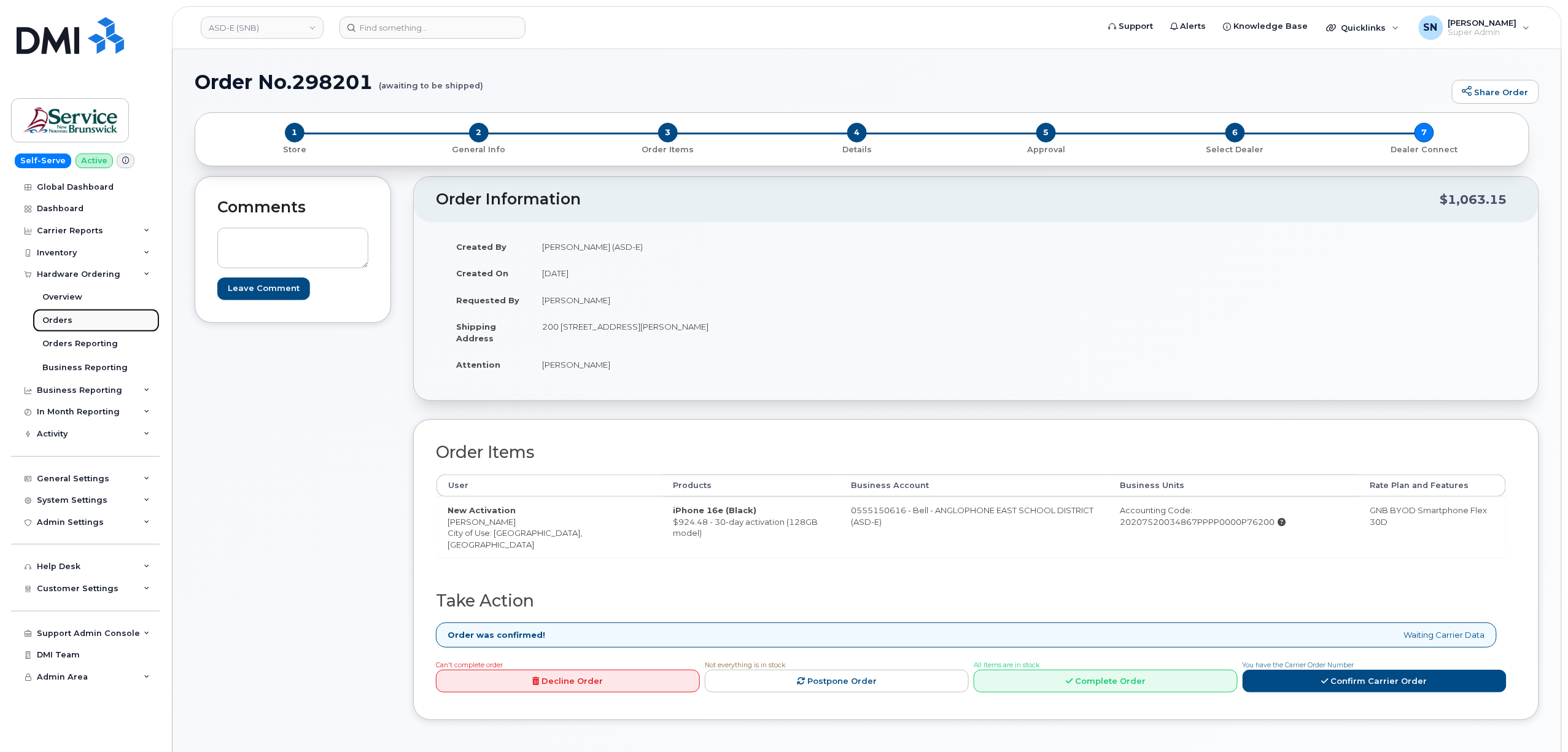
click at [77, 322] on link "Orders" at bounding box center [95, 320] width 128 height 24
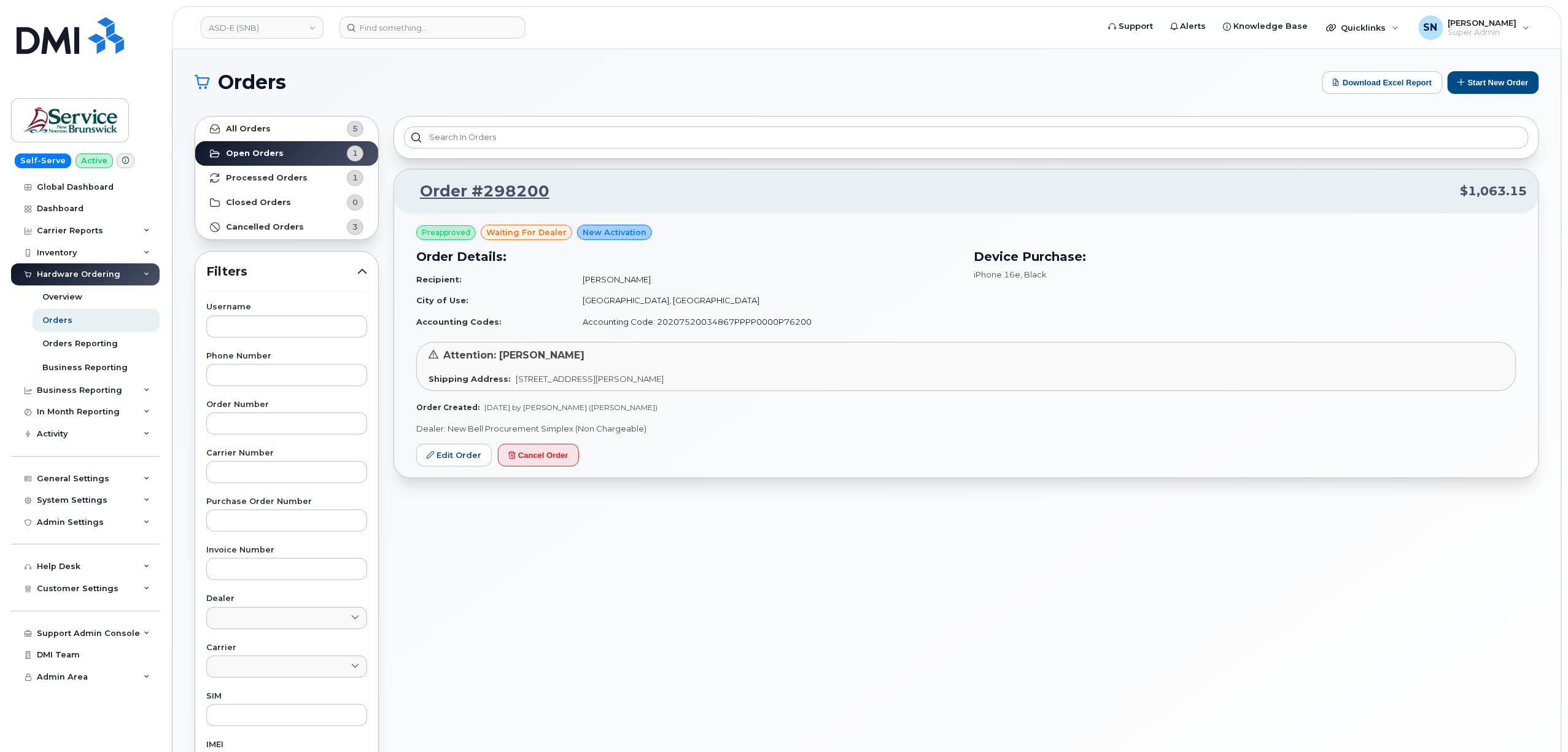
click at [278, 436] on div "Username Phone Number Order Number Carrier Number Purchase Order Number Invoice…" at bounding box center [286, 588] width 190 height 569
click at [283, 426] on input "text" at bounding box center [286, 423] width 161 height 22
paste input "298200"
type input "298200"
click at [273, 136] on link "All Orders 5" at bounding box center [287, 128] width 183 height 25
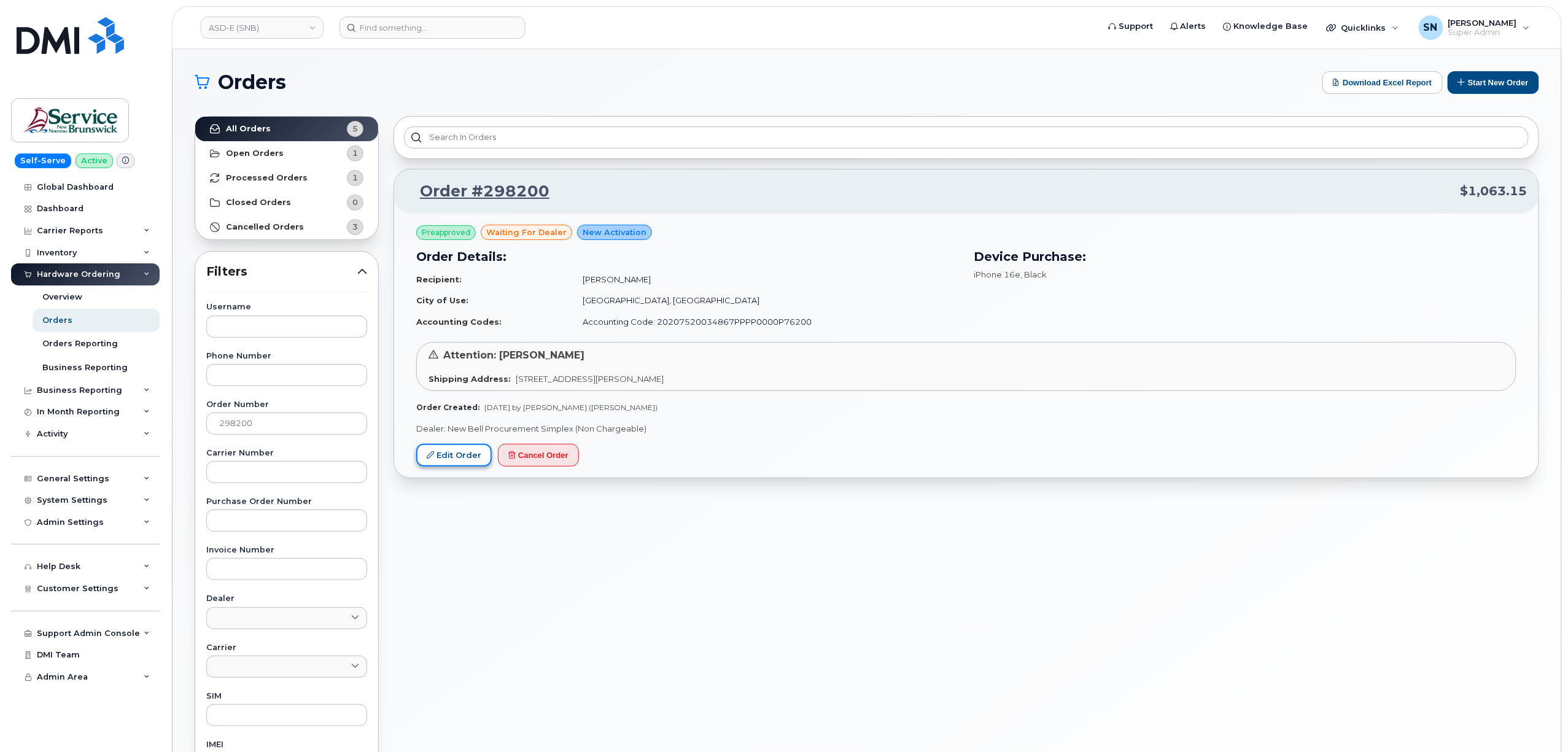
click at [455, 455] on link "Edit Order" at bounding box center [454, 455] width 76 height 23
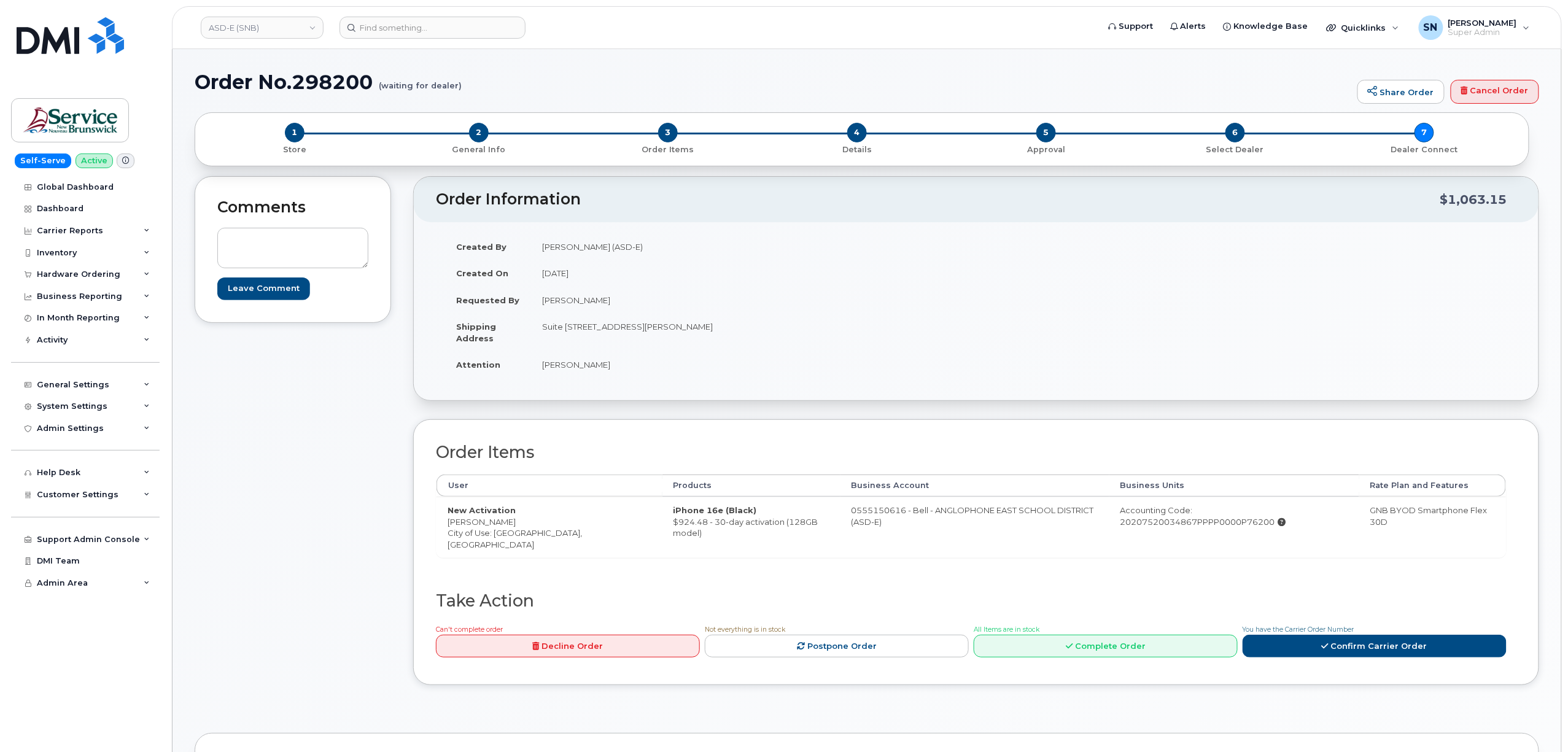
click at [292, 408] on div "Comments Leave Comment" at bounding box center [293, 440] width 196 height 527
click at [448, 521] on td "New Activation Diana Bourque City of Use: Moncton, New Brunswick" at bounding box center [549, 527] width 226 height 60
drag, startPoint x: 448, startPoint y: 521, endPoint x: 511, endPoint y: 523, distance: 63.0
click at [511, 523] on td "New Activation Diana Bourque City of Use: Moncton, New Brunswick" at bounding box center [549, 527] width 226 height 60
copy td "[PERSON_NAME]"
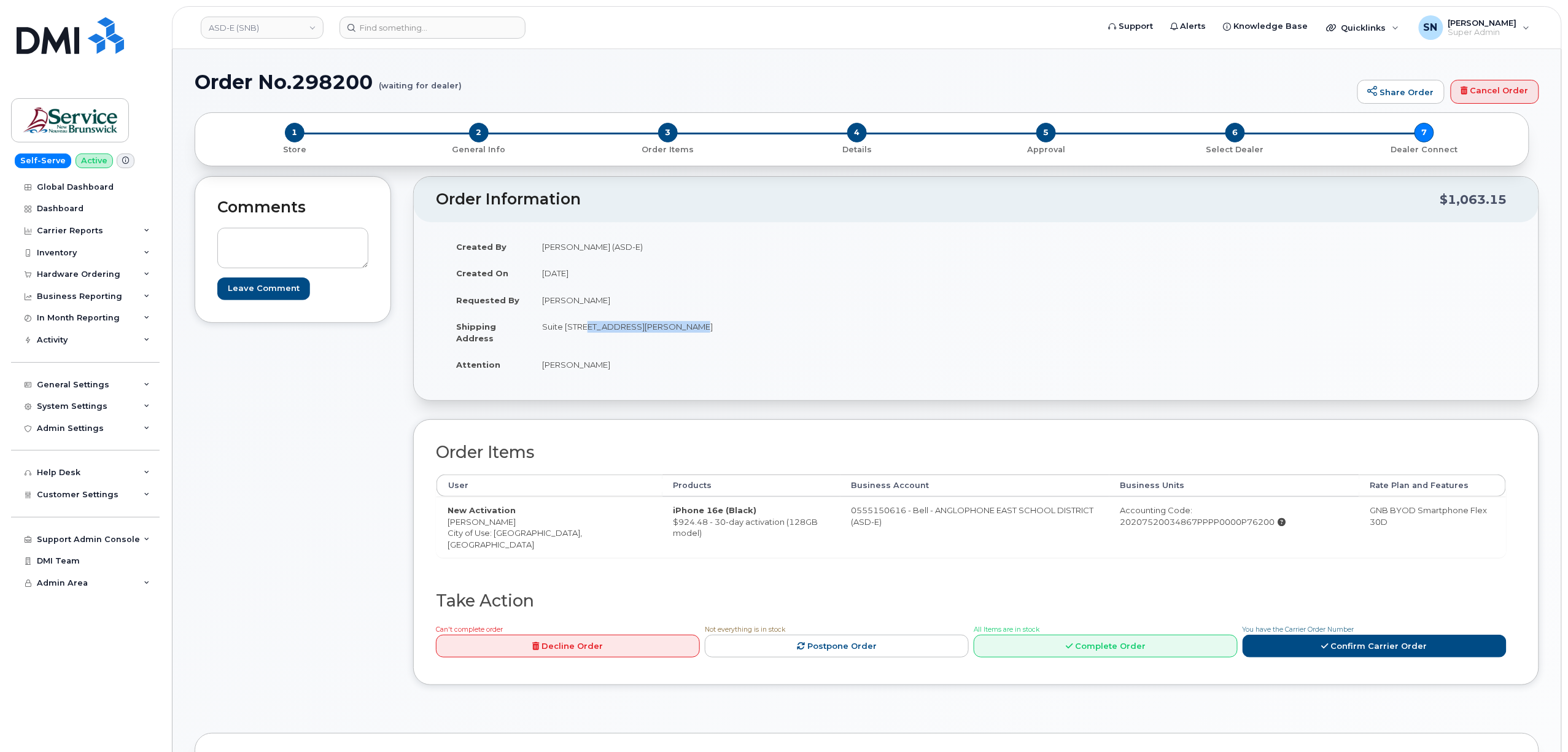
drag, startPoint x: 583, startPoint y: 327, endPoint x: 685, endPoint y: 337, distance: 102.5
click at [685, 337] on td "Suite [STREET_ADDRESS][PERSON_NAME]" at bounding box center [748, 332] width 435 height 38
copy td "200-1077 St George Blvd"
click at [806, 342] on td "Suite [STREET_ADDRESS][PERSON_NAME]" at bounding box center [748, 332] width 435 height 38
drag, startPoint x: 793, startPoint y: 324, endPoint x: 826, endPoint y: 328, distance: 33.2
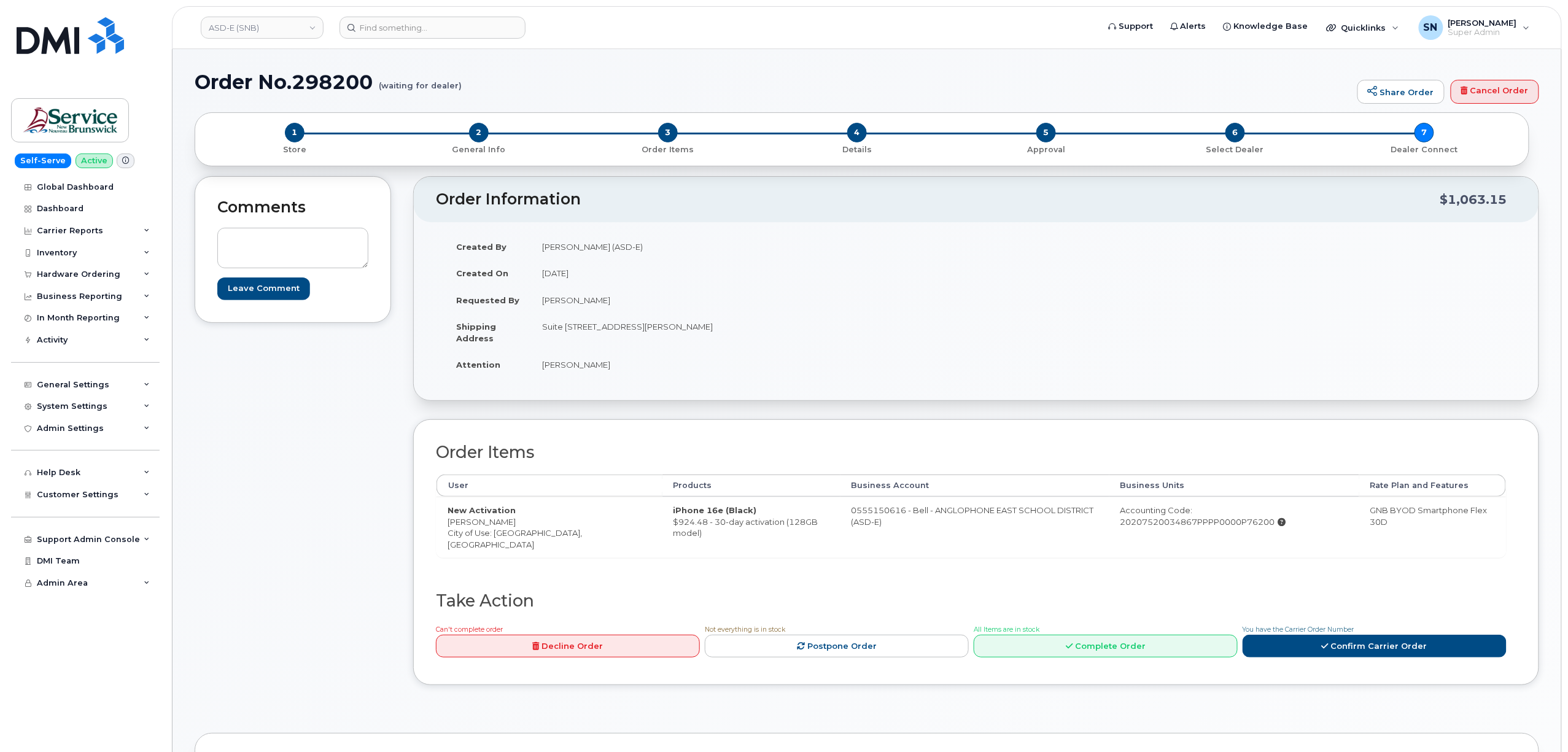
click at [826, 328] on td "Suite [STREET_ADDRESS][PERSON_NAME]" at bounding box center [748, 332] width 435 height 38
copy td "E1E 4C9"
drag, startPoint x: 524, startPoint y: 371, endPoint x: 622, endPoint y: 373, distance: 98.0
click at [622, 373] on tr "Attention Melissa McEachern" at bounding box center [706, 365] width 521 height 27
copy tr "[PERSON_NAME]"
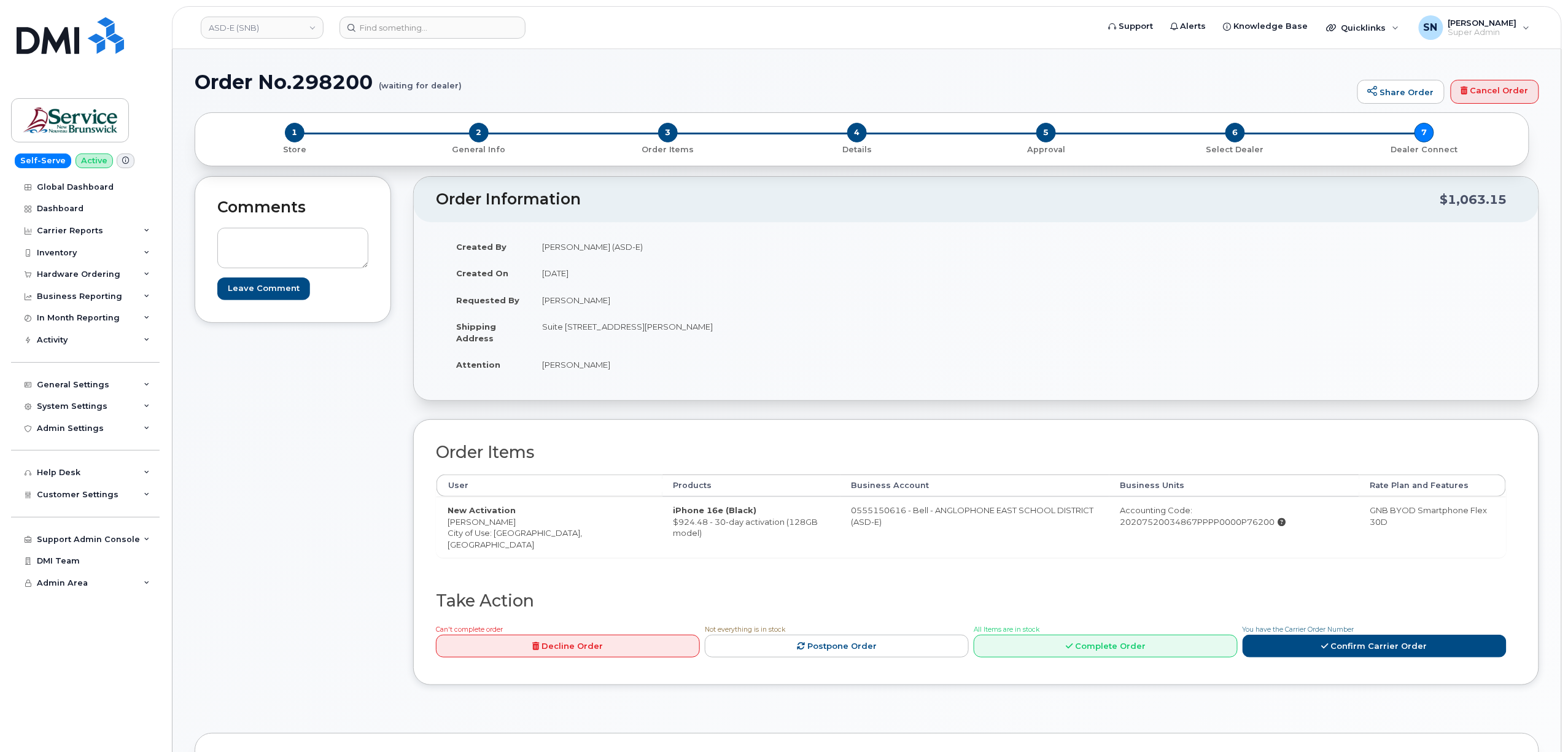
drag, startPoint x: 450, startPoint y: 523, endPoint x: 509, endPoint y: 521, distance: 59.0
click at [509, 521] on td "New Activation Diana Bourque City of Use: Moncton, New Brunswick" at bounding box center [549, 527] width 226 height 60
copy td "[PERSON_NAME]"
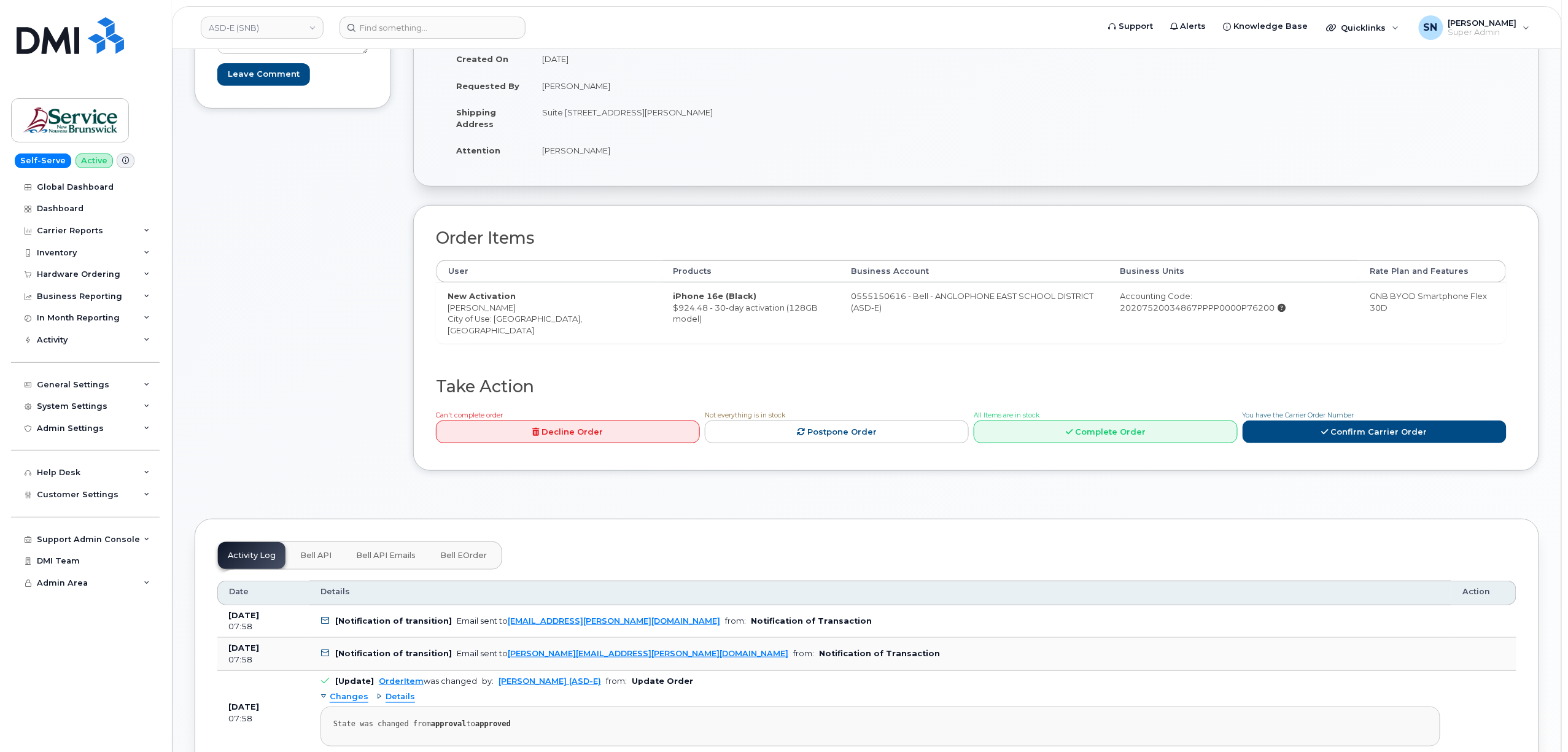
scroll to position [327, 0]
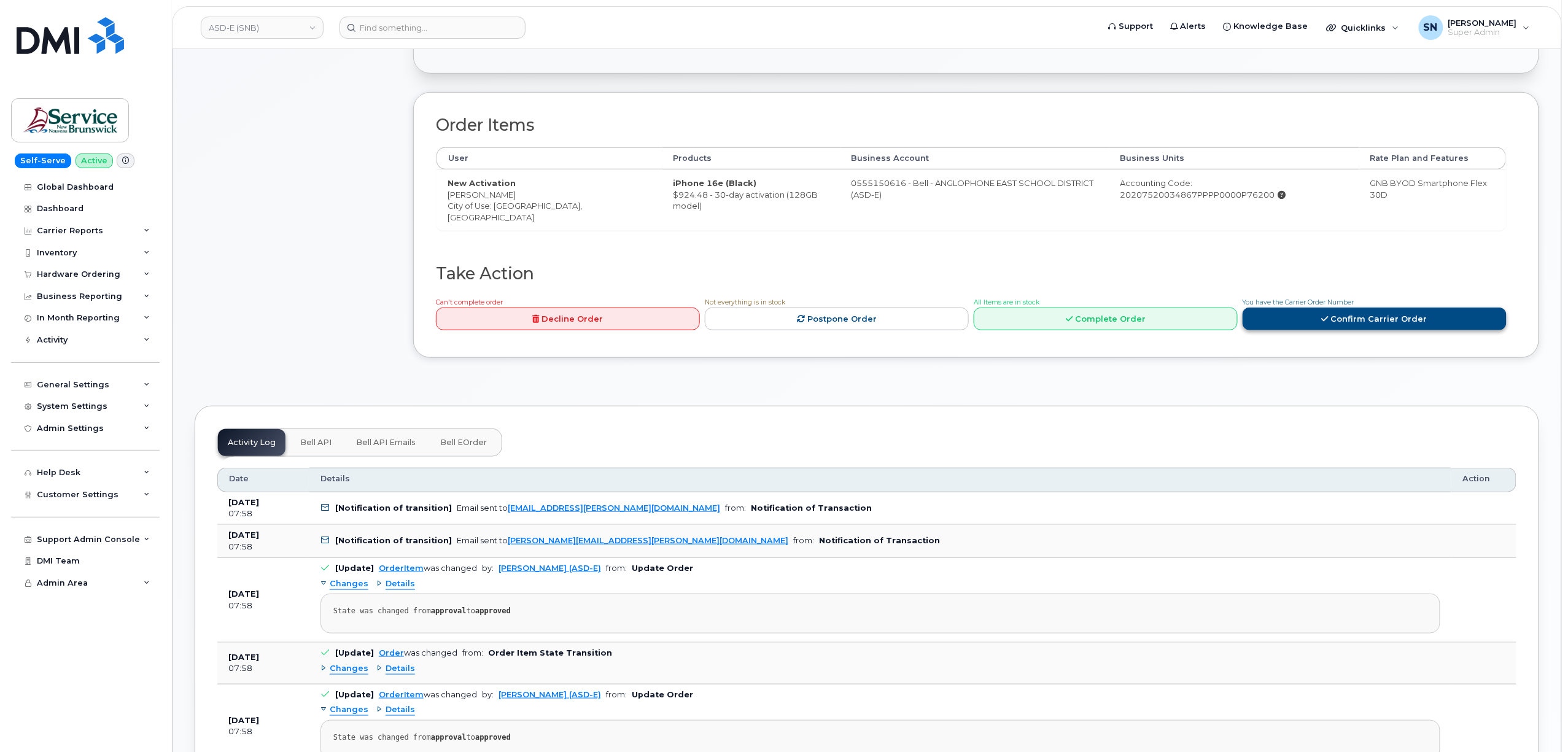
click at [1342, 323] on link "Confirm Carrier Order" at bounding box center [1373, 319] width 264 height 23
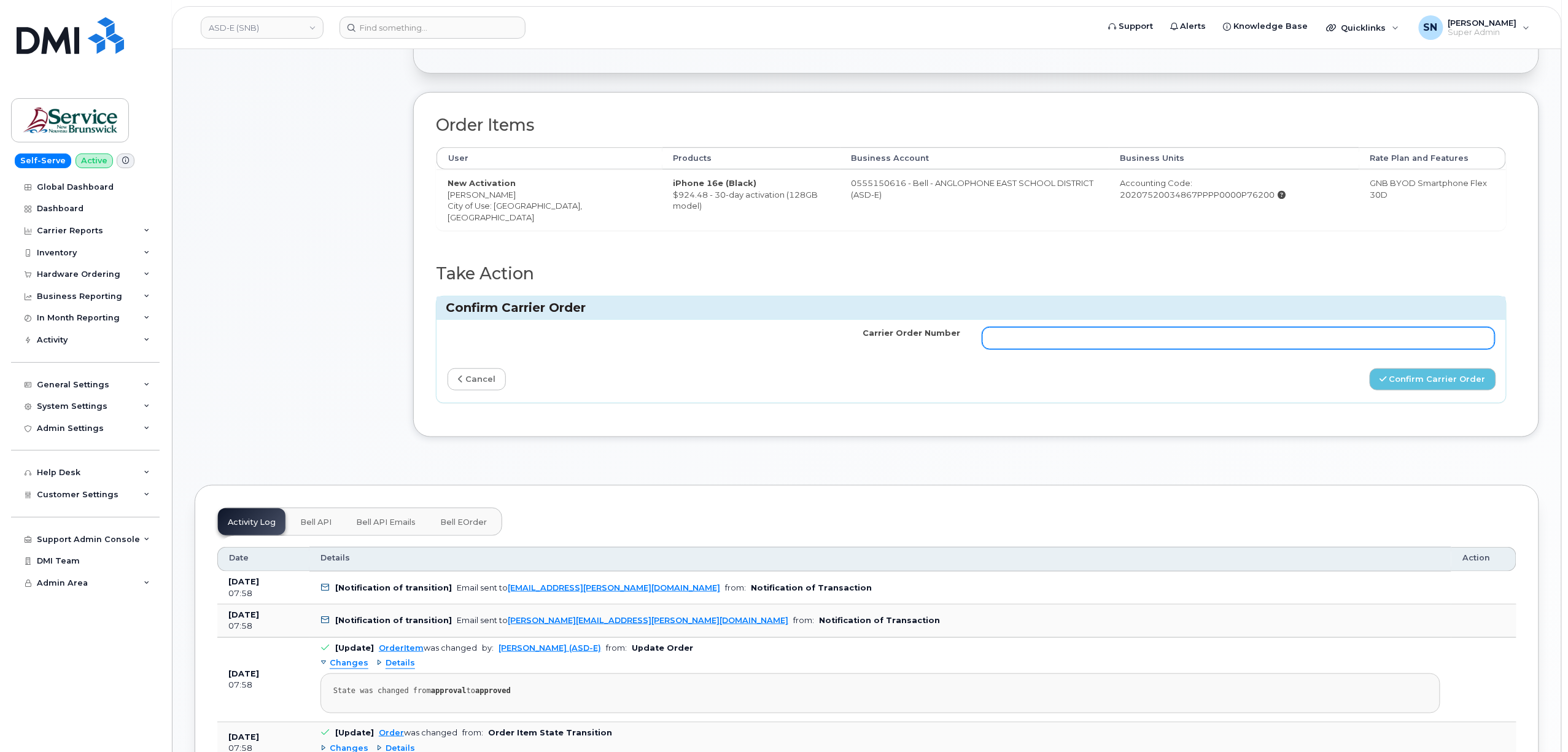
click at [1331, 336] on input "Carrier Order Number" at bounding box center [1238, 337] width 513 height 22
paste input "3005637"
type input "3005637"
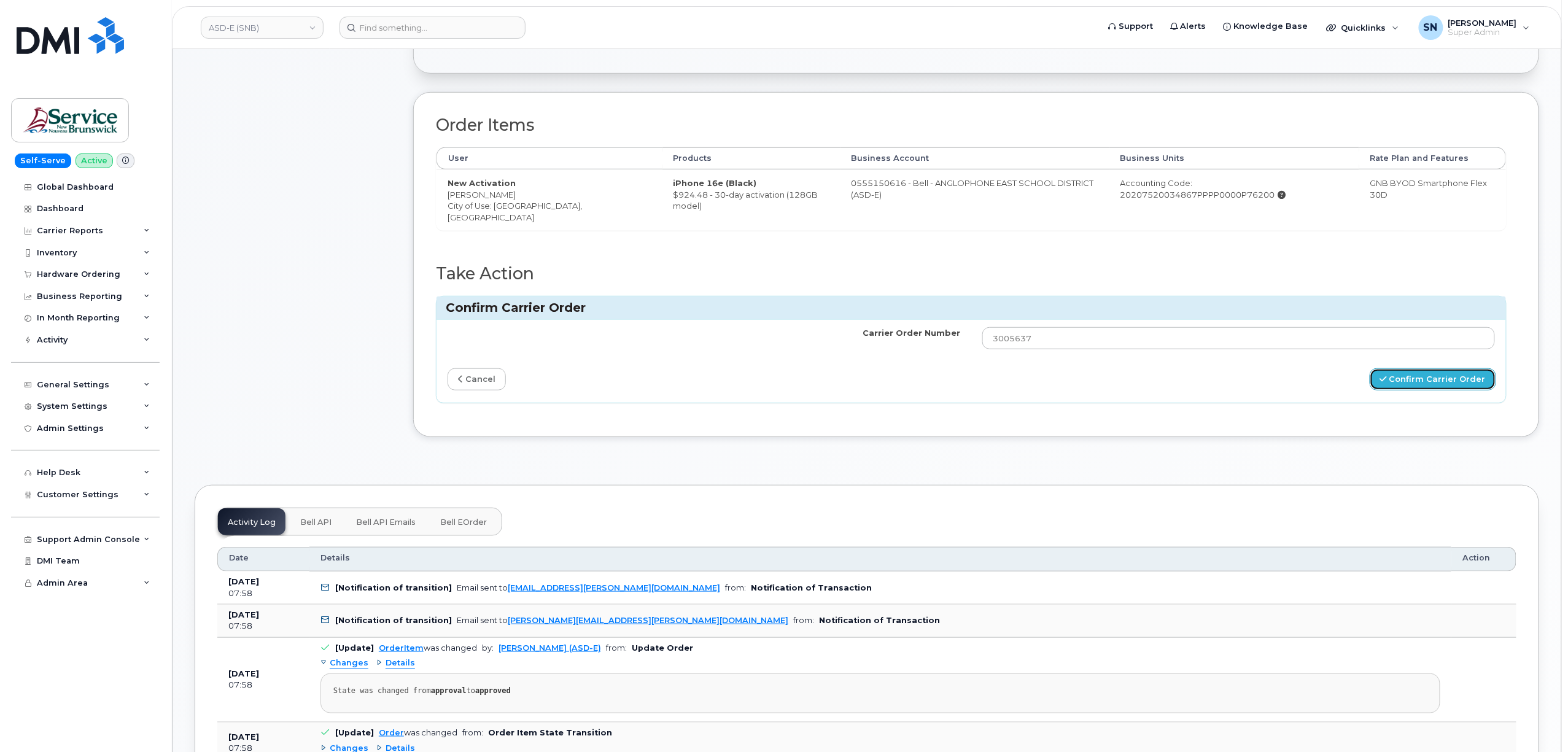
click at [1410, 385] on button "Confirm Carrier Order" at bounding box center [1433, 380] width 127 height 23
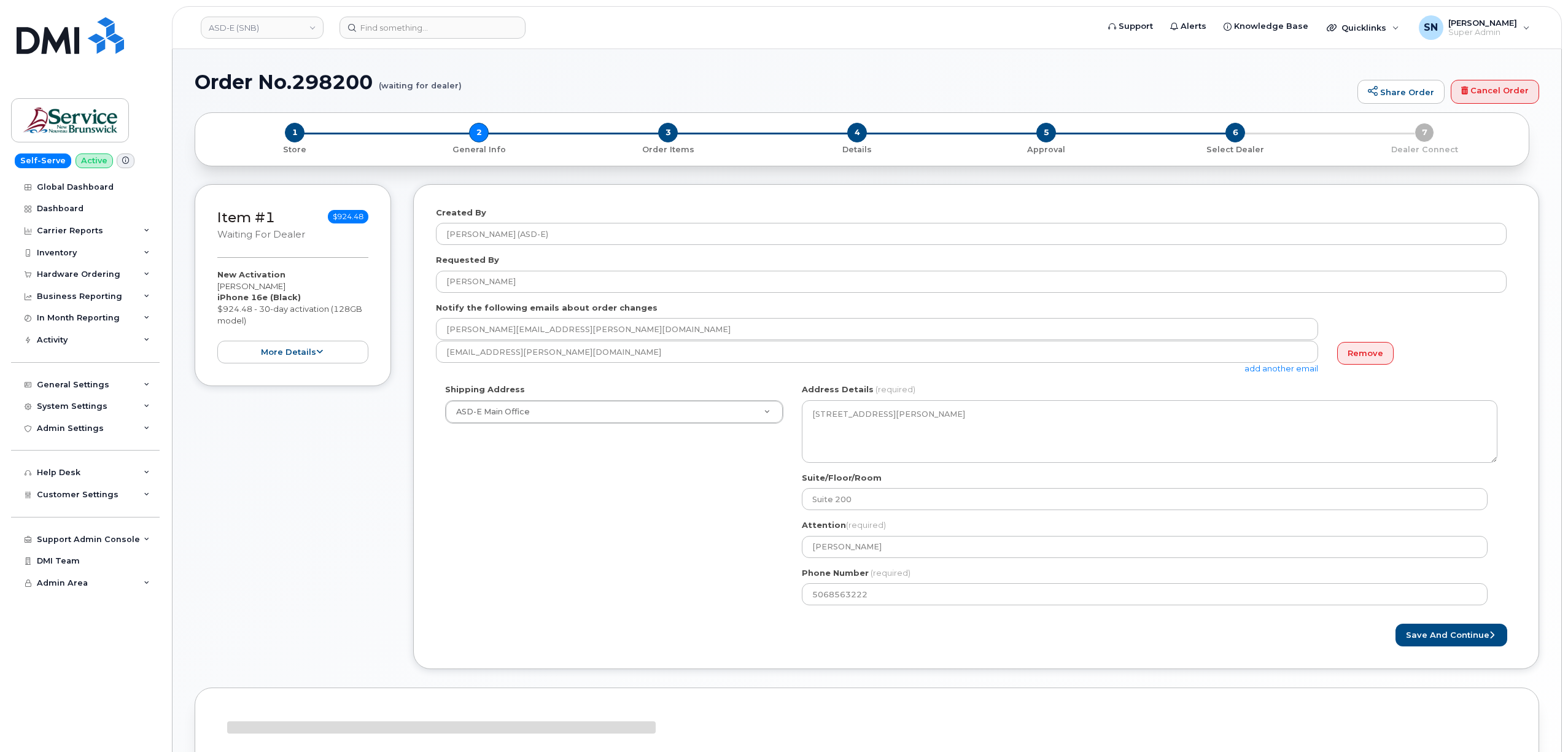
select select
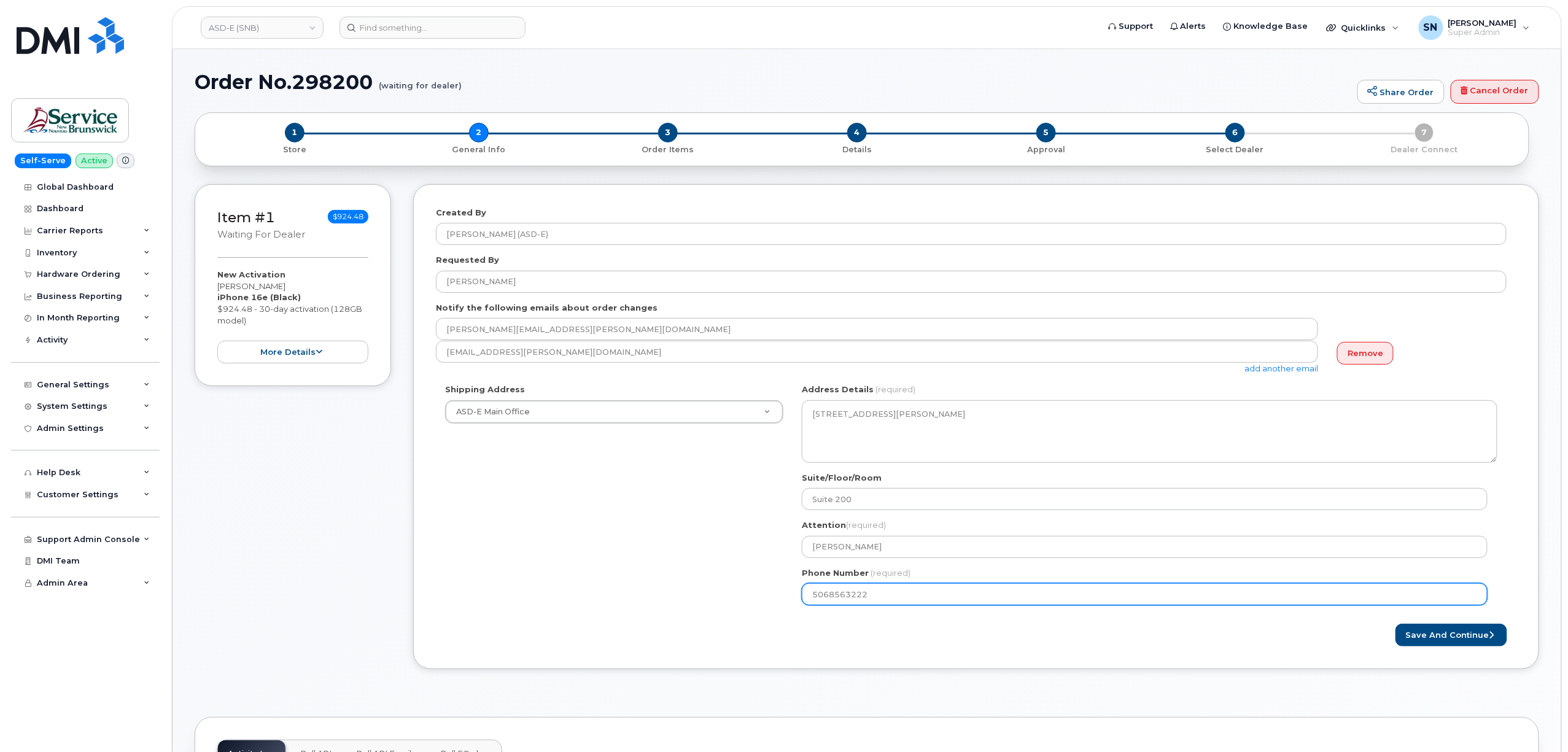
click at [832, 599] on input "5068563222" at bounding box center [1145, 593] width 686 height 22
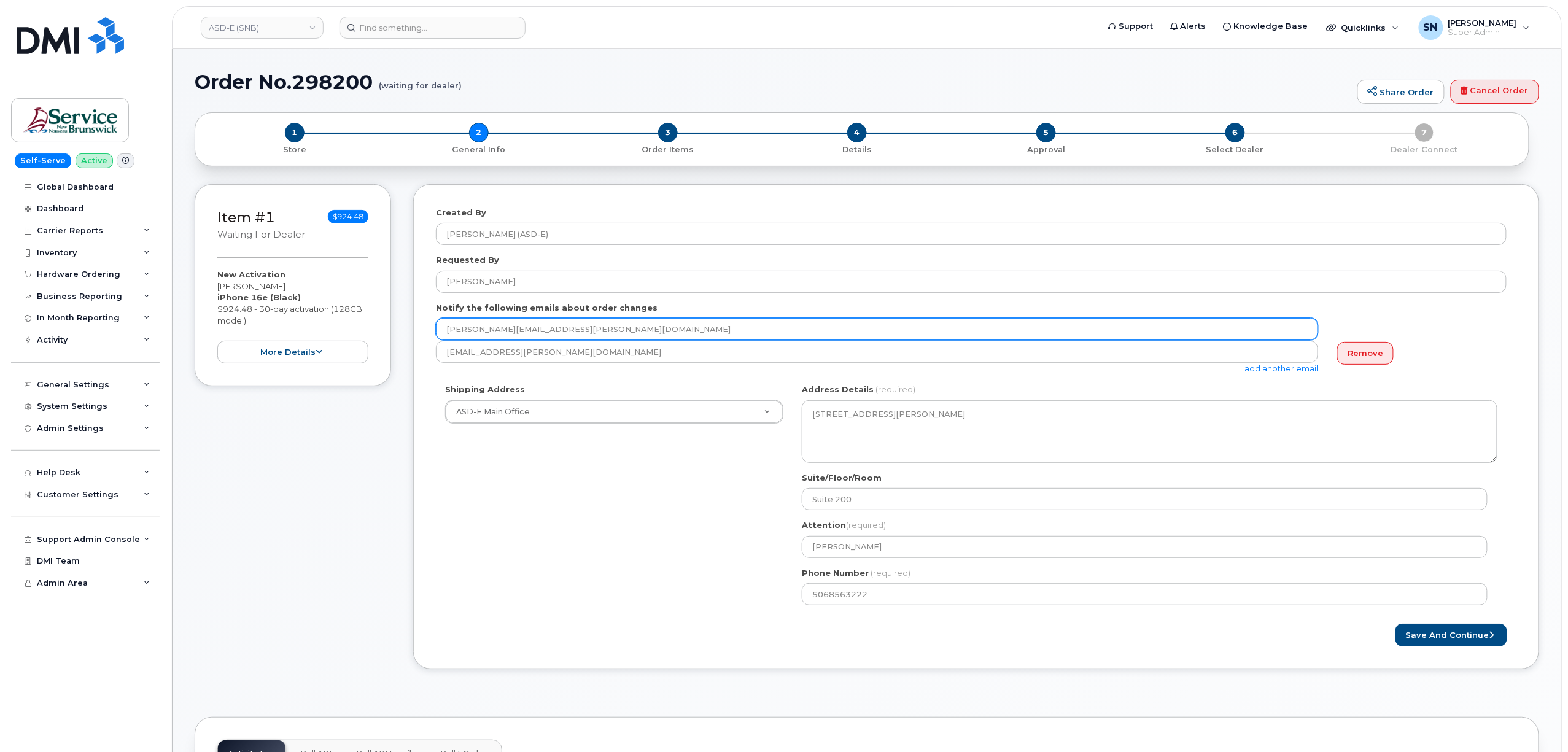
drag, startPoint x: 578, startPoint y: 335, endPoint x: 431, endPoint y: 333, distance: 147.0
click at [431, 333] on div "Created By McEachern, Melissa (ASD-E) Requested By Pam Wilson Notify the follow…" at bounding box center [976, 427] width 1126 height 486
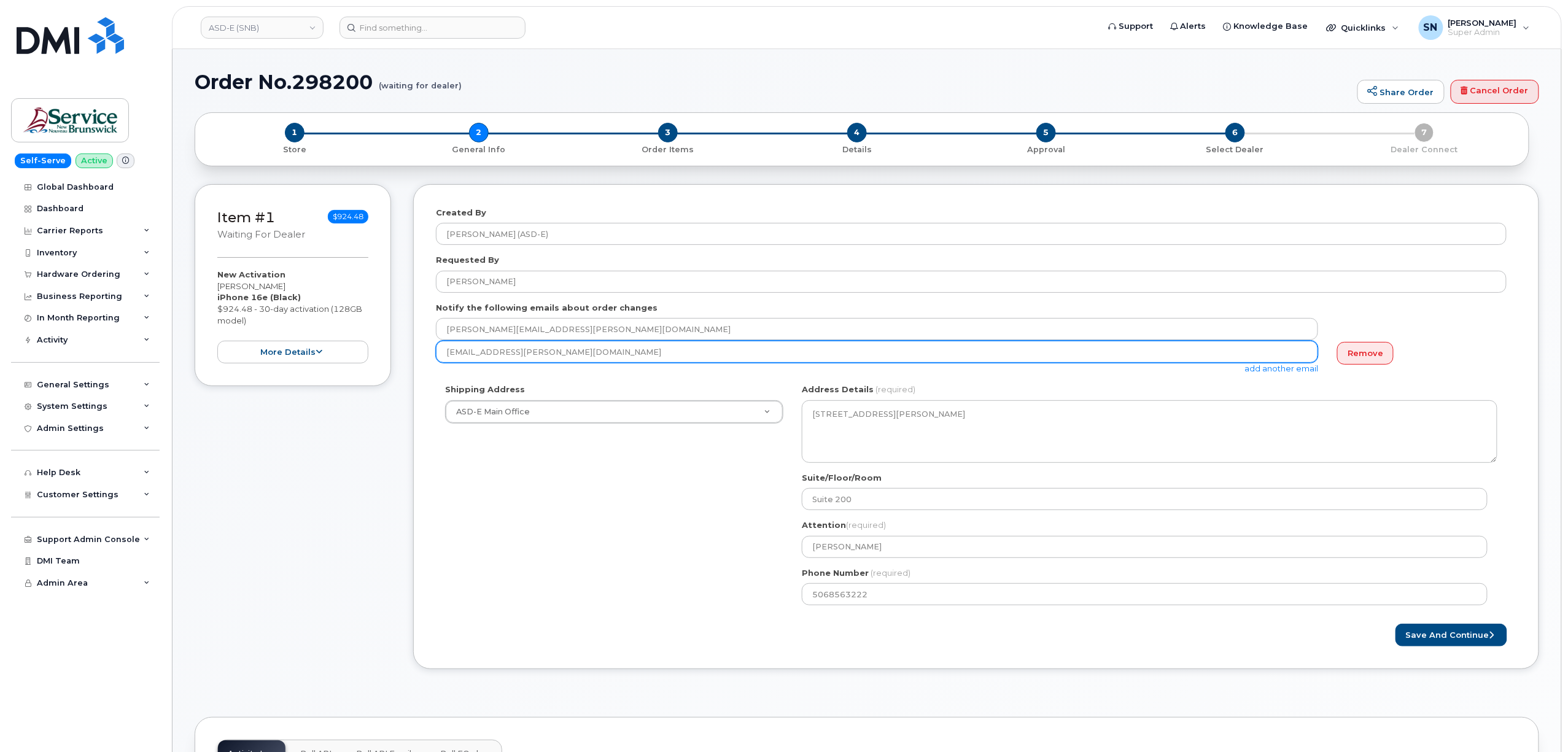
drag, startPoint x: 550, startPoint y: 351, endPoint x: 443, endPoint y: 344, distance: 107.2
click at [443, 344] on input "[EMAIL_ADDRESS][PERSON_NAME][DOMAIN_NAME]" at bounding box center [877, 351] width 882 height 22
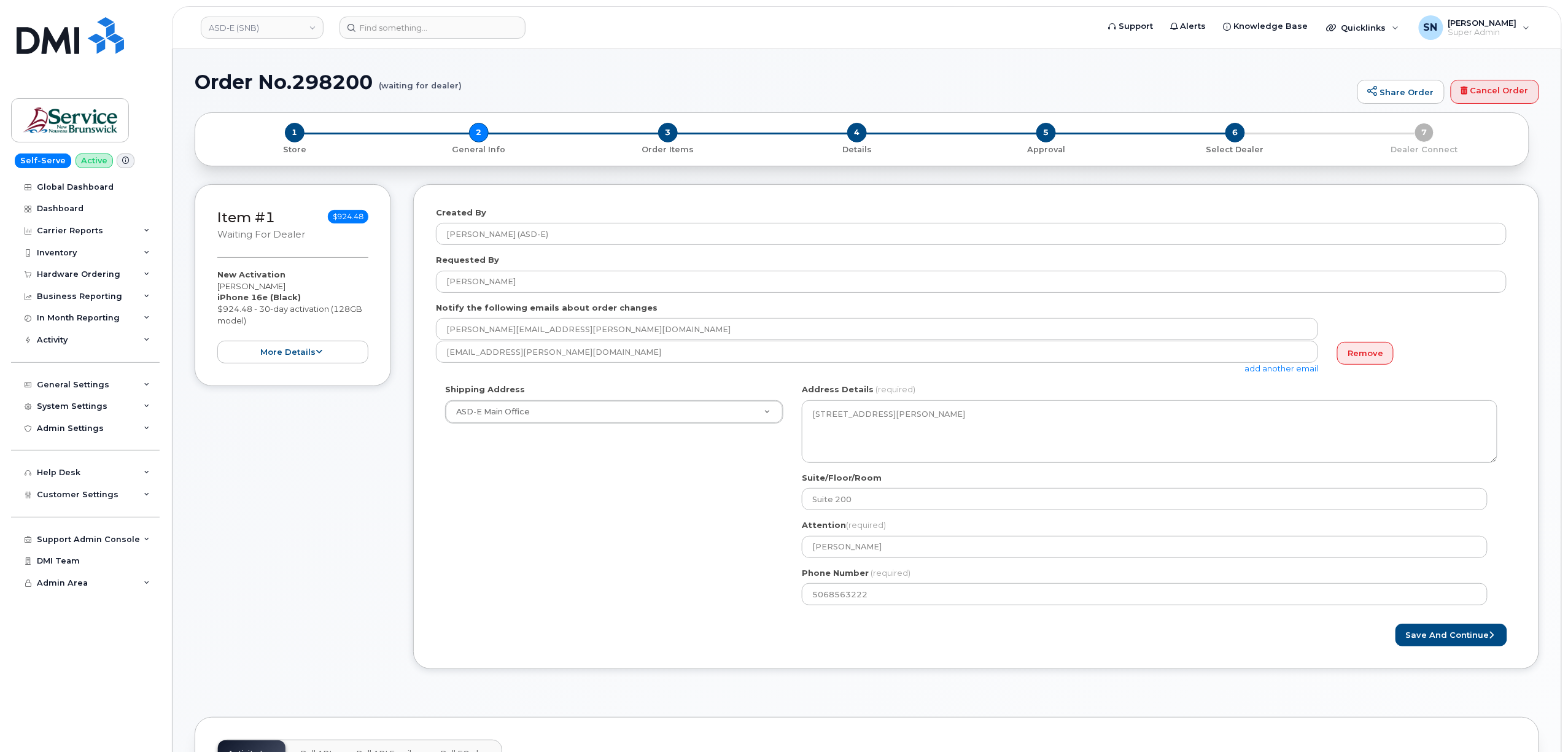
drag, startPoint x: 218, startPoint y: 286, endPoint x: 281, endPoint y: 290, distance: 63.1
click at [281, 290] on div "New Activation Diana Bourque iPhone 16e (Black) $924.48 - 30-day activation (12…" at bounding box center [293, 316] width 151 height 94
copy div "[PERSON_NAME]"
click at [354, 568] on div "Item #1 waiting for dealer $924.48 New Activation Diana Bourque iPhone 16e (Bla…" at bounding box center [293, 436] width 196 height 504
